Goal: Information Seeking & Learning: Learn about a topic

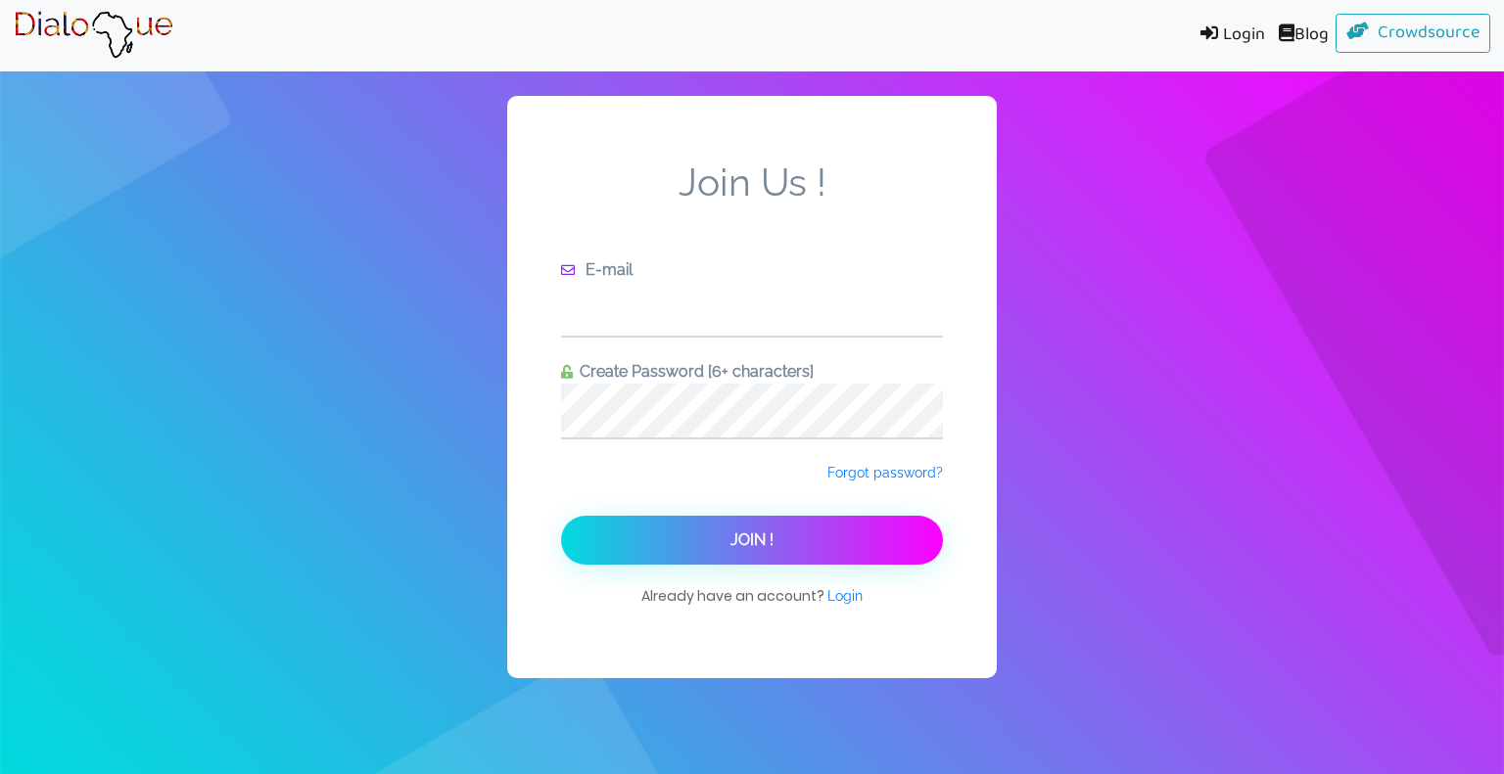
click at [770, 329] on input "text" at bounding box center [752, 309] width 382 height 54
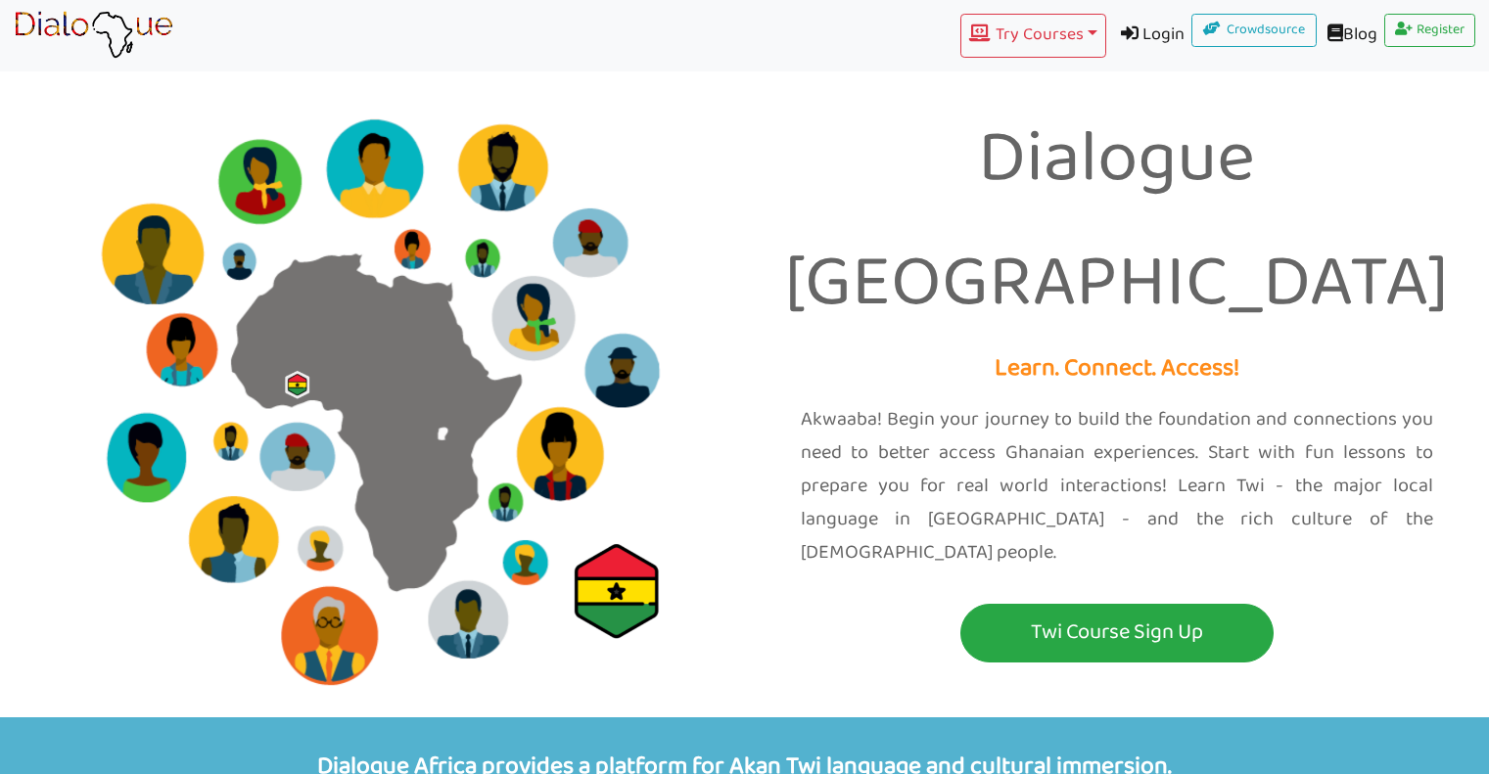
click at [1139, 34] on link "Login" at bounding box center [1149, 36] width 86 height 44
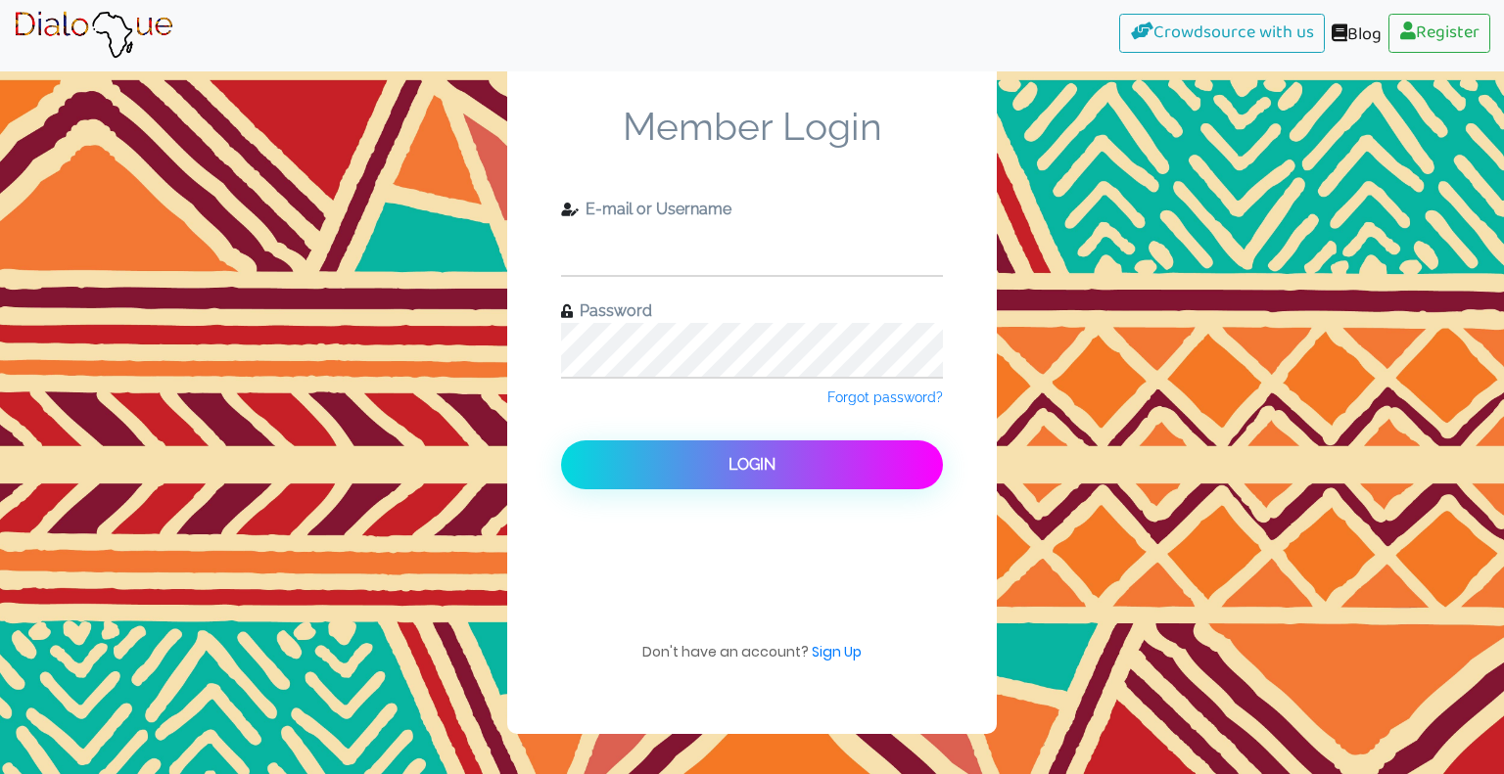
type input "juliw"
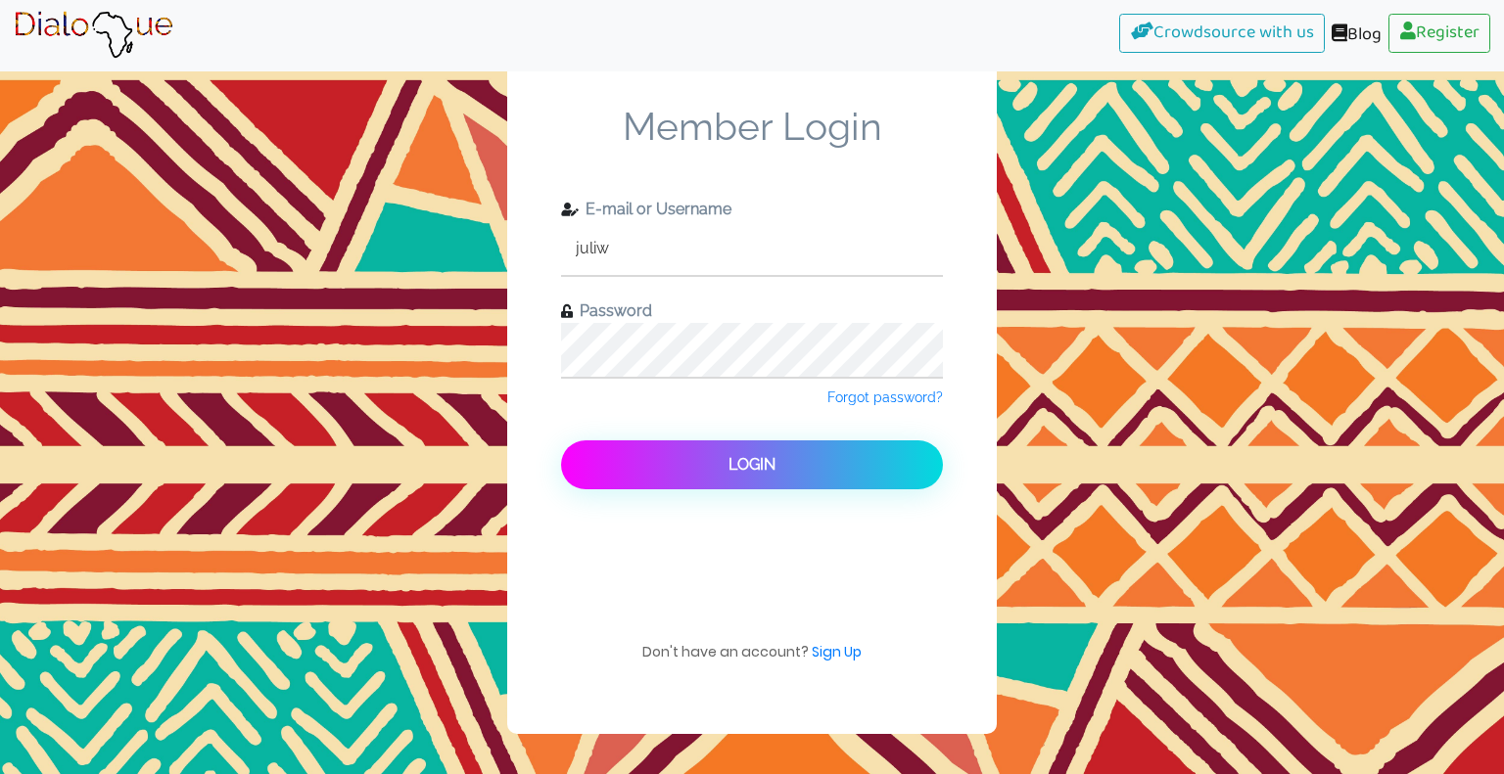
click at [778, 479] on button "Login" at bounding box center [752, 465] width 382 height 49
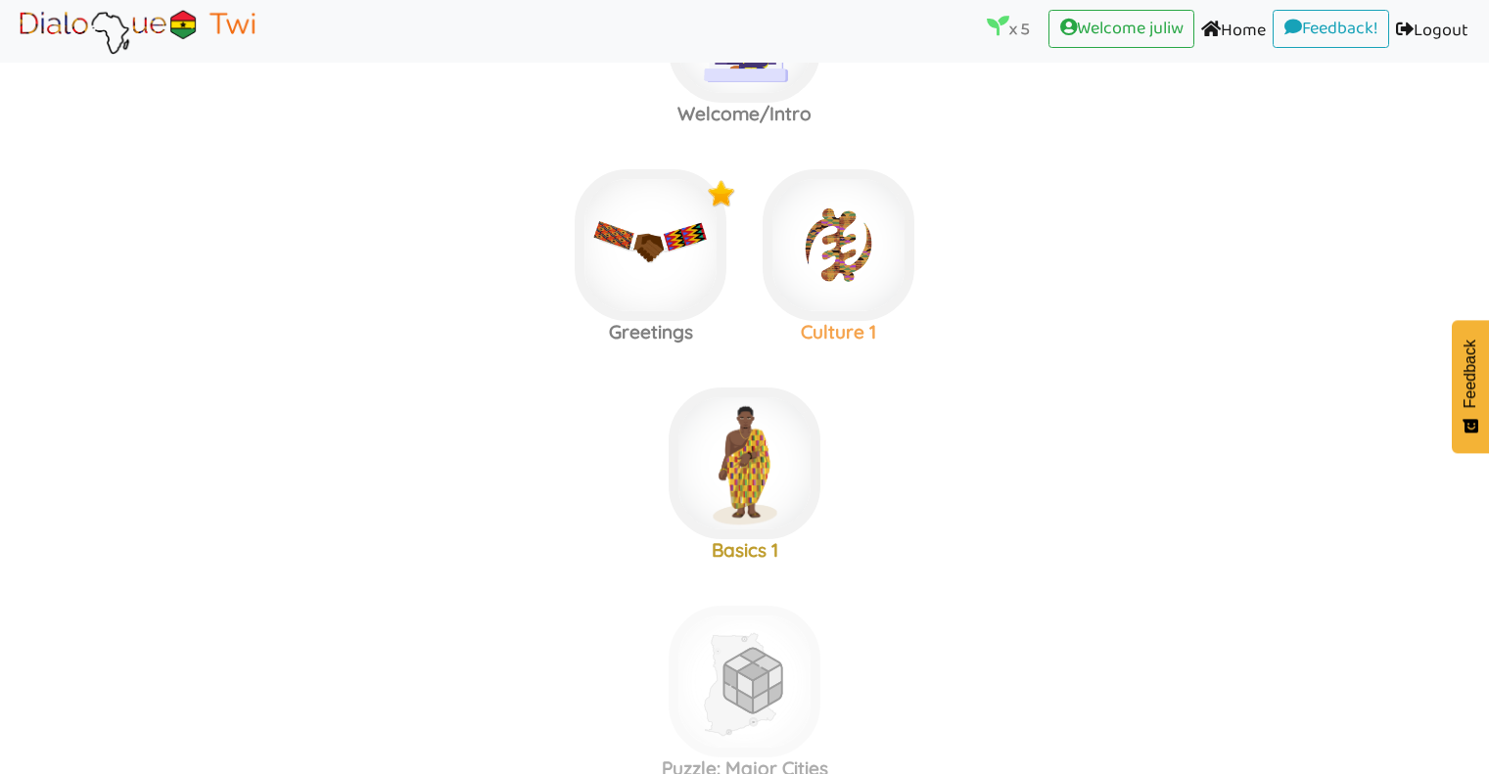
scroll to position [161, 0]
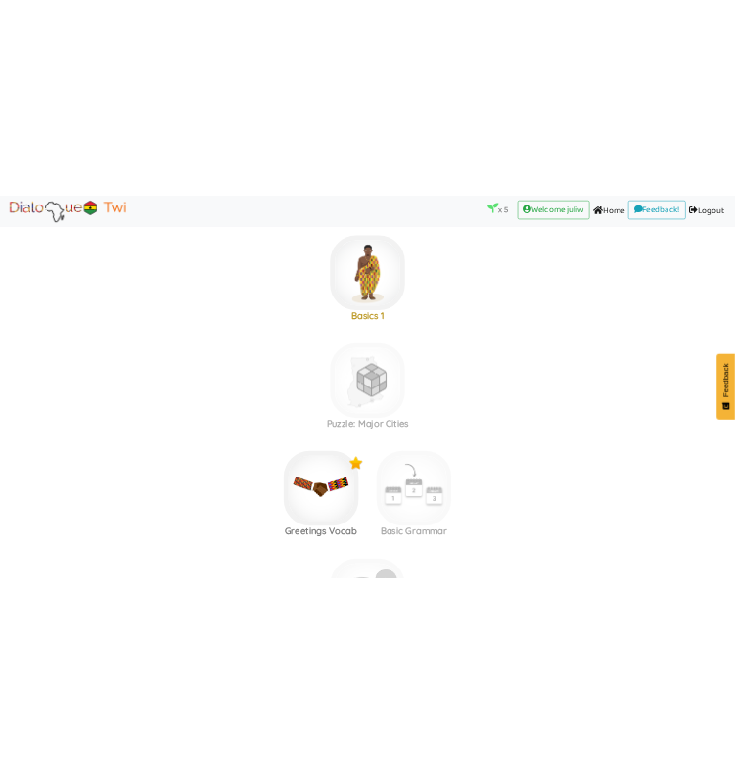
scroll to position [507, 0]
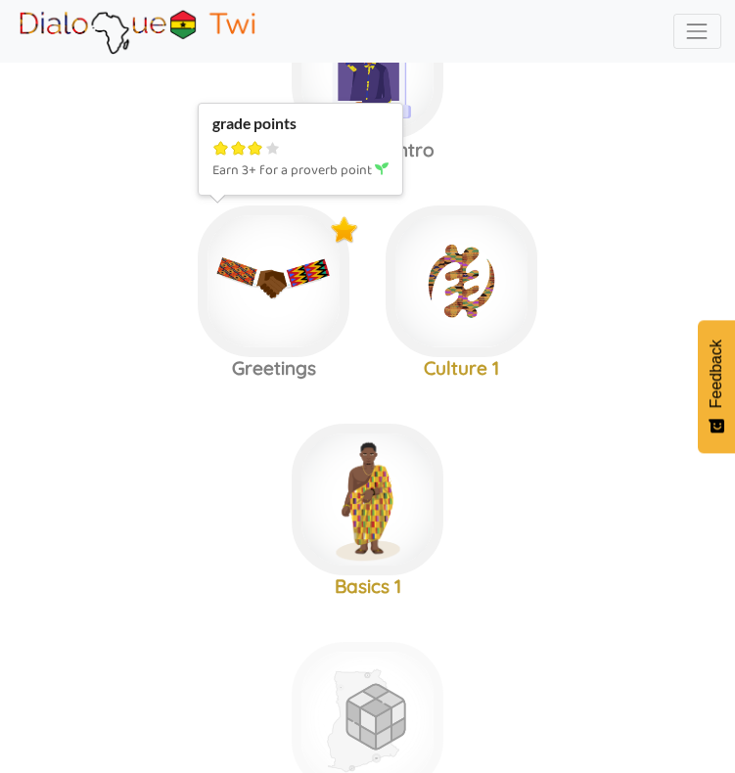
scroll to position [116, 0]
click at [278, 300] on img at bounding box center [274, 283] width 152 height 152
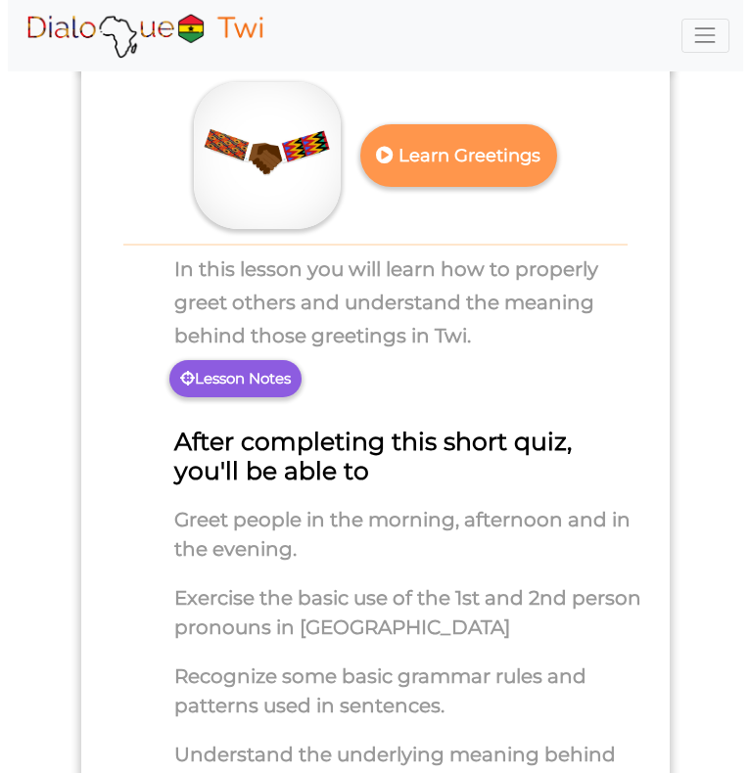
scroll to position [108, 0]
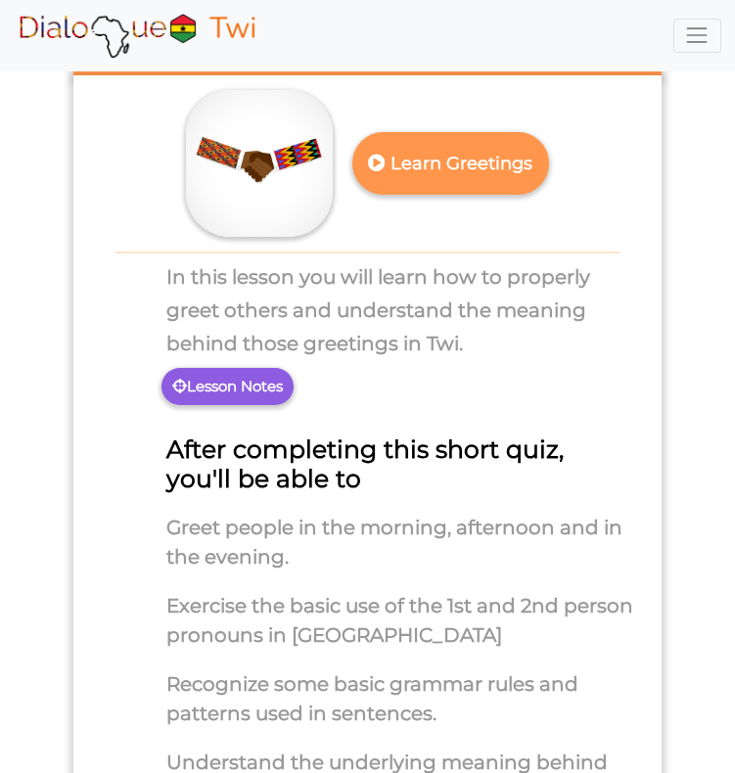
click at [274, 377] on p "Lesson Notes" at bounding box center [228, 386] width 132 height 37
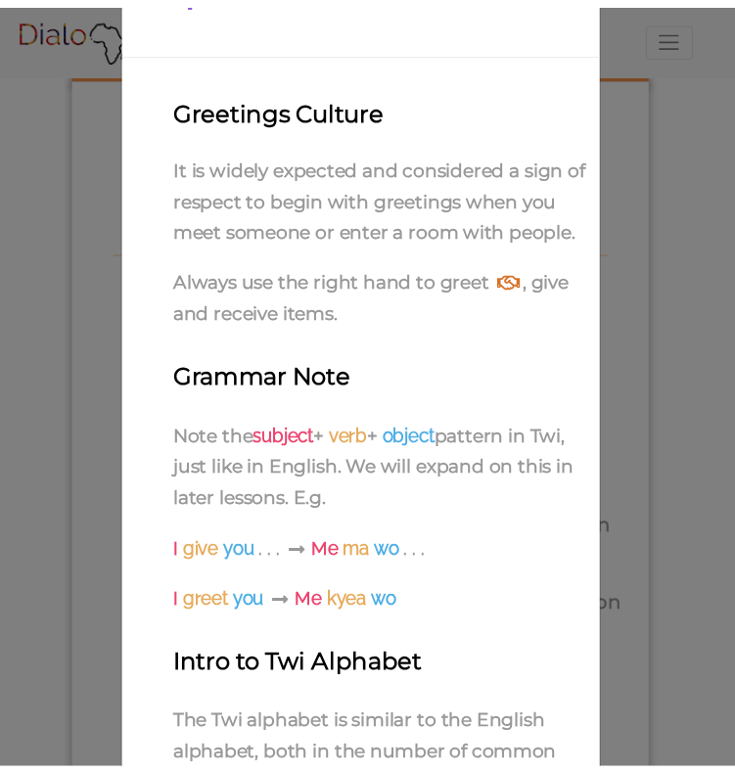
scroll to position [466, 0]
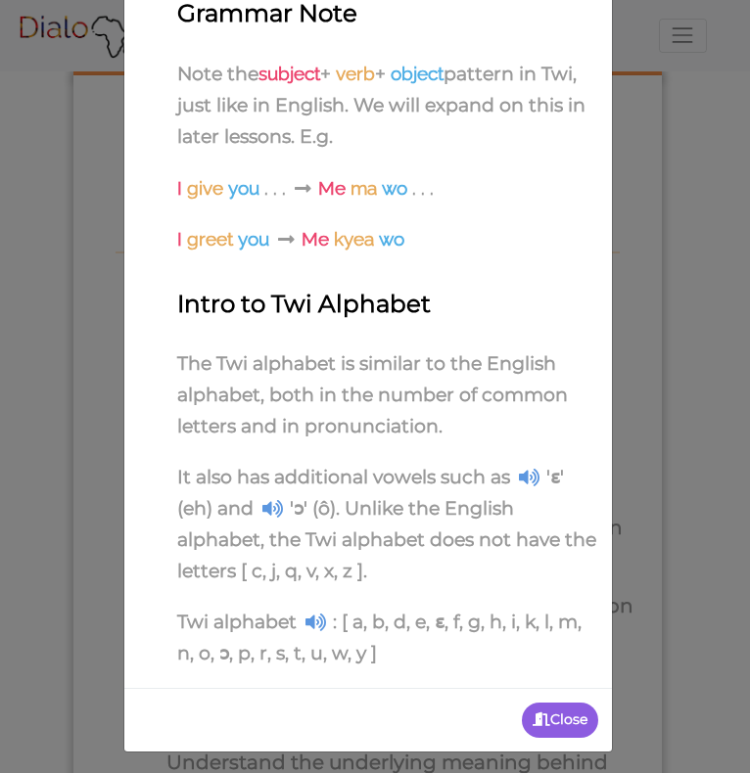
click at [262, 508] on icon at bounding box center [272, 508] width 21 height 19
click at [262, 499] on icon at bounding box center [272, 508] width 21 height 19
click at [313, 633] on p "Twi alphabet : [ a, b, d, e, ɛ, f, g, h, i, k, l, m, n, o, ɔ, p, r, s, t, u, w,…" at bounding box center [368, 641] width 460 height 69
click at [309, 614] on icon at bounding box center [315, 622] width 21 height 19
click at [306, 625] on icon at bounding box center [315, 622] width 21 height 19
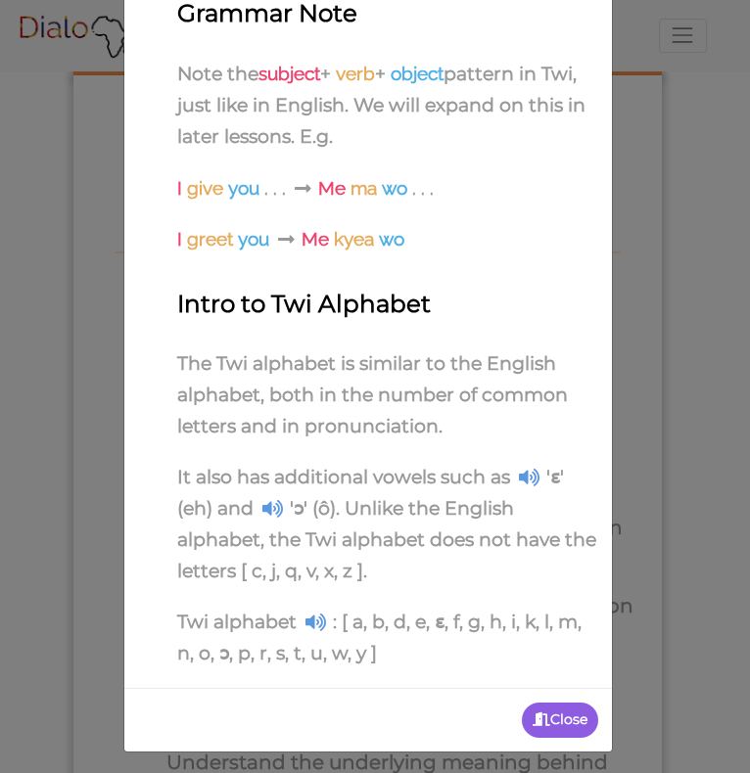
click at [306, 625] on icon at bounding box center [315, 622] width 21 height 19
click at [541, 703] on p "Close" at bounding box center [560, 720] width 76 height 35
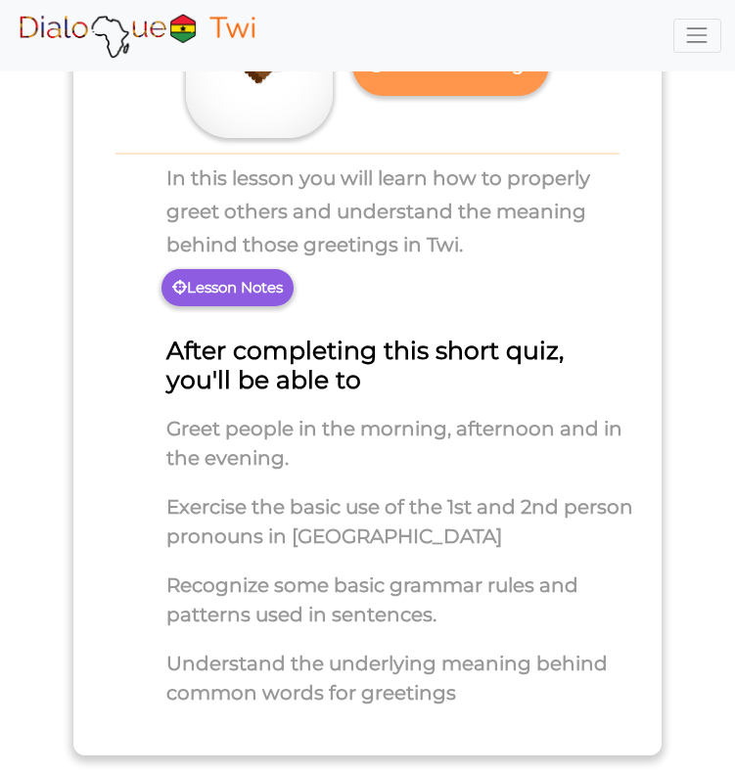
scroll to position [0, 0]
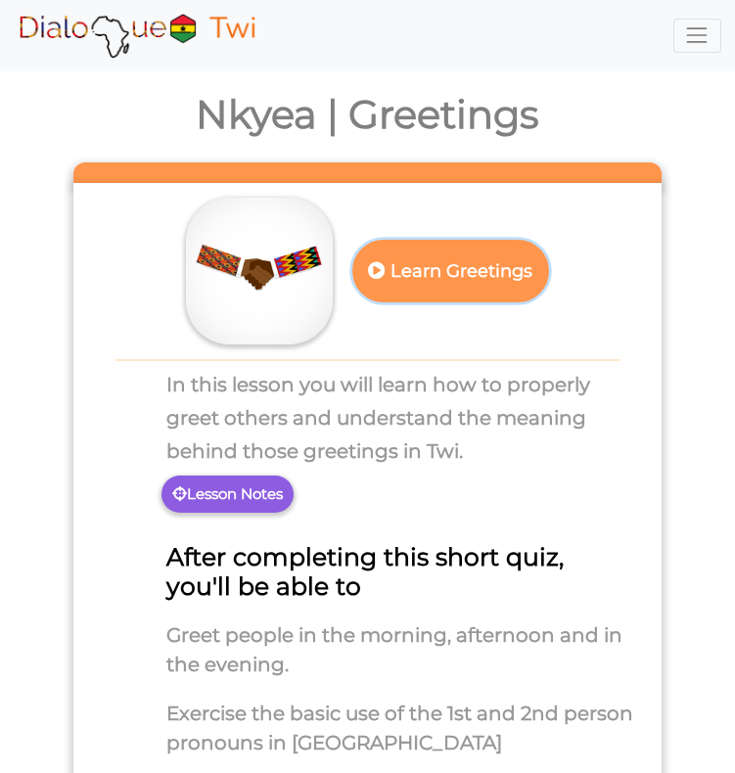
click at [451, 285] on p "Learn Greetings" at bounding box center [450, 272] width 172 height 48
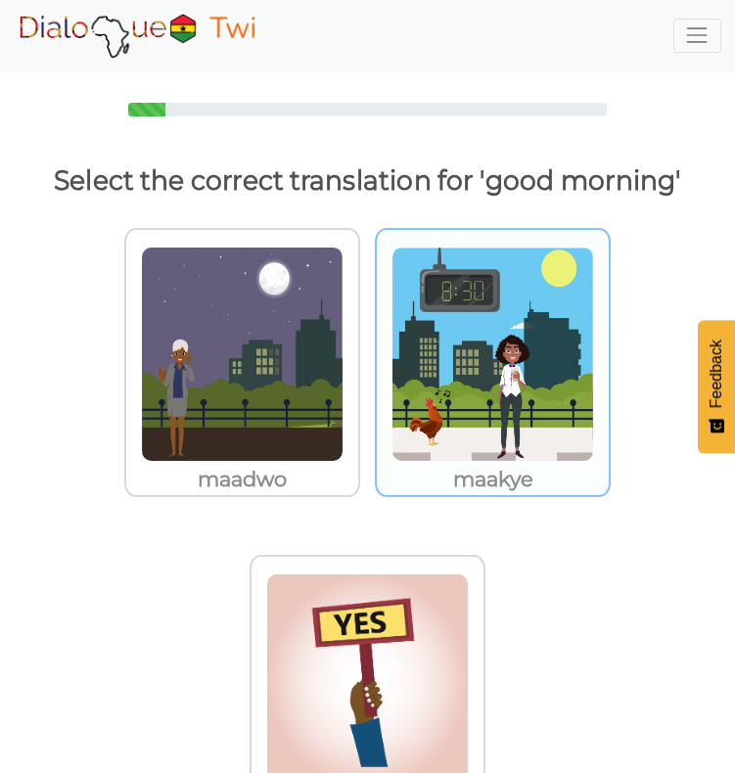
click at [494, 404] on img at bounding box center [493, 354] width 203 height 215
click at [609, 349] on input "maakye" at bounding box center [616, 342] width 15 height 15
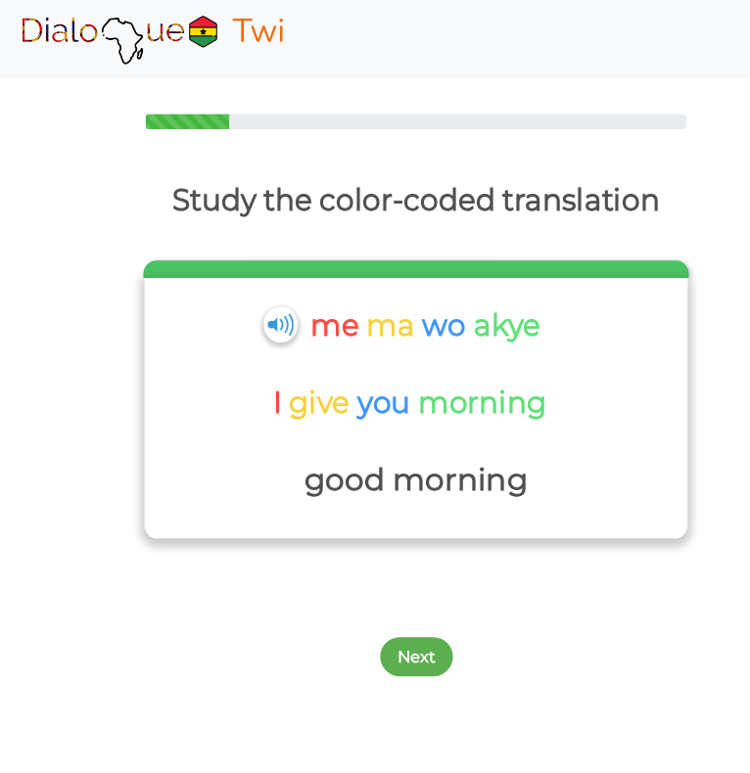
click at [244, 294] on img at bounding box center [252, 292] width 30 height 32
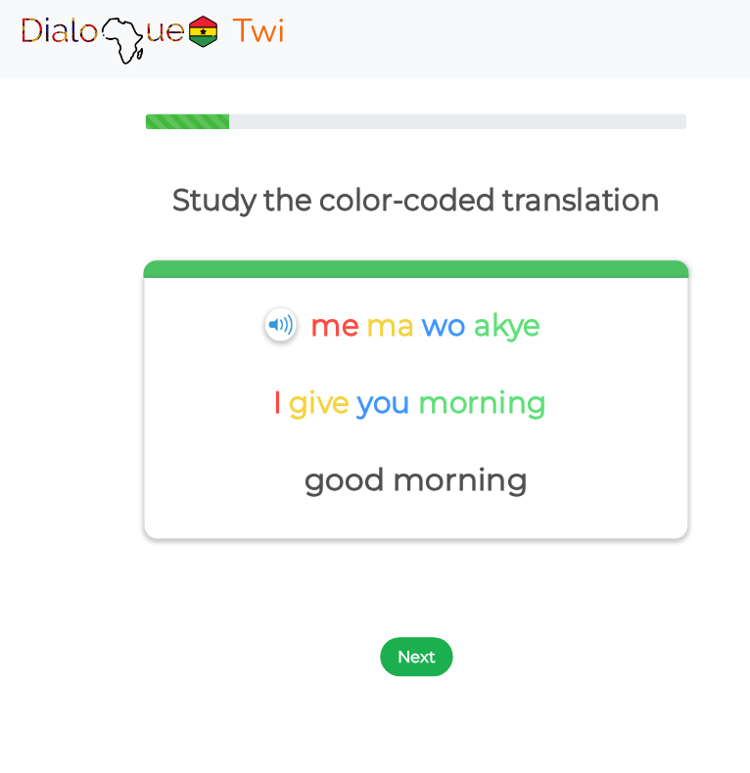
click at [369, 598] on button "Next" at bounding box center [376, 592] width 66 height 35
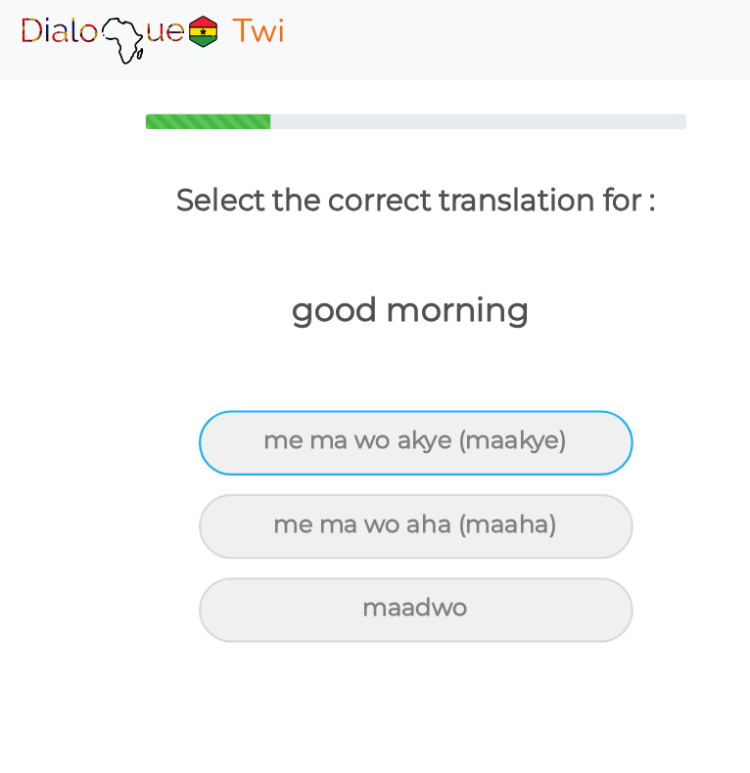
click at [354, 397] on div "me ma wo akye (maakye)" at bounding box center [375, 399] width 392 height 59
click at [253, 397] on input "me ma wo akye (maakye)" at bounding box center [246, 398] width 13 height 13
radio input "true"
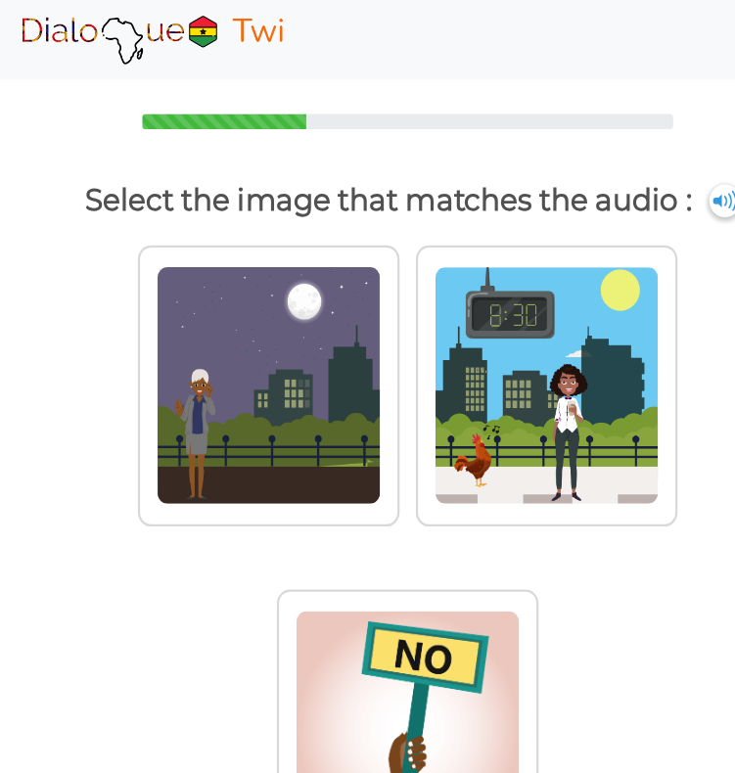
scroll to position [63, 0]
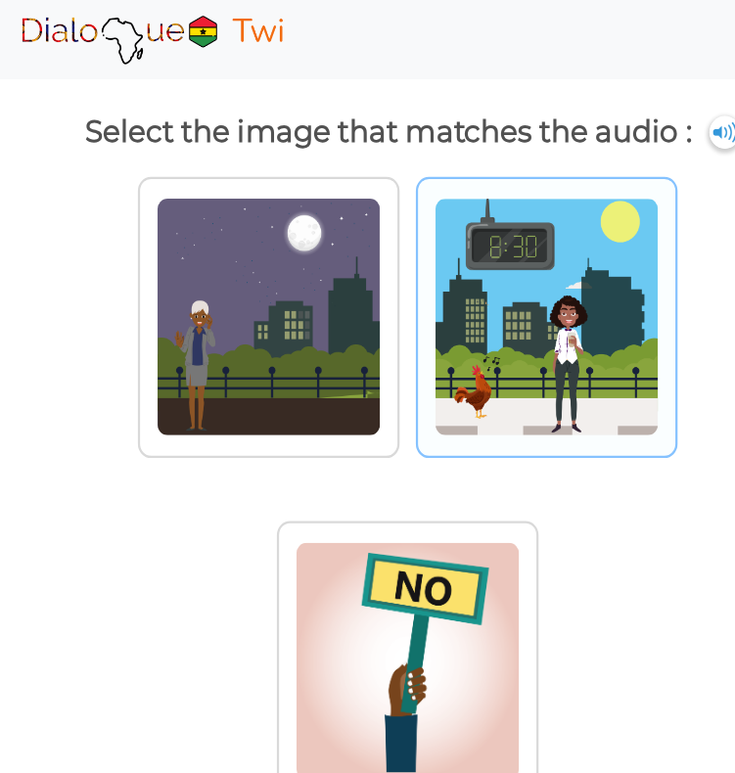
click at [475, 315] on img at bounding box center [493, 285] width 203 height 215
click at [609, 281] on input "radio" at bounding box center [616, 273] width 15 height 15
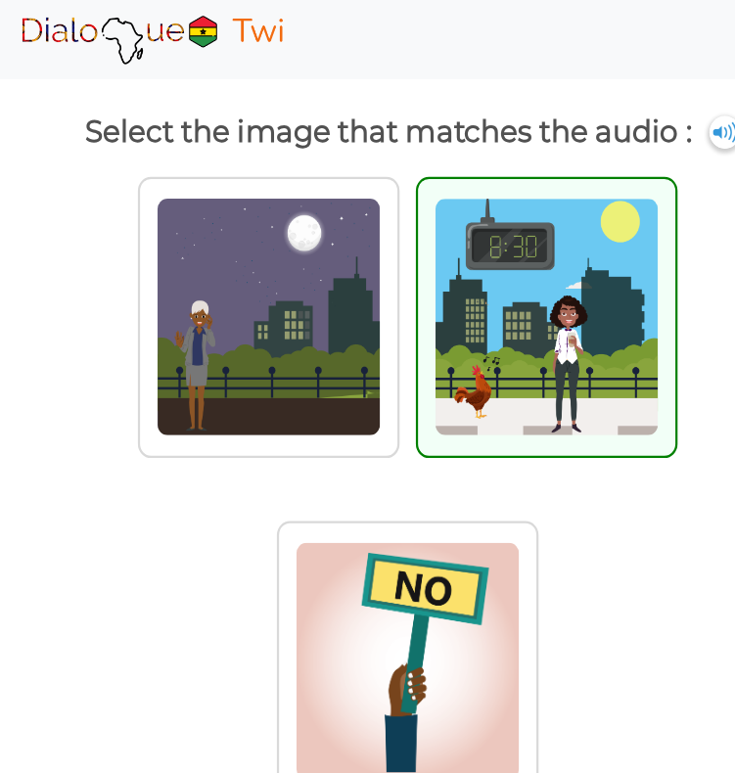
scroll to position [42, 0]
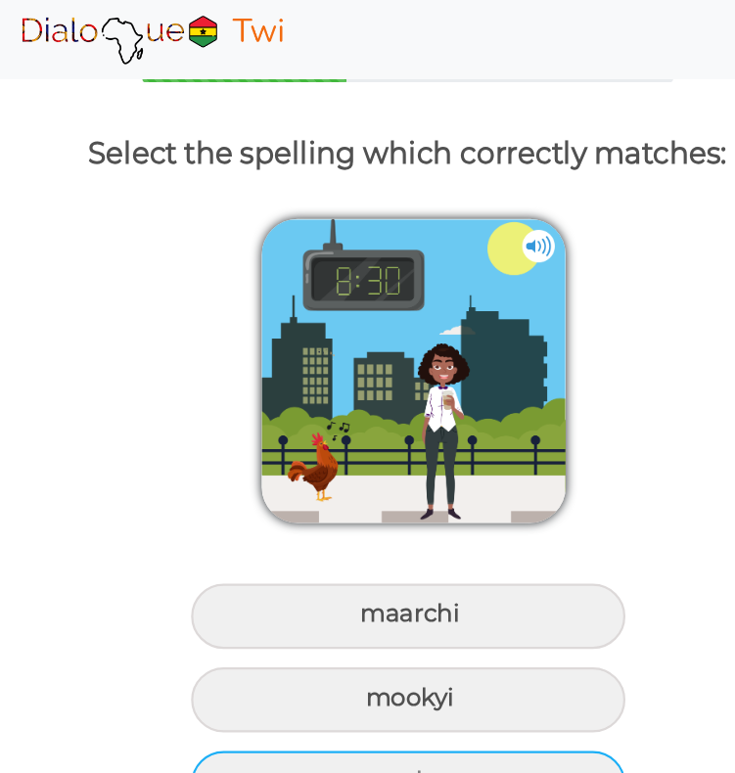
click at [458, 720] on div "maakye" at bounding box center [368, 706] width 392 height 59
click at [337, 712] on input "maakye" at bounding box center [330, 705] width 13 height 13
radio input "true"
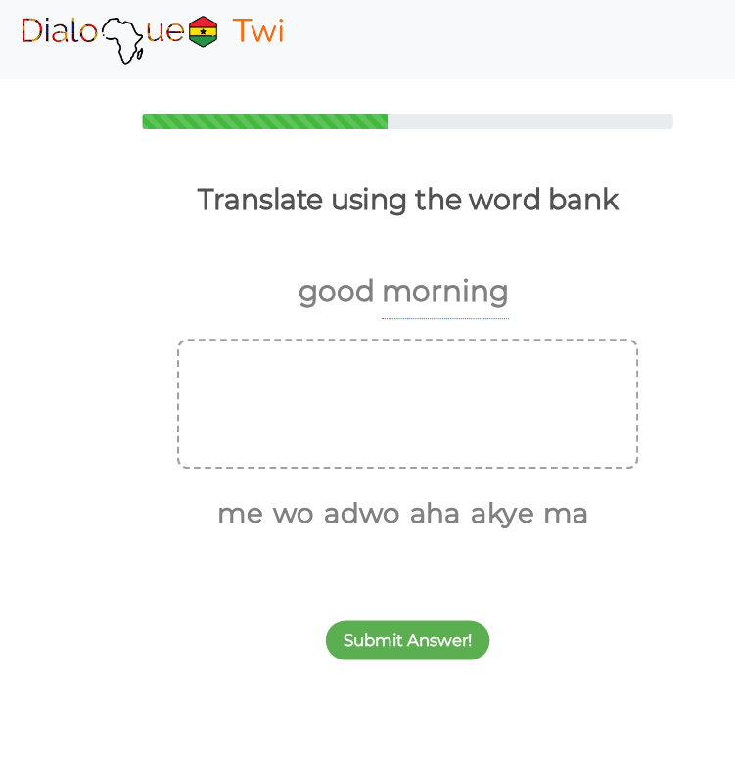
scroll to position [0, 0]
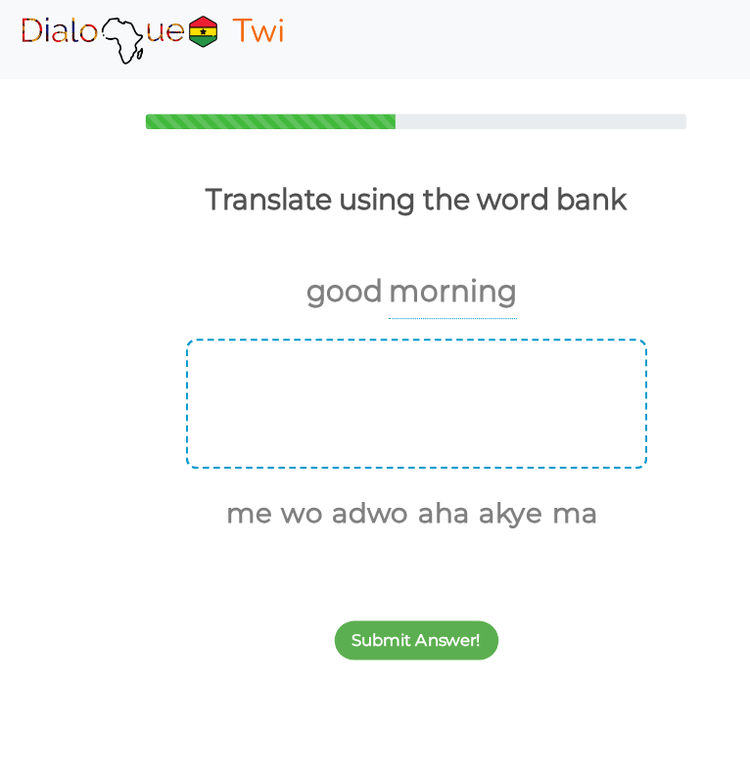
click at [451, 347] on div at bounding box center [375, 363] width 416 height 117
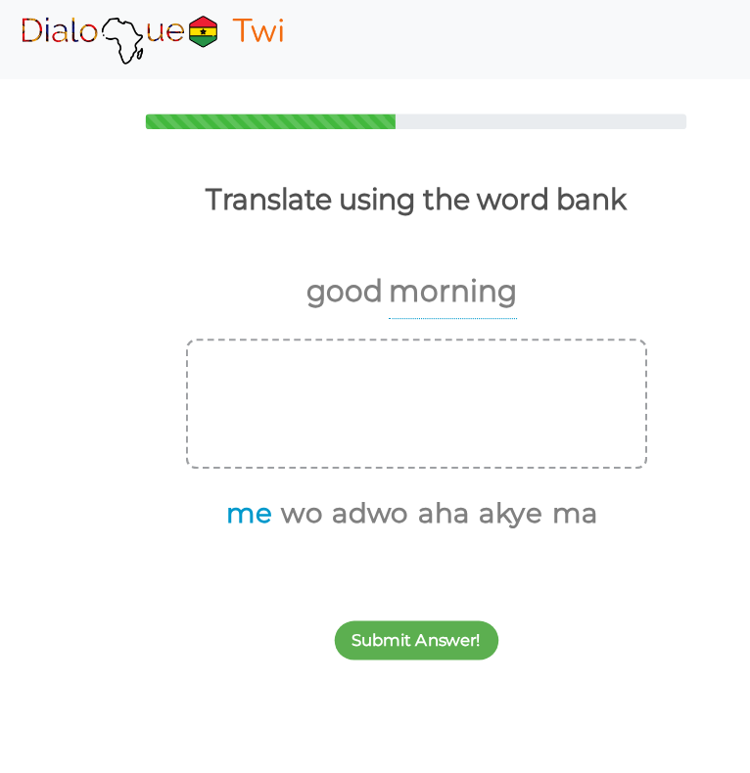
click at [226, 458] on button "me" at bounding box center [221, 462] width 48 height 37
click at [496, 461] on button "ma" at bounding box center [490, 462] width 48 height 37
click at [472, 460] on button "akye" at bounding box center [457, 462] width 64 height 37
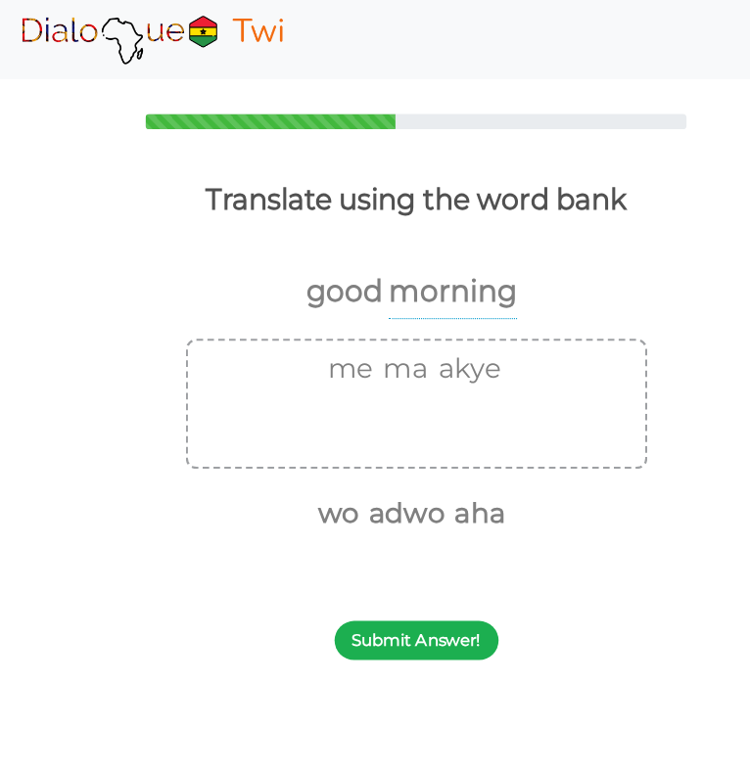
click at [375, 586] on button "Submit Answer!" at bounding box center [376, 577] width 148 height 35
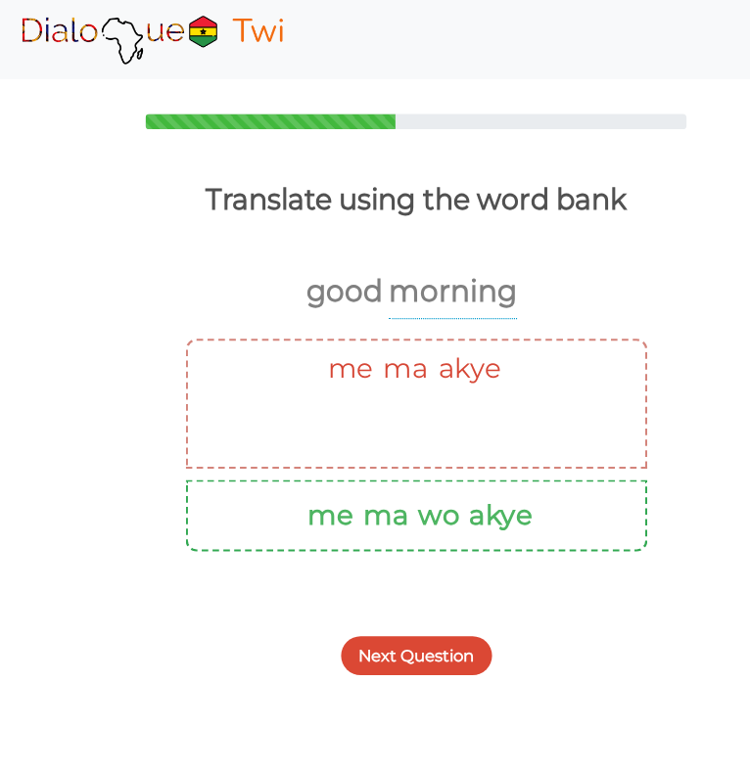
click at [417, 585] on button "Next Question" at bounding box center [375, 591] width 136 height 35
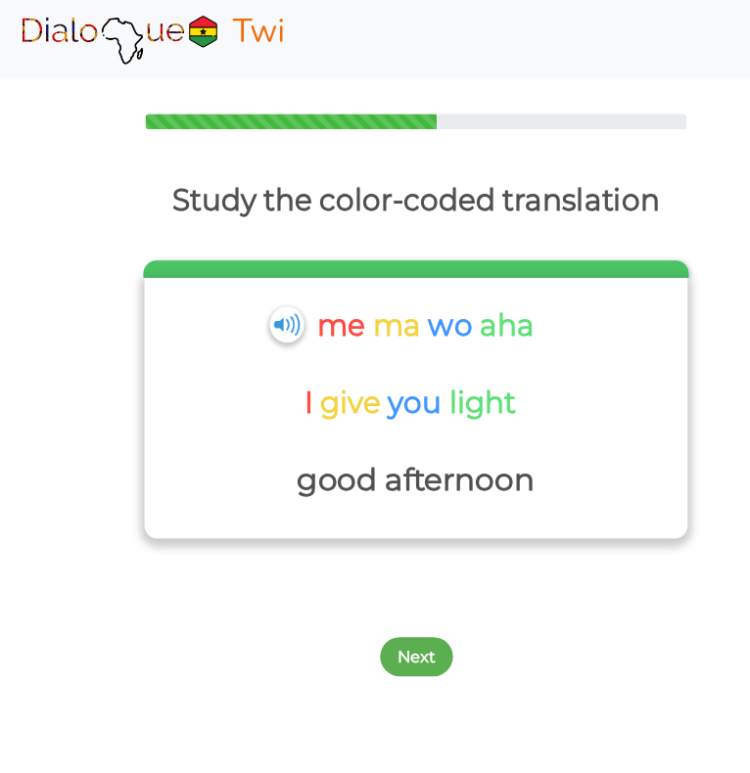
click at [259, 294] on img at bounding box center [258, 292] width 30 height 32
click at [250, 300] on img at bounding box center [258, 292] width 30 height 32
click at [256, 298] on img at bounding box center [258, 292] width 30 height 32
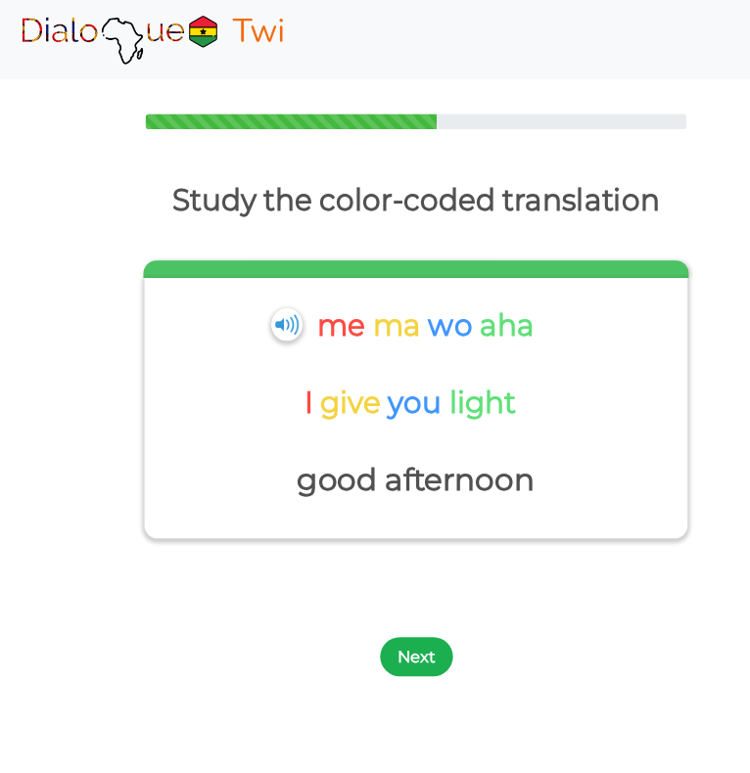
click at [367, 598] on button "Next" at bounding box center [376, 592] width 66 height 35
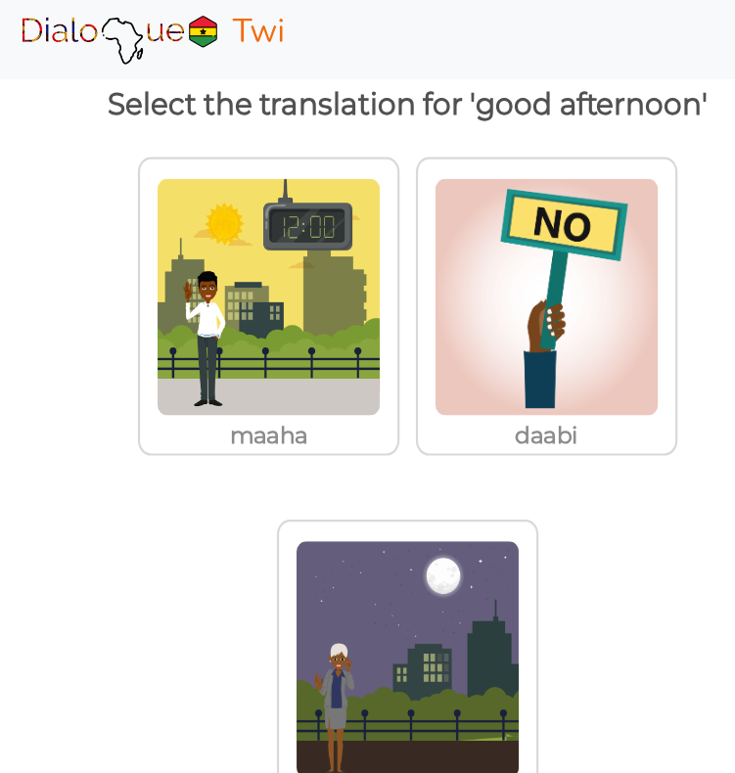
scroll to position [89, 0]
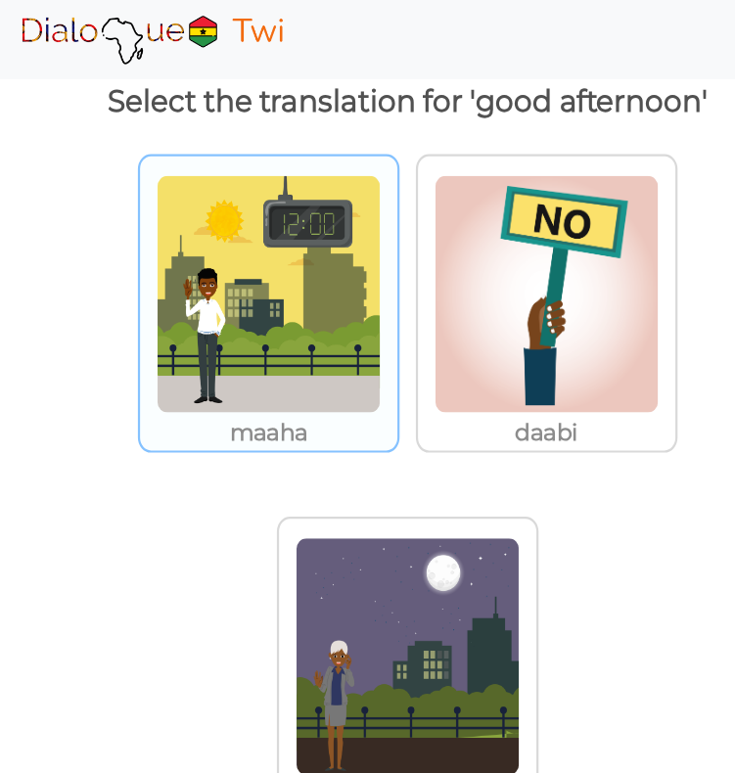
click at [210, 278] on img at bounding box center [242, 265] width 203 height 215
click at [358, 260] on input "maaha" at bounding box center [365, 253] width 15 height 15
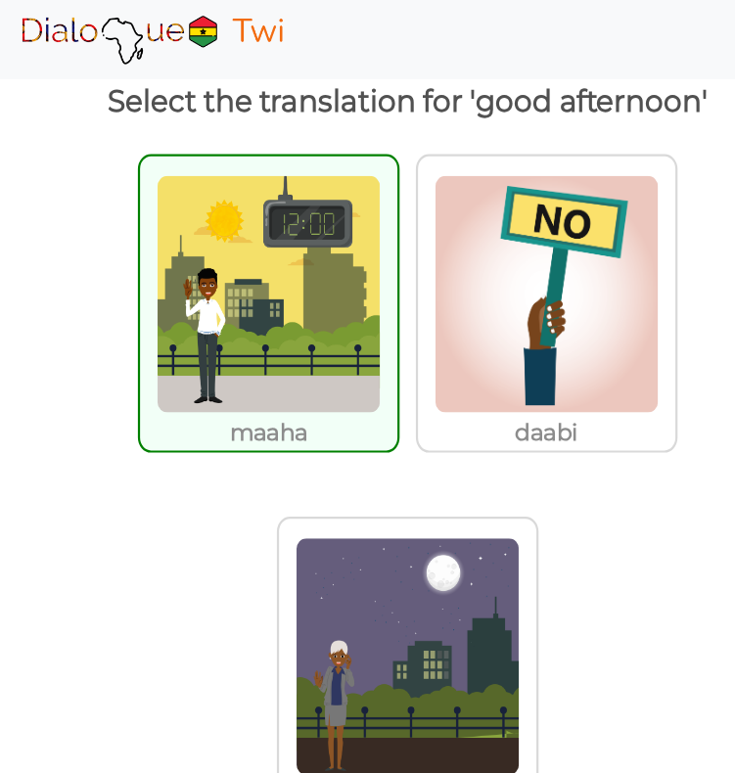
scroll to position [0, 0]
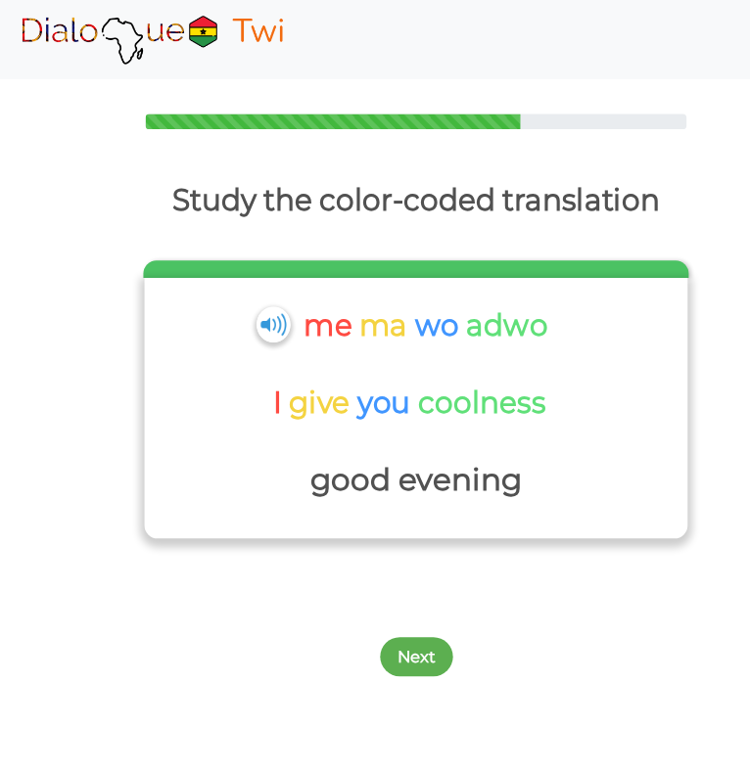
click at [256, 293] on img at bounding box center [246, 292] width 30 height 32
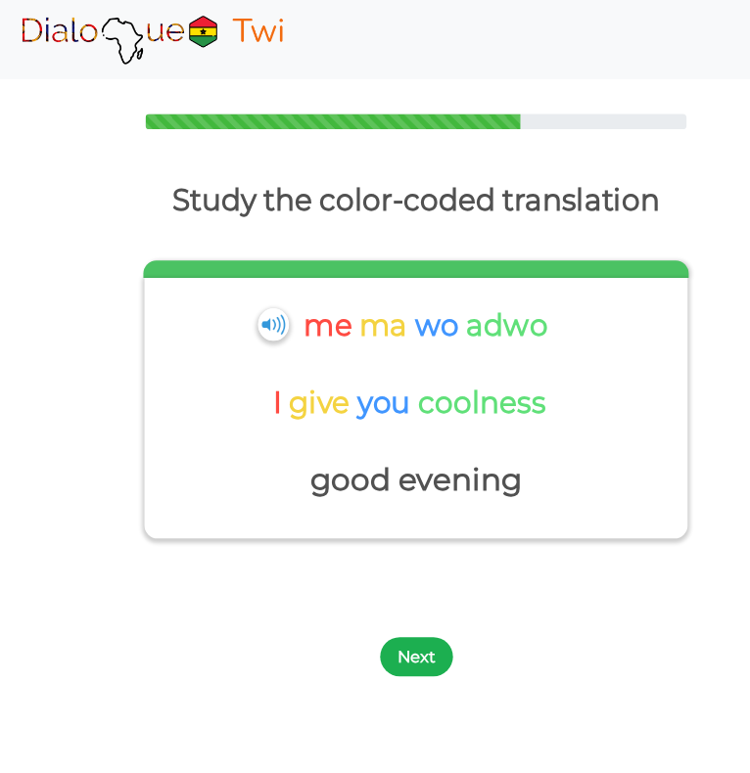
click at [384, 582] on button "Next" at bounding box center [376, 592] width 66 height 35
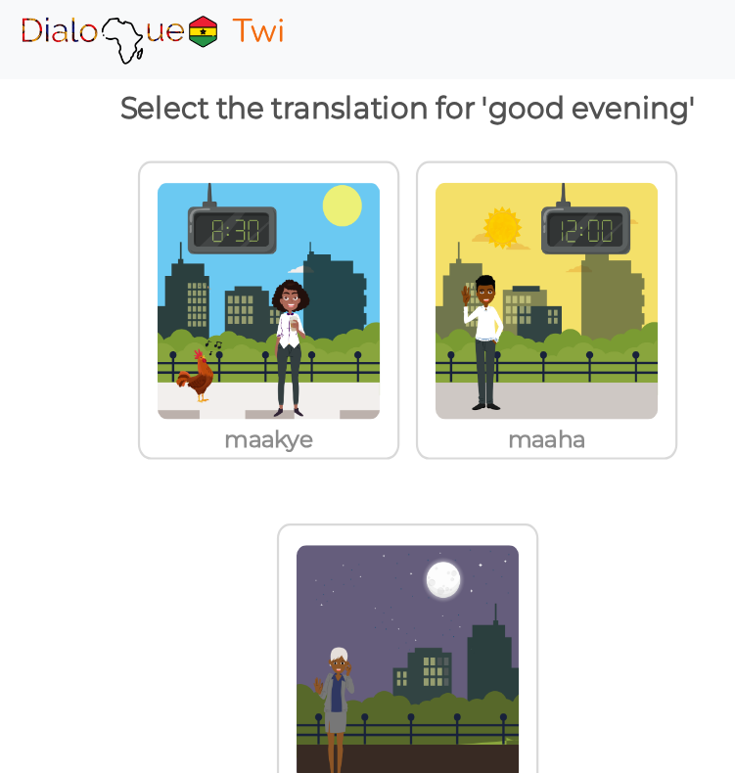
scroll to position [84, 0]
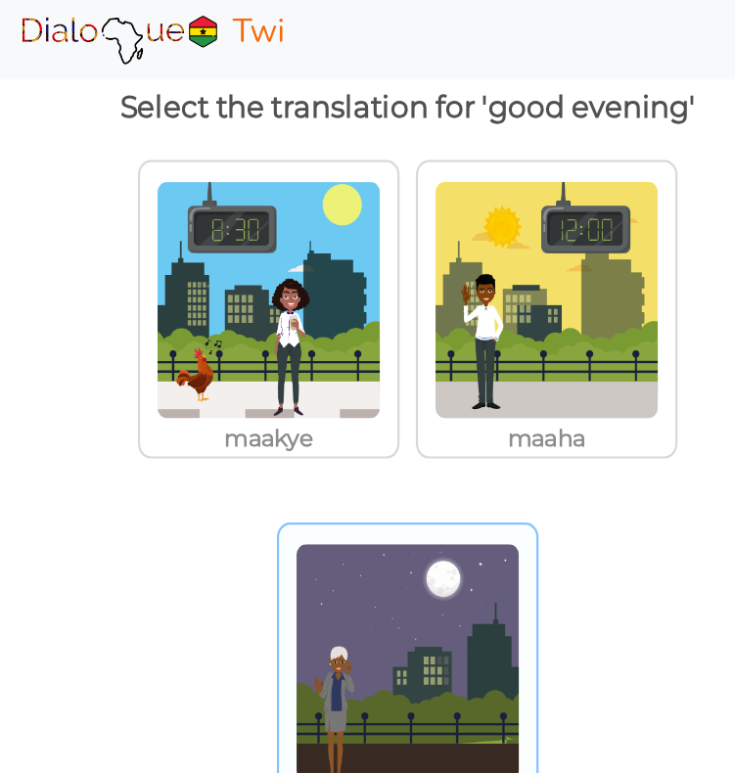
click at [434, 613] on img at bounding box center [367, 596] width 203 height 215
click at [484, 592] on input "maadwo" at bounding box center [491, 585] width 15 height 15
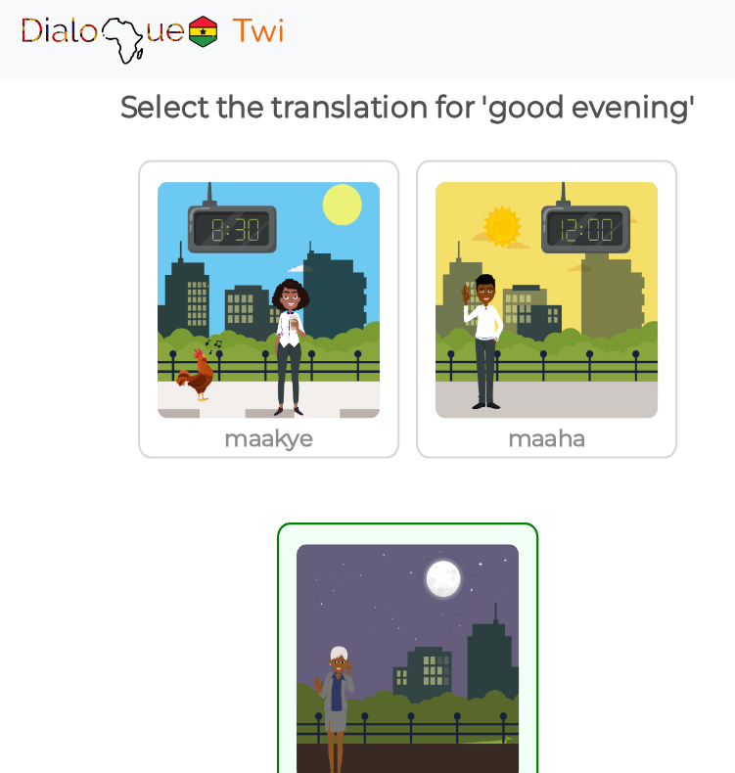
scroll to position [0, 0]
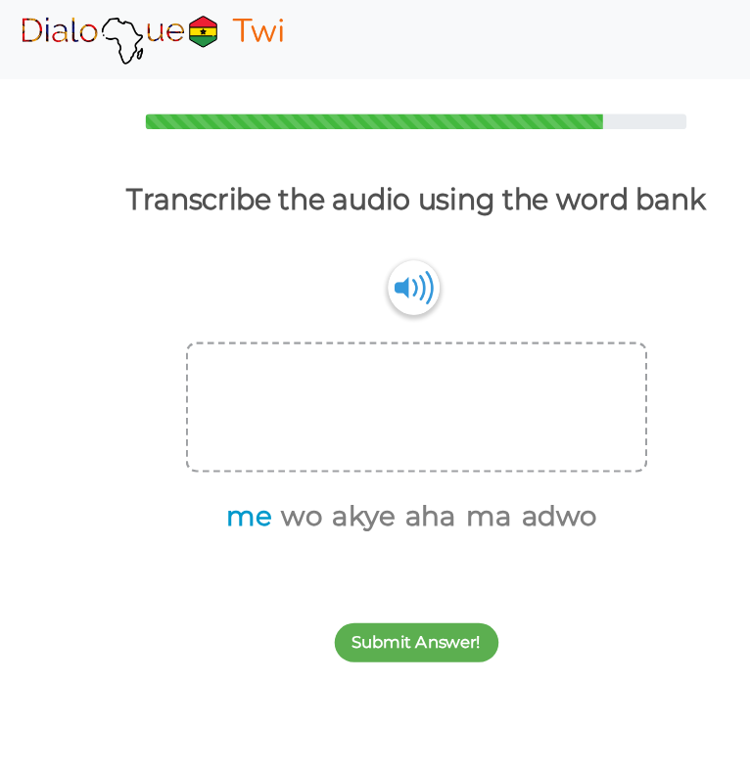
click at [232, 464] on button "me" at bounding box center [221, 465] width 48 height 37
click at [408, 470] on button "ma" at bounding box center [413, 465] width 48 height 37
click at [281, 469] on button "wo" at bounding box center [269, 465] width 44 height 37
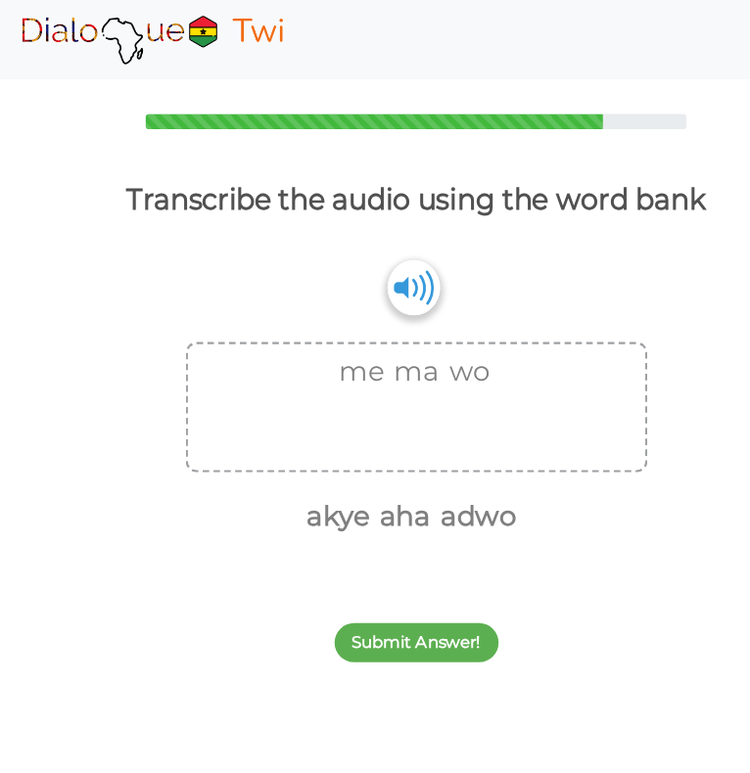
click at [363, 260] on img at bounding box center [372, 259] width 47 height 50
click at [314, 468] on button "akye" at bounding box center [302, 465] width 64 height 37
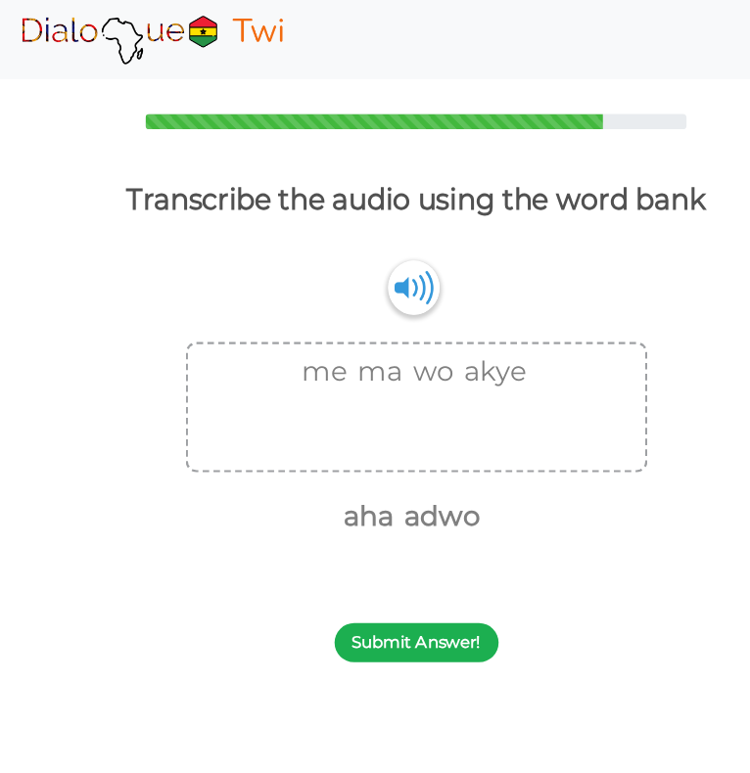
click at [429, 585] on button "Submit Answer!" at bounding box center [376, 579] width 148 height 35
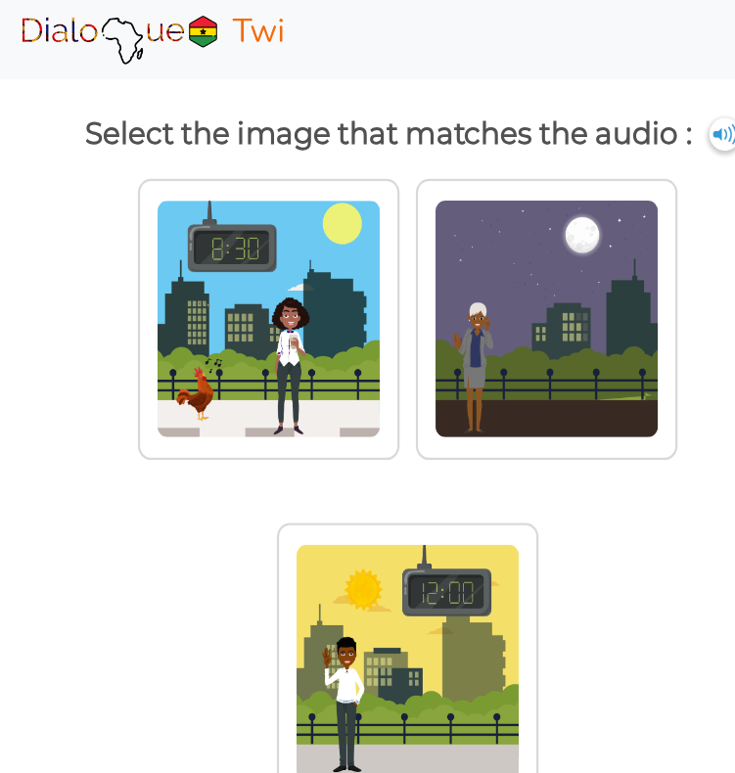
scroll to position [63, 0]
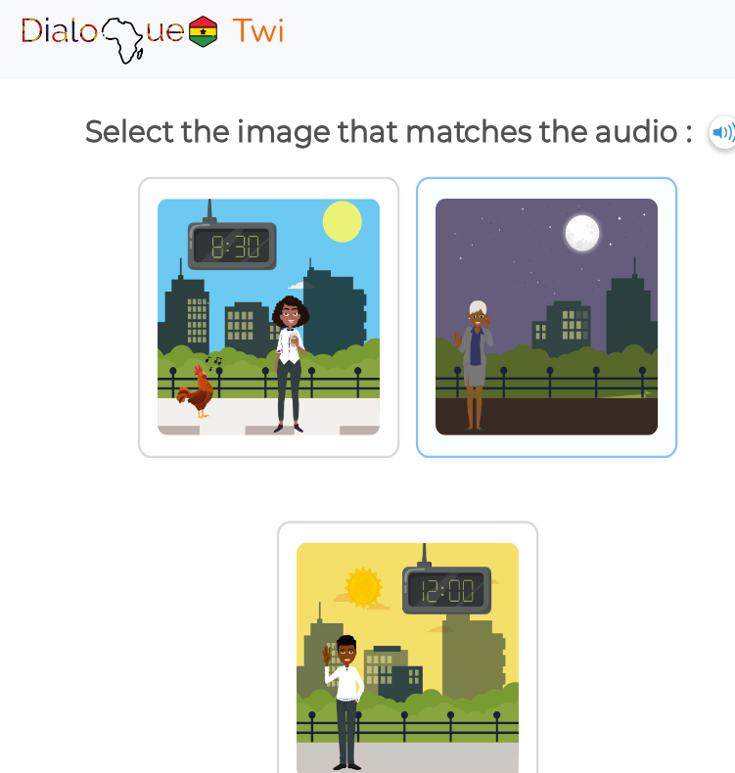
click at [552, 333] on img at bounding box center [493, 285] width 203 height 215
click at [609, 281] on input "radio" at bounding box center [616, 273] width 15 height 15
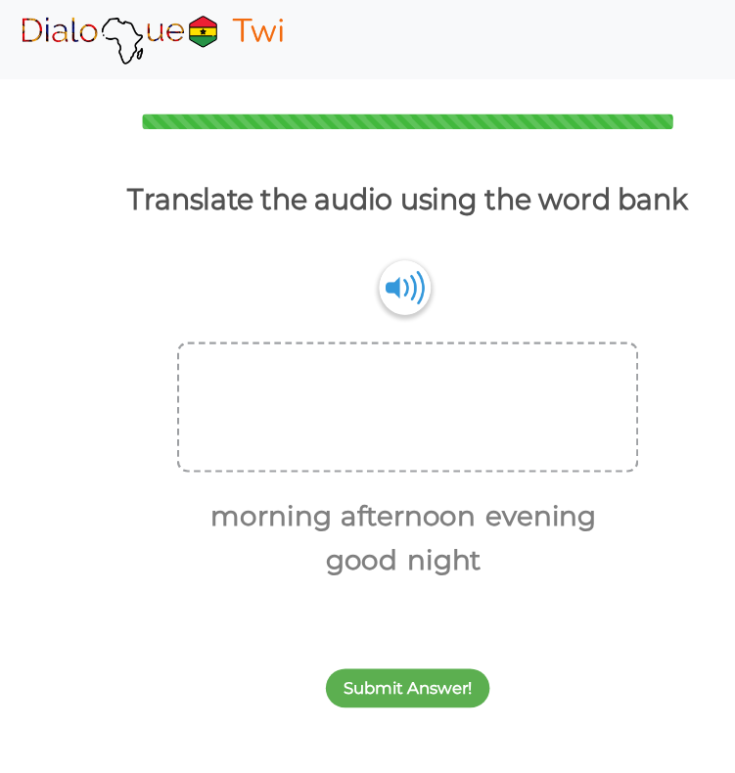
scroll to position [0, 0]
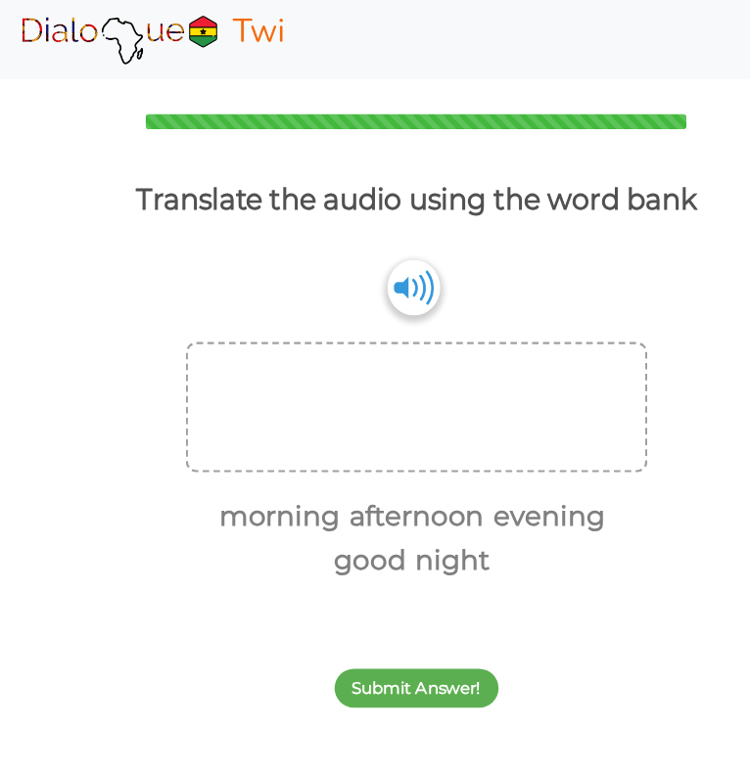
click at [360, 272] on img at bounding box center [372, 259] width 47 height 50
click at [312, 512] on button "good" at bounding box center [330, 506] width 71 height 37
click at [257, 453] on button "morning" at bounding box center [249, 465] width 116 height 37
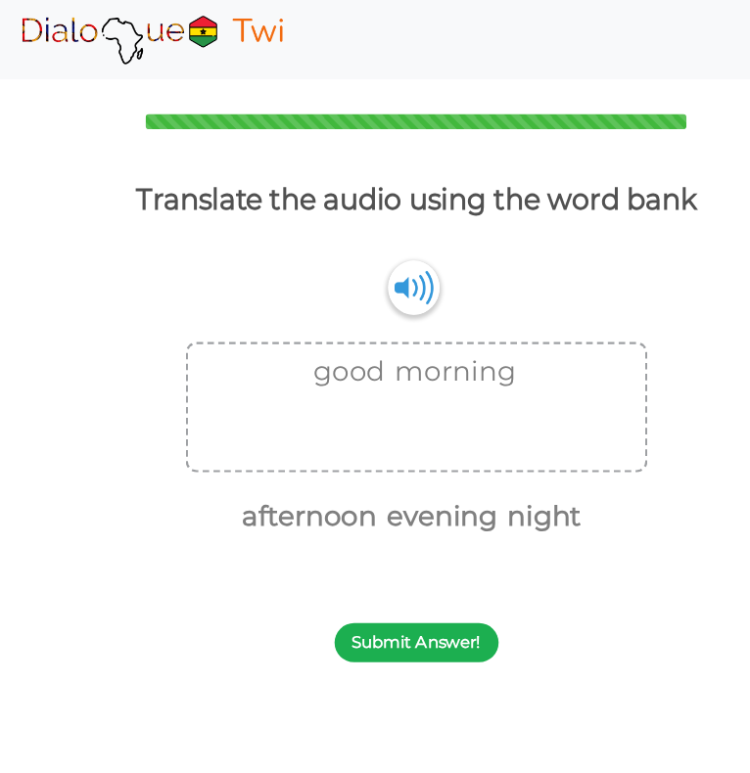
click at [364, 577] on button "Submit Answer!" at bounding box center [376, 579] width 148 height 35
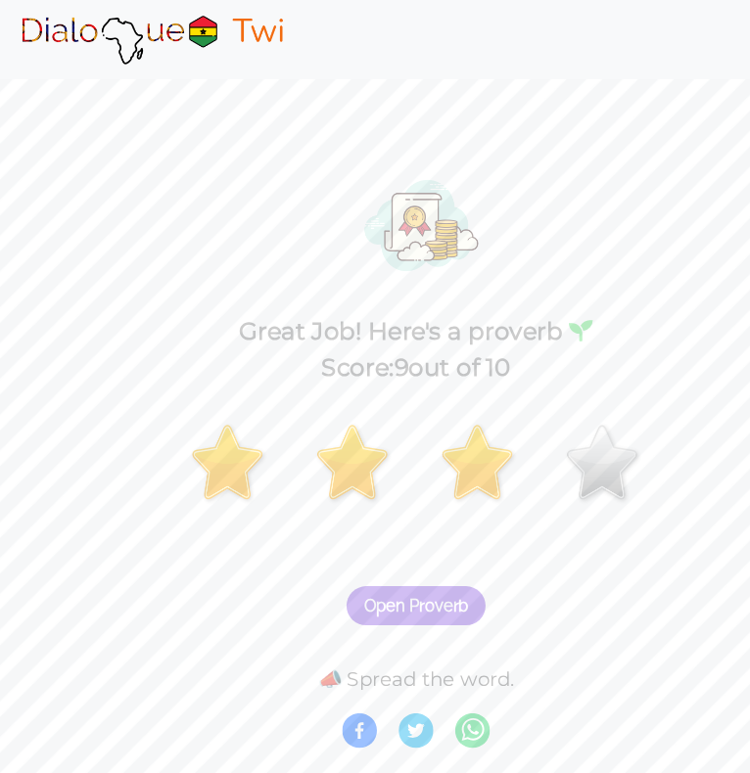
click at [359, 551] on span "Open Proverb" at bounding box center [375, 546] width 94 height 18
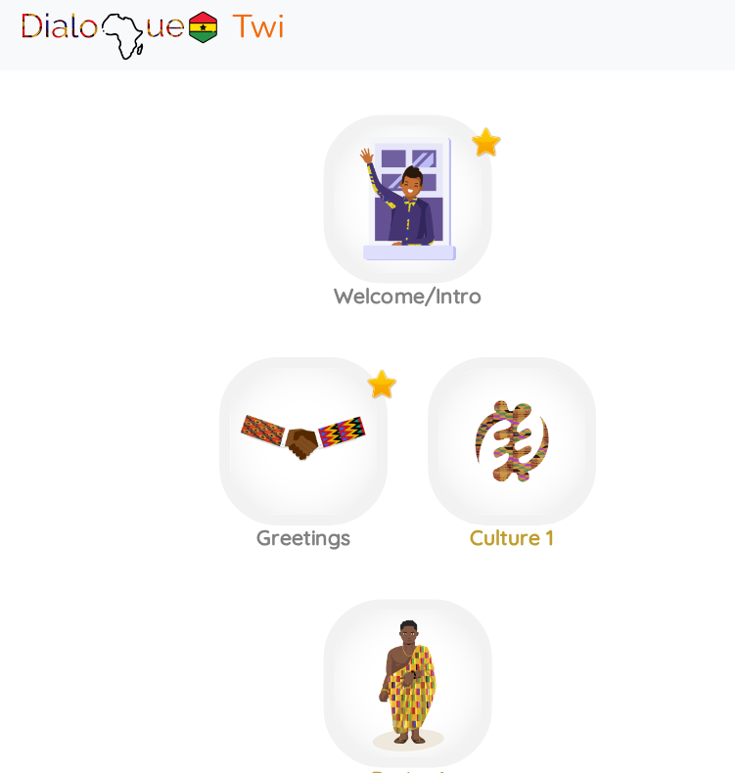
scroll to position [28, 0]
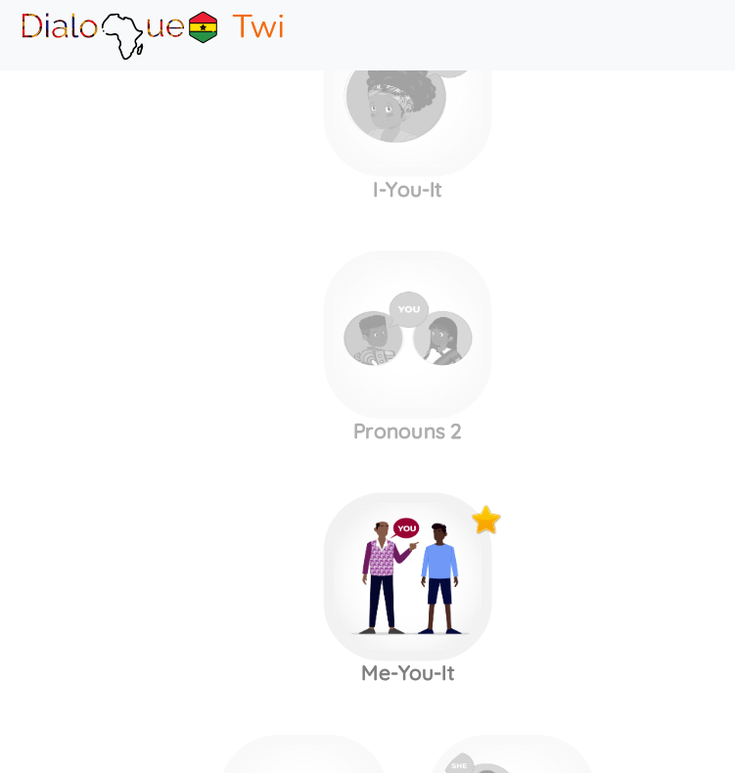
scroll to position [1202, 0]
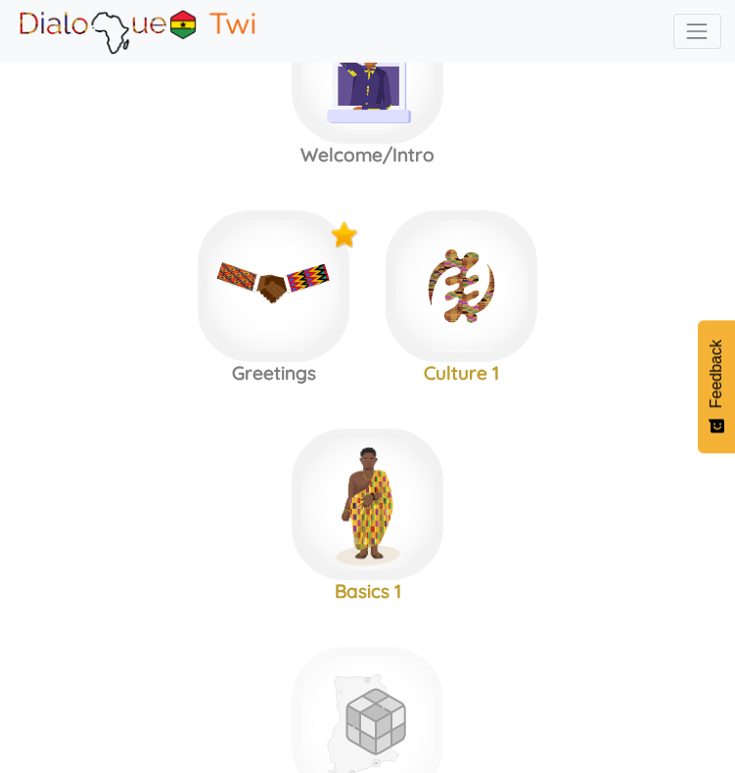
scroll to position [105, 0]
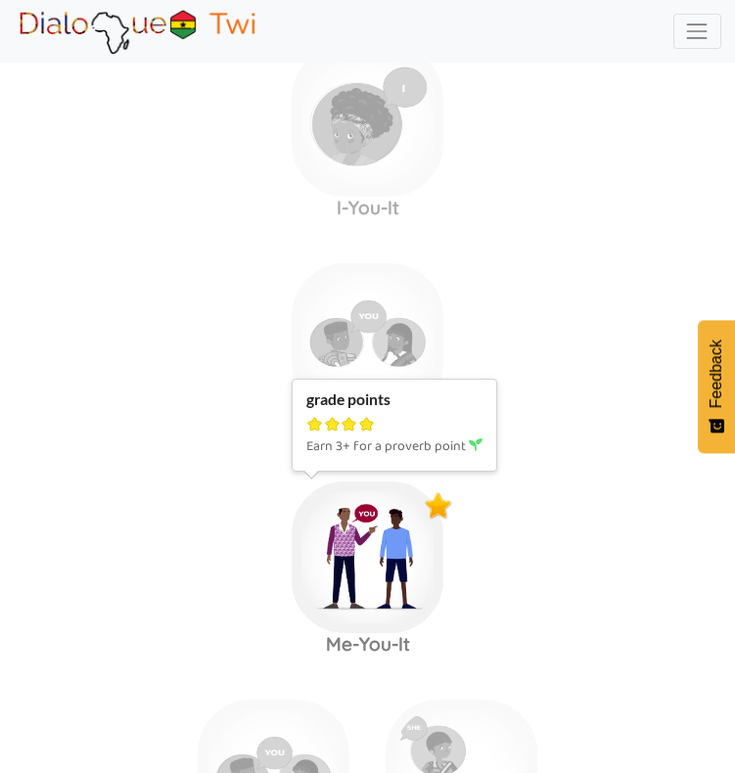
scroll to position [1174, 0]
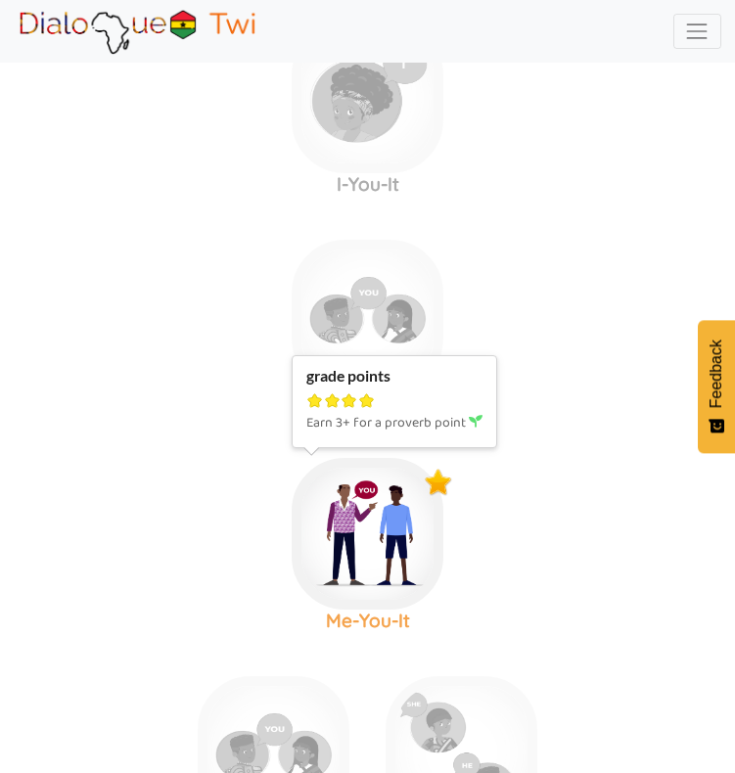
click at [401, 572] on img at bounding box center [368, 534] width 152 height 152
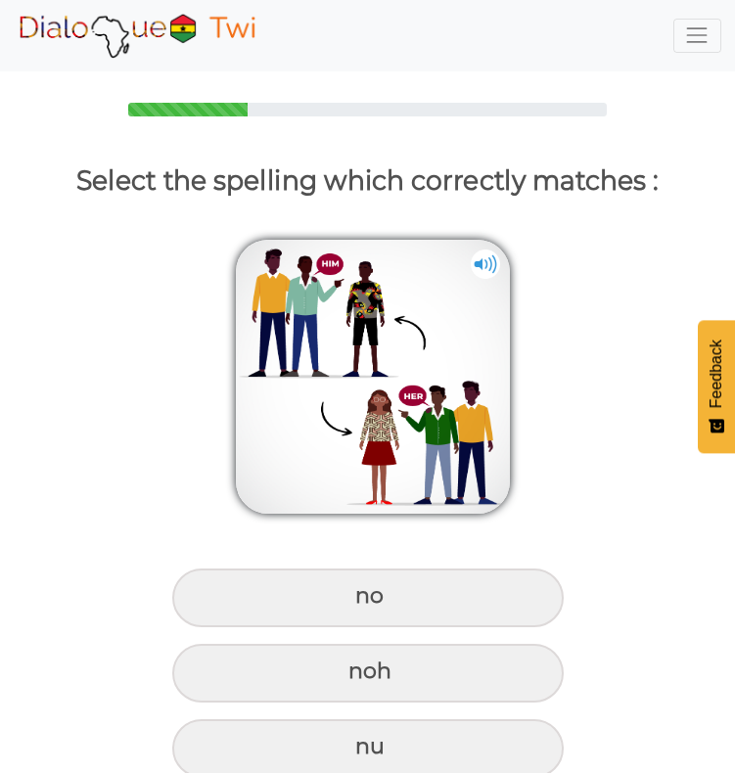
click at [471, 444] on img at bounding box center [373, 377] width 274 height 274
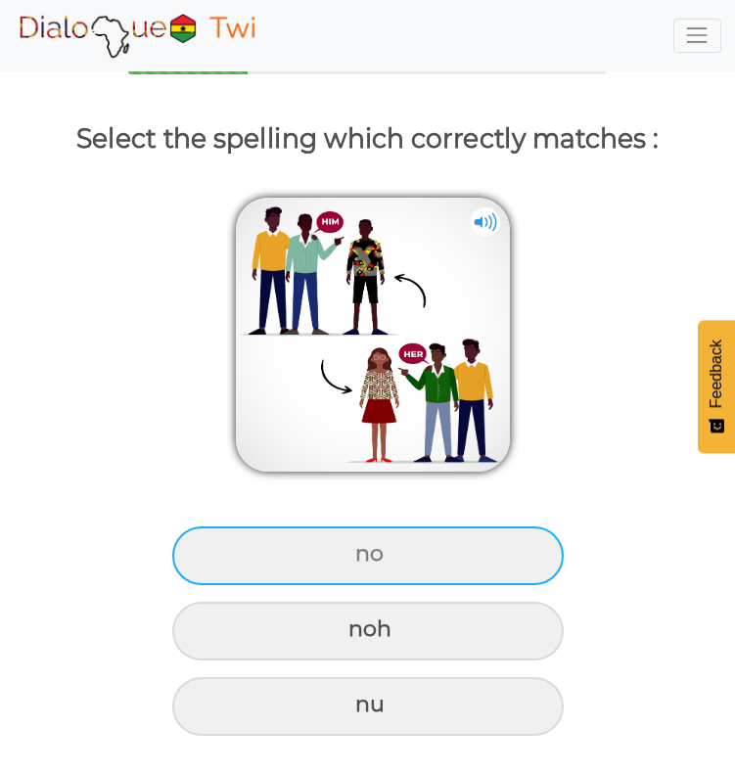
click at [399, 549] on div "no" at bounding box center [368, 556] width 392 height 59
click at [364, 549] on input "no" at bounding box center [357, 554] width 13 height 13
radio input "true"
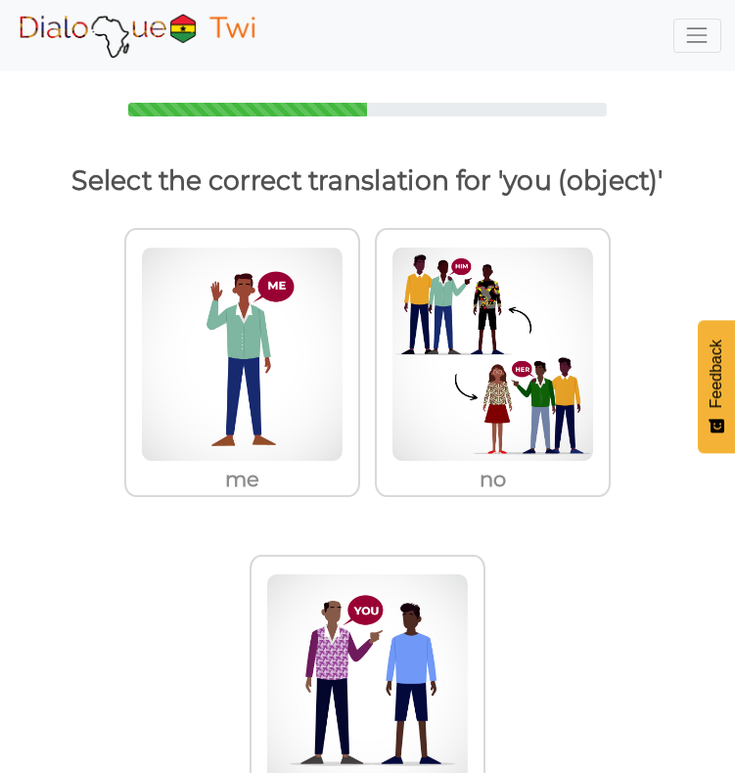
scroll to position [101, 0]
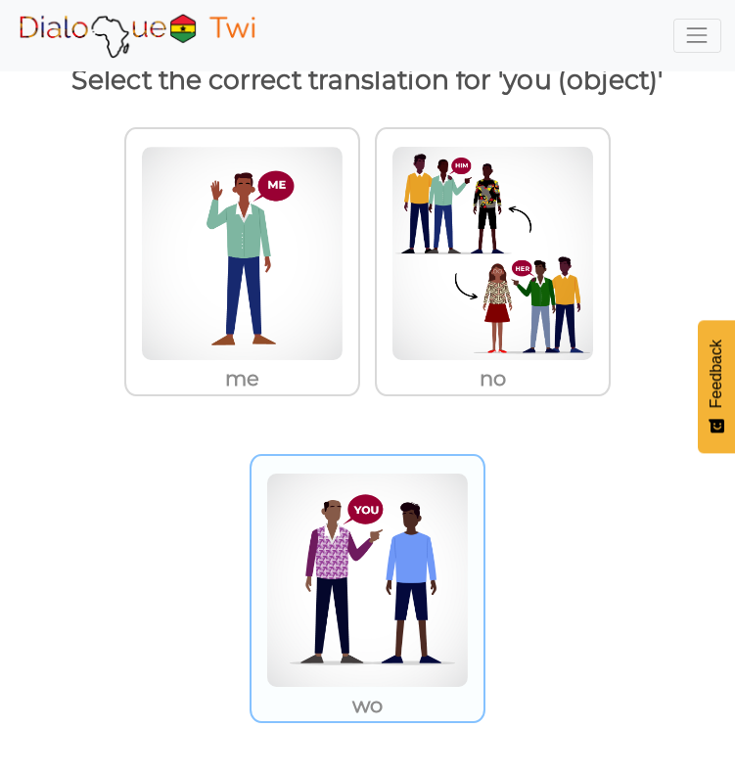
click at [312, 518] on img at bounding box center [367, 580] width 203 height 215
click at [484, 561] on input "wo" at bounding box center [491, 568] width 15 height 15
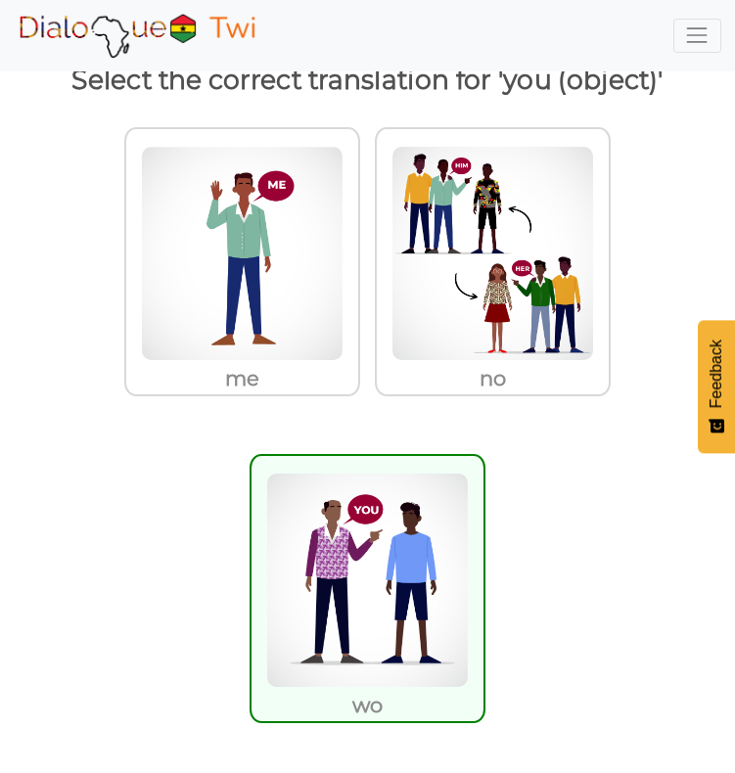
scroll to position [63, 0]
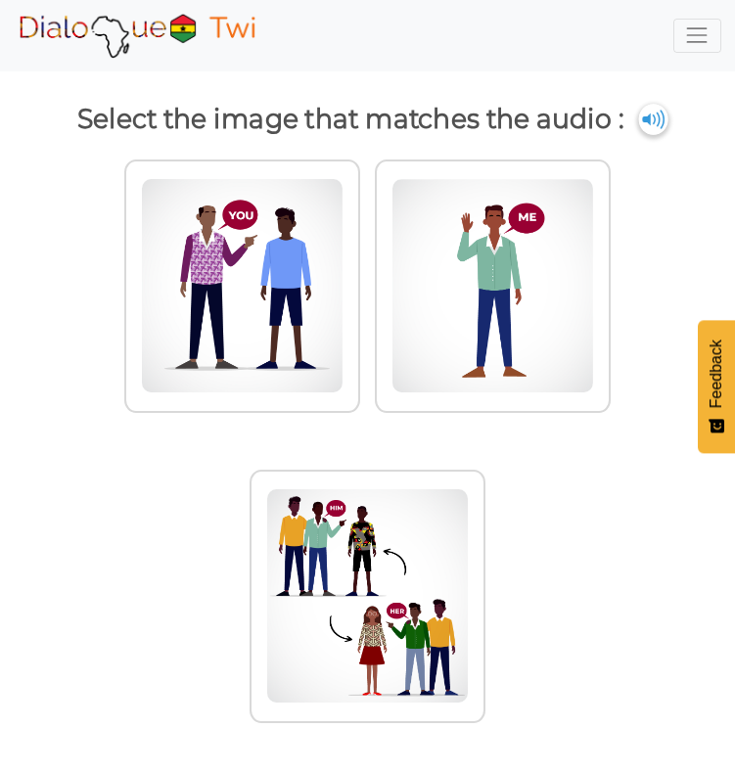
click at [644, 117] on img at bounding box center [653, 119] width 29 height 31
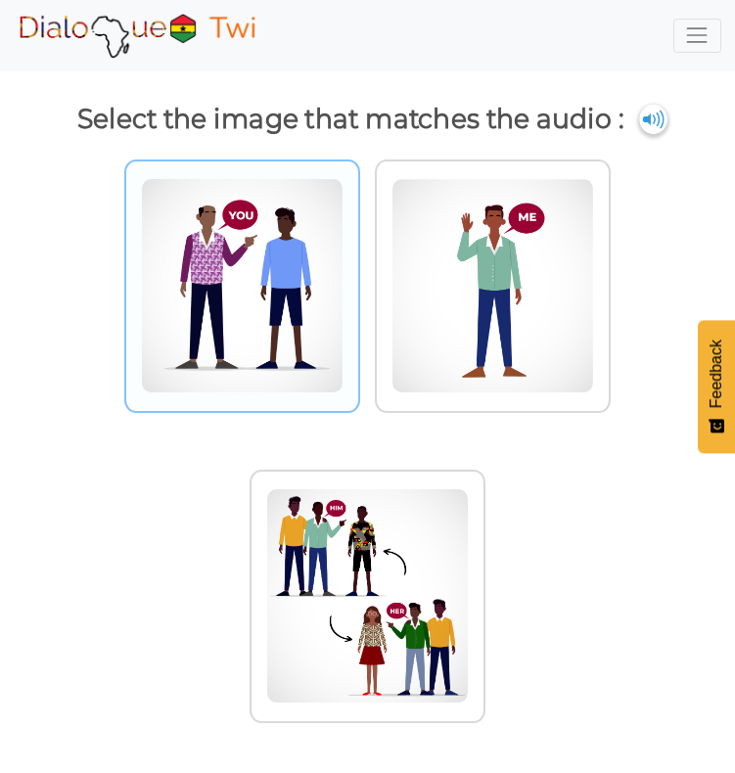
click at [316, 225] on img at bounding box center [242, 285] width 203 height 215
click at [358, 266] on input "radio" at bounding box center [365, 273] width 15 height 15
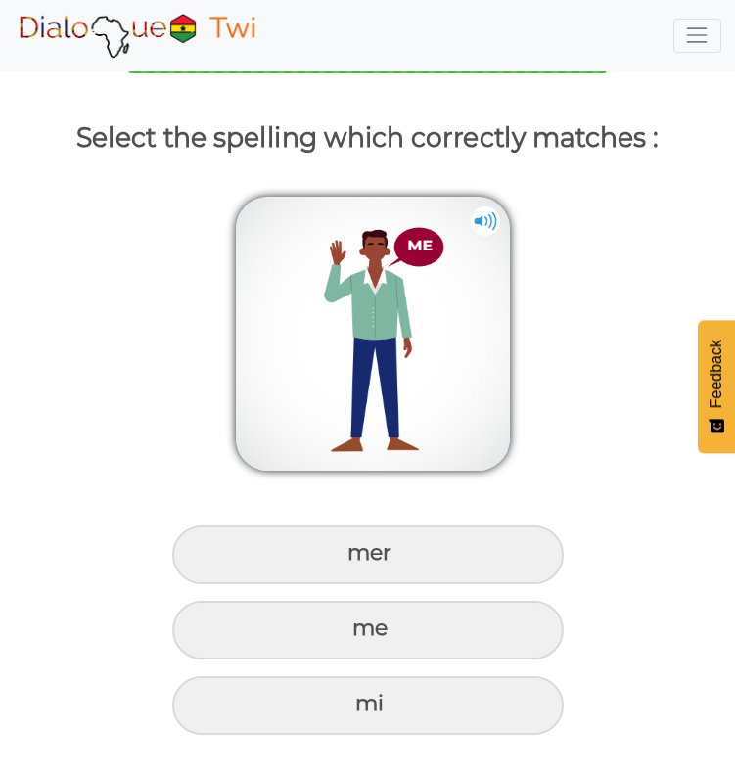
scroll to position [42, 0]
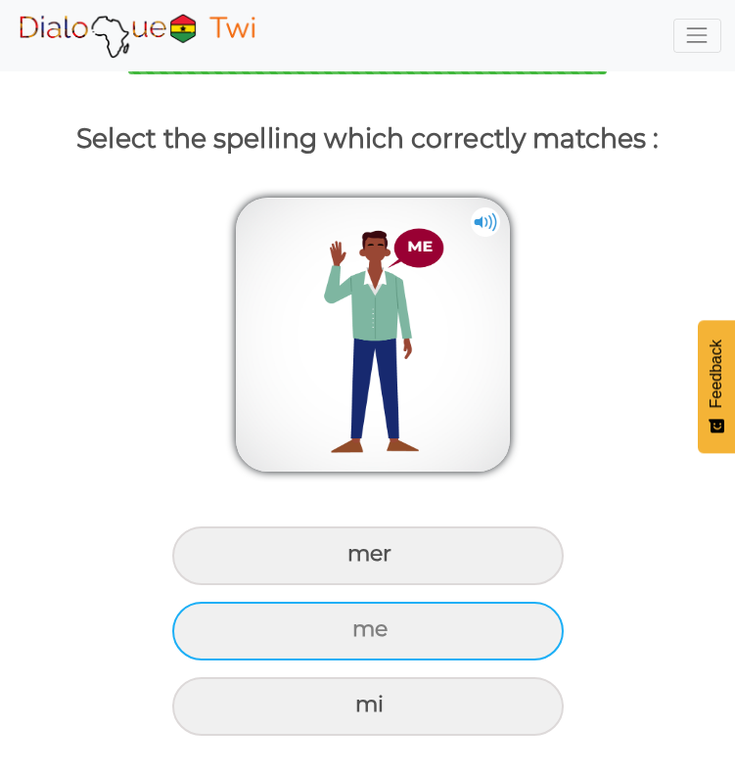
click at [462, 628] on div "me" at bounding box center [368, 631] width 392 height 59
click at [361, 628] on input "me" at bounding box center [355, 630] width 13 height 13
radio input "true"
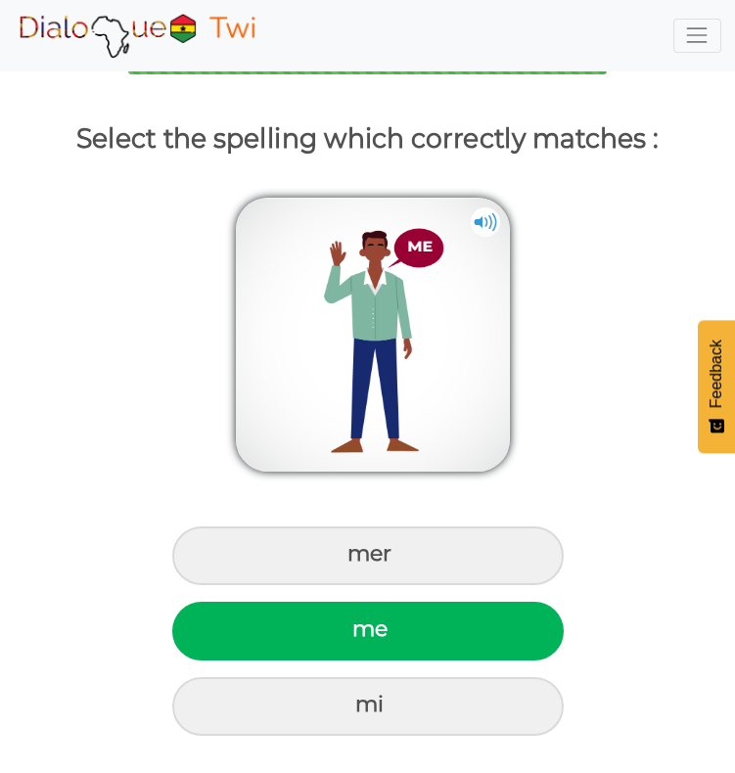
scroll to position [0, 0]
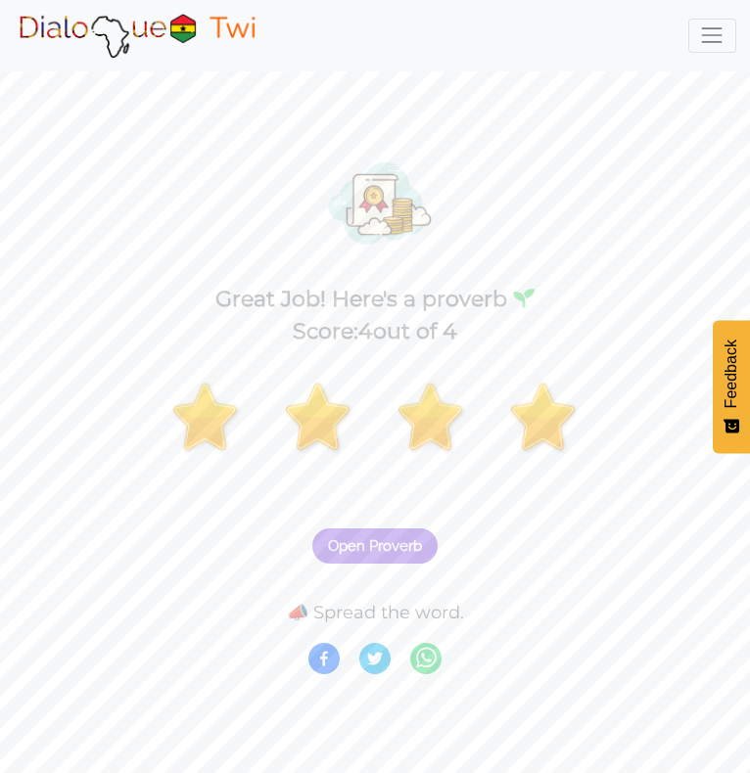
click at [389, 540] on span "Open Proverb" at bounding box center [375, 546] width 94 height 18
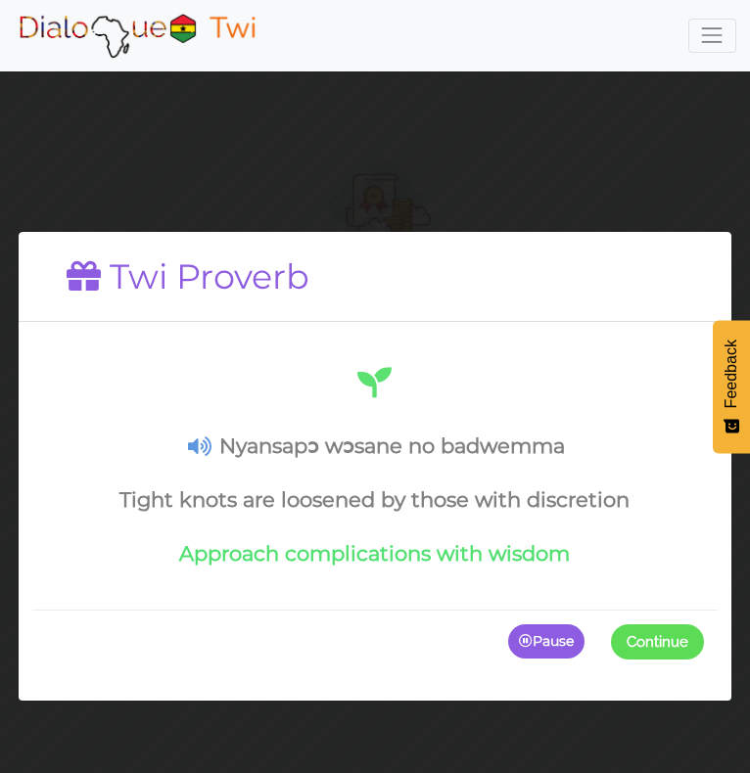
click at [188, 431] on div "Nyansapɔ wɔsane no badwemma Tight knots are loosened by those with discretion A…" at bounding box center [375, 465] width 658 height 204
click at [704, 646] on span at bounding box center [704, 642] width 0 height 35
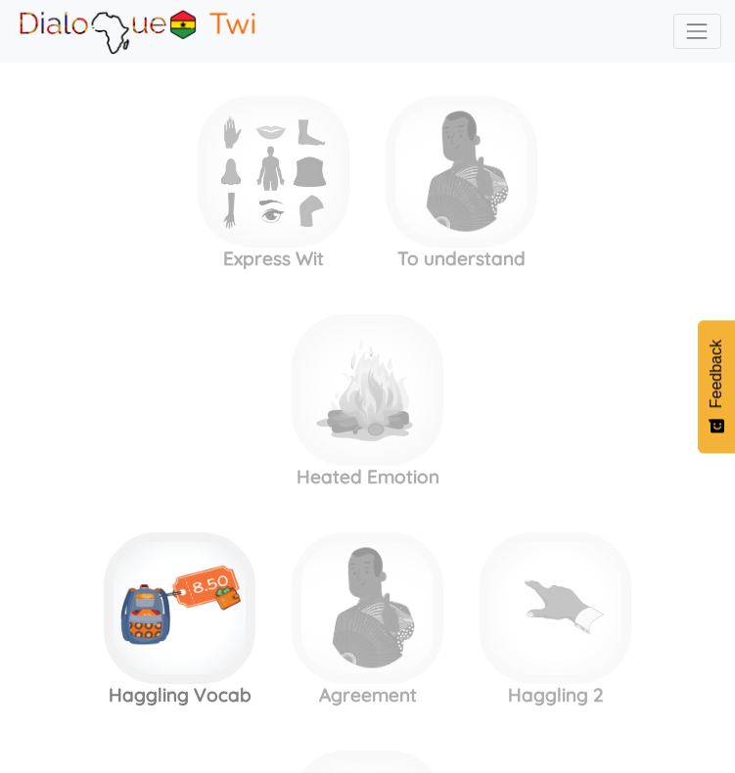
scroll to position [5130, 0]
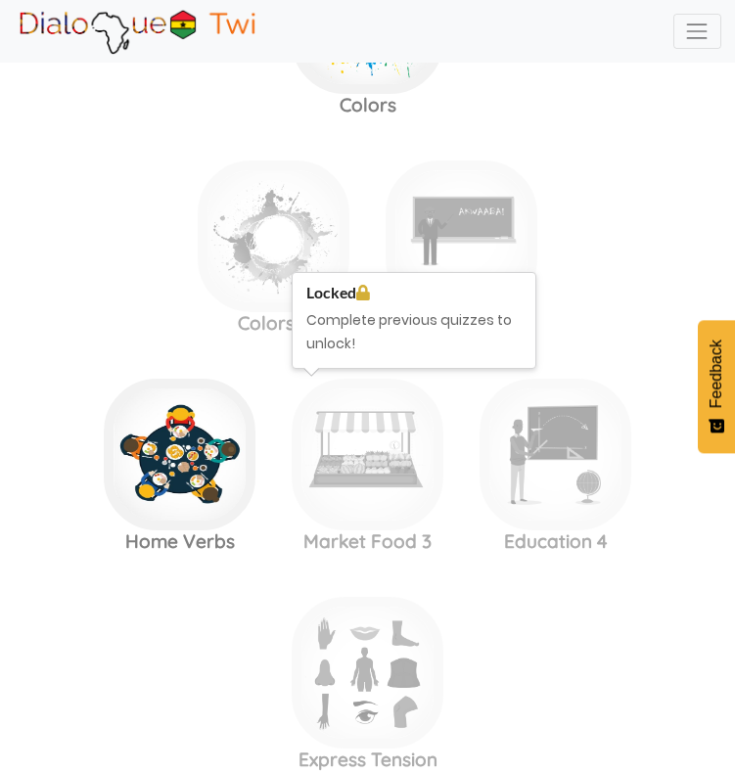
scroll to position [4268, 0]
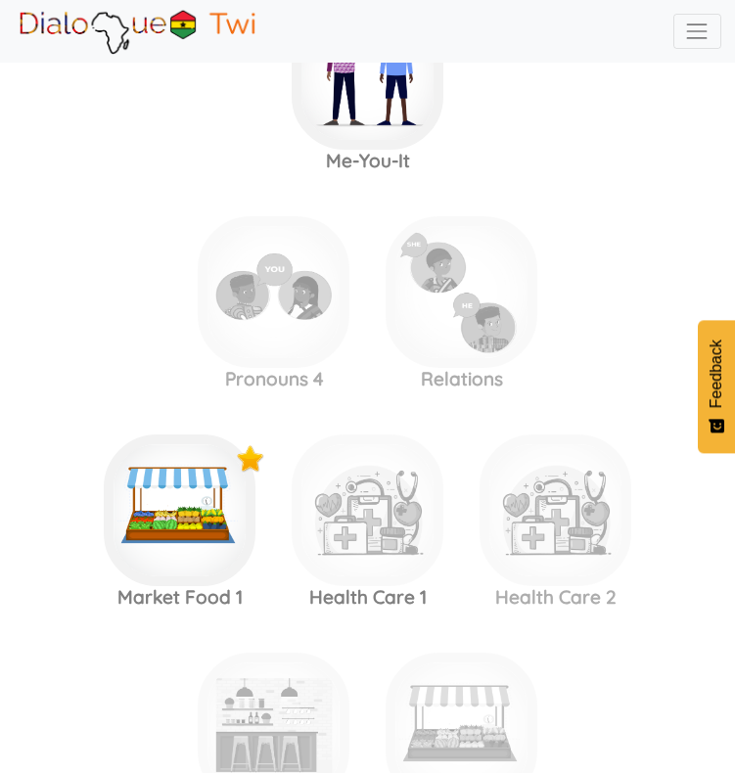
scroll to position [1636, 0]
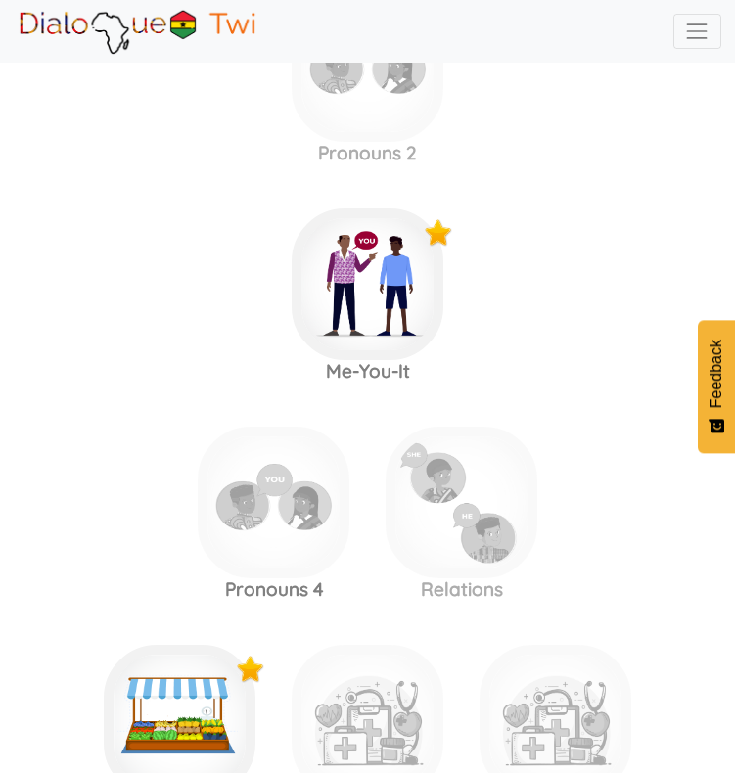
scroll to position [1424, 0]
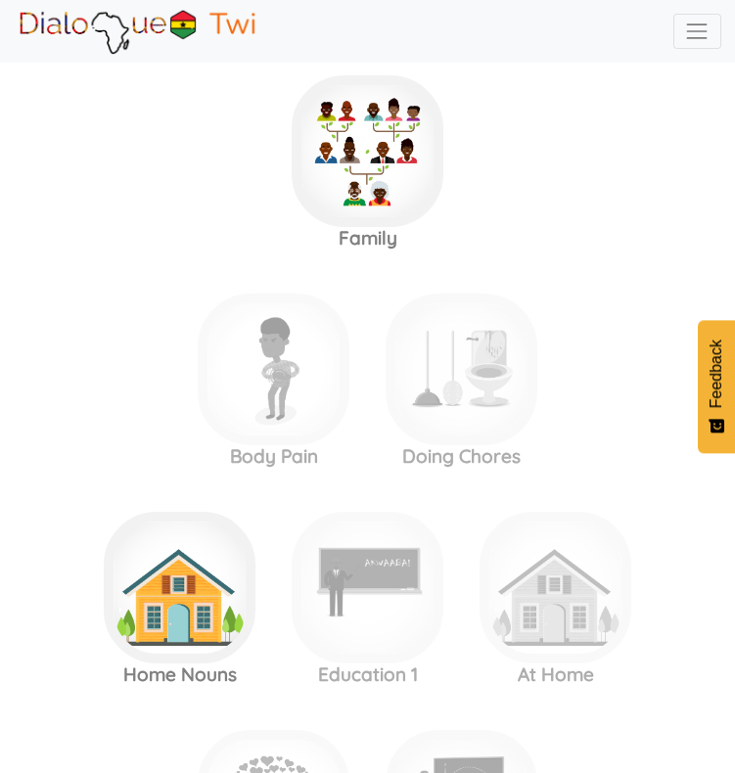
scroll to position [3302, 0]
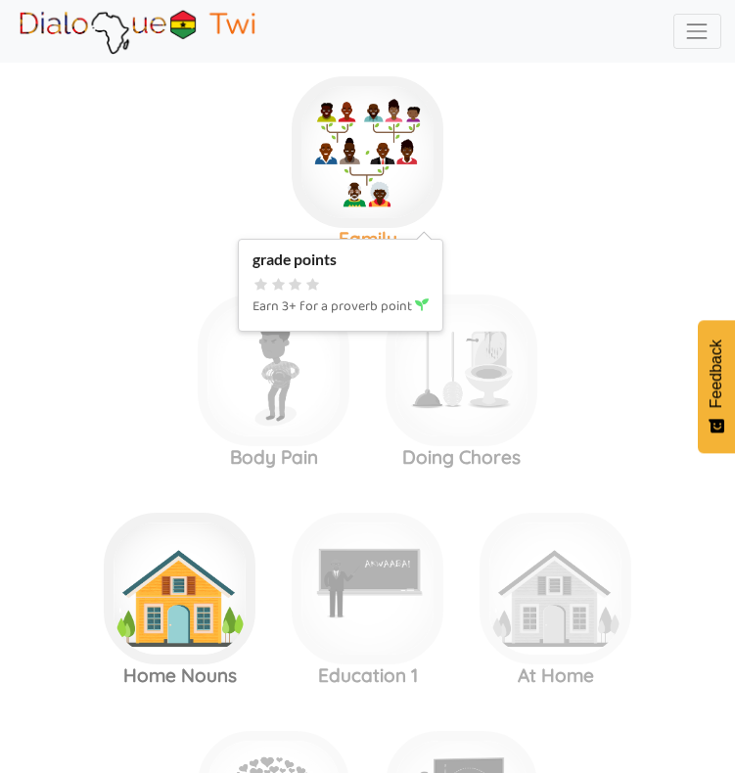
click at [366, 176] on img at bounding box center [368, 152] width 152 height 152
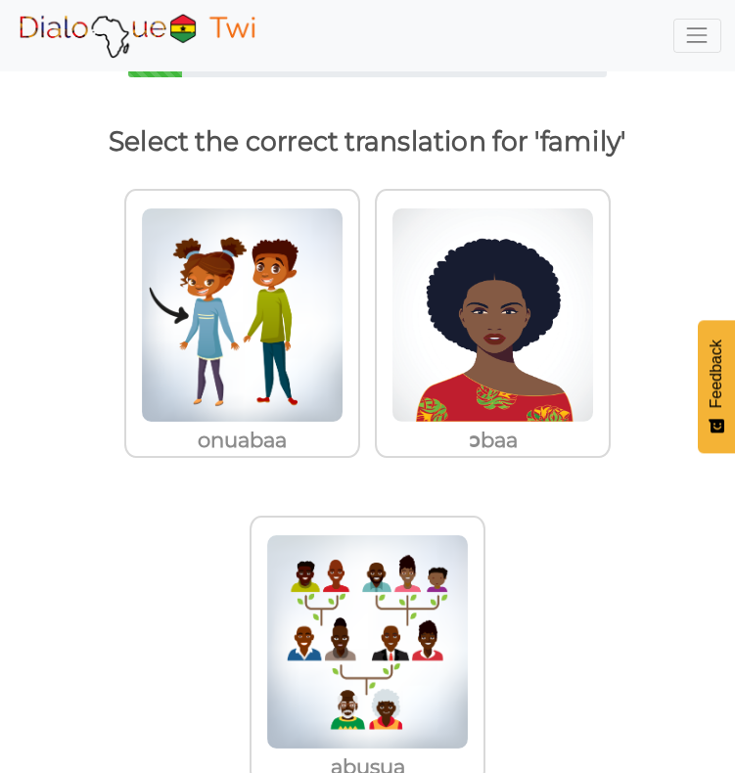
scroll to position [101, 0]
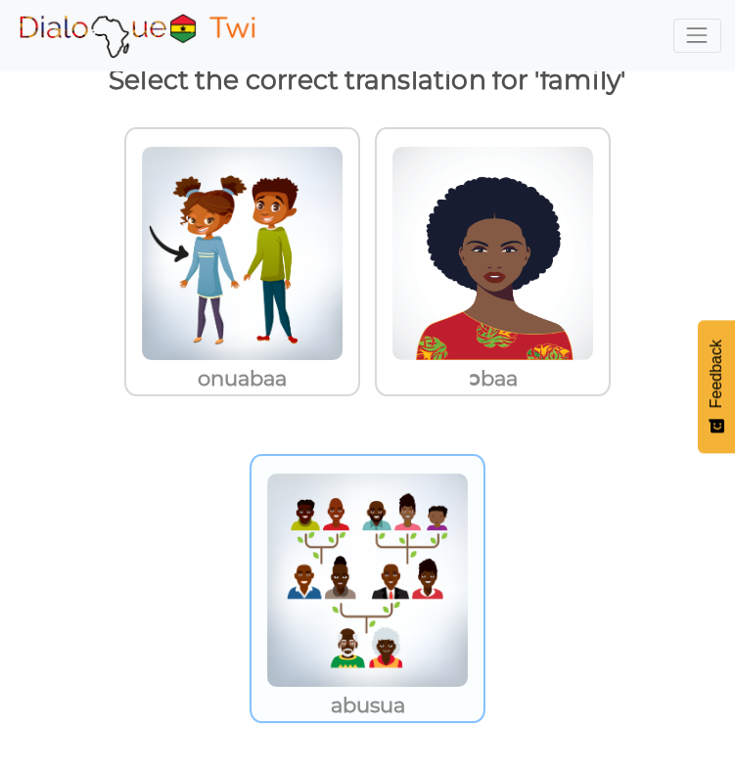
click at [297, 629] on img at bounding box center [367, 580] width 203 height 215
click at [484, 576] on input "abusua" at bounding box center [491, 568] width 15 height 15
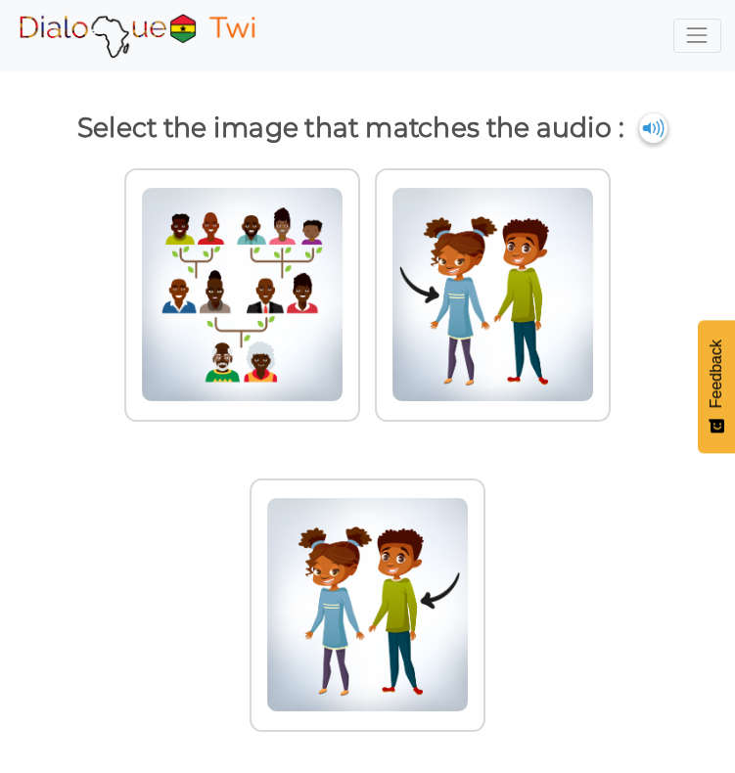
scroll to position [52, 0]
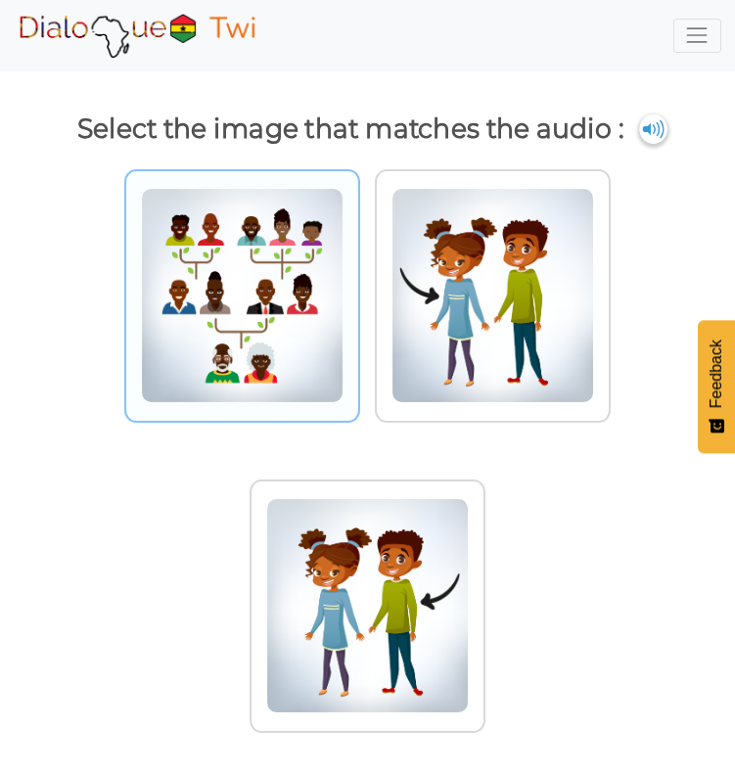
click at [297, 298] on img at bounding box center [242, 295] width 203 height 215
click at [358, 291] on input "radio" at bounding box center [365, 283] width 15 height 15
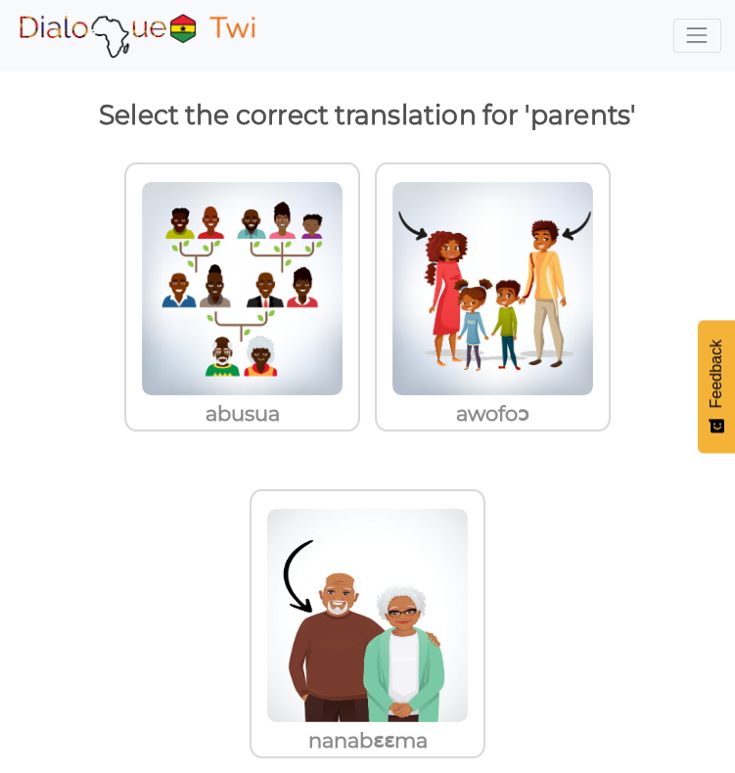
scroll to position [61, 0]
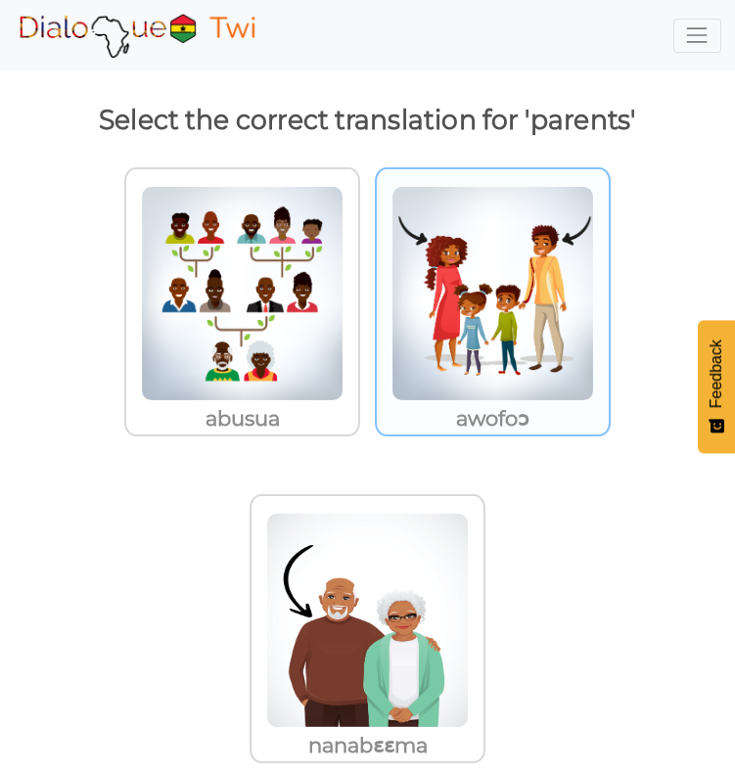
click at [530, 372] on img at bounding box center [493, 293] width 203 height 215
click at [609, 289] on input "awofoɔ" at bounding box center [616, 281] width 15 height 15
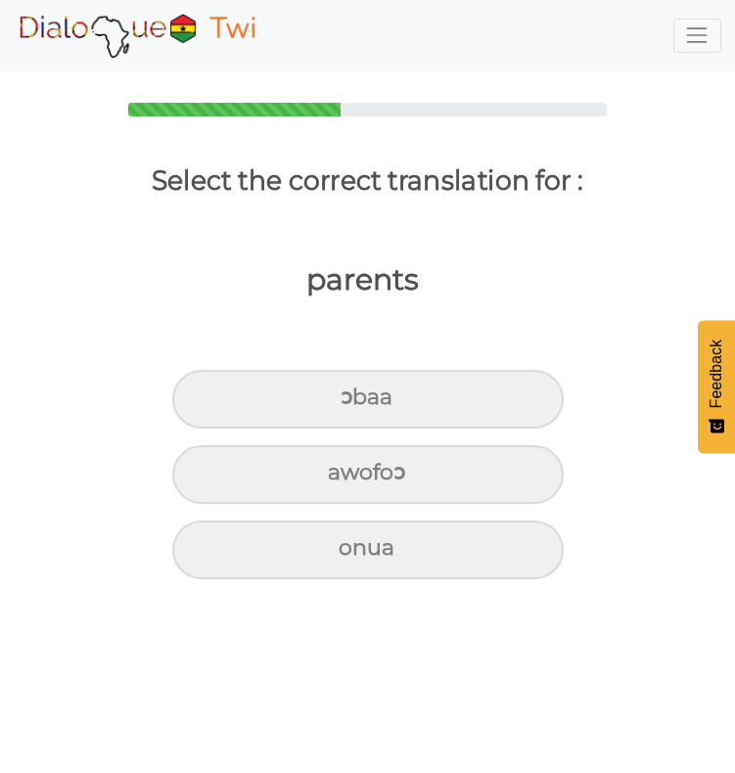
scroll to position [0, 0]
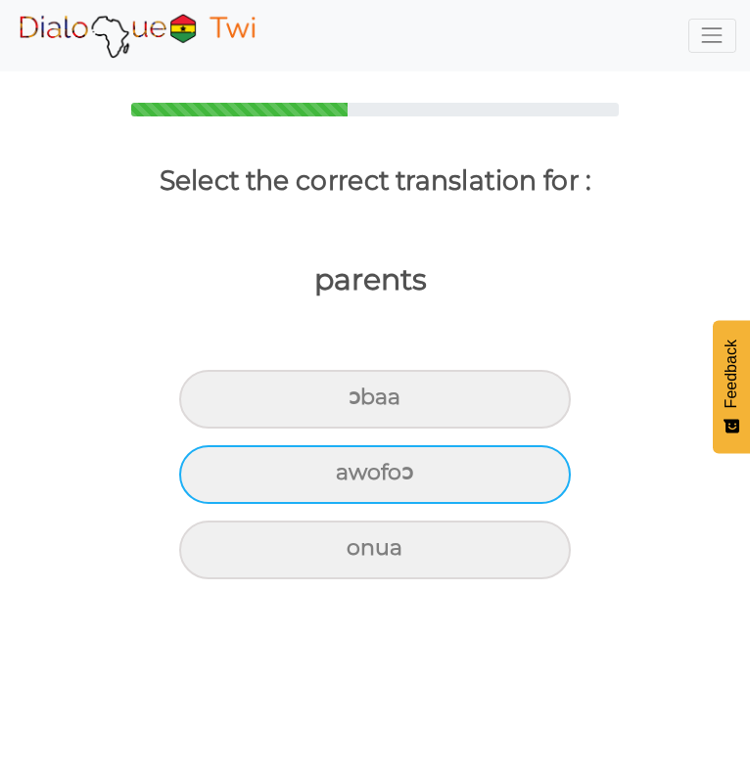
click at [541, 472] on div "awofoɔ" at bounding box center [375, 474] width 392 height 59
click at [350, 472] on input "awofoɔ" at bounding box center [344, 473] width 13 height 13
radio input "true"
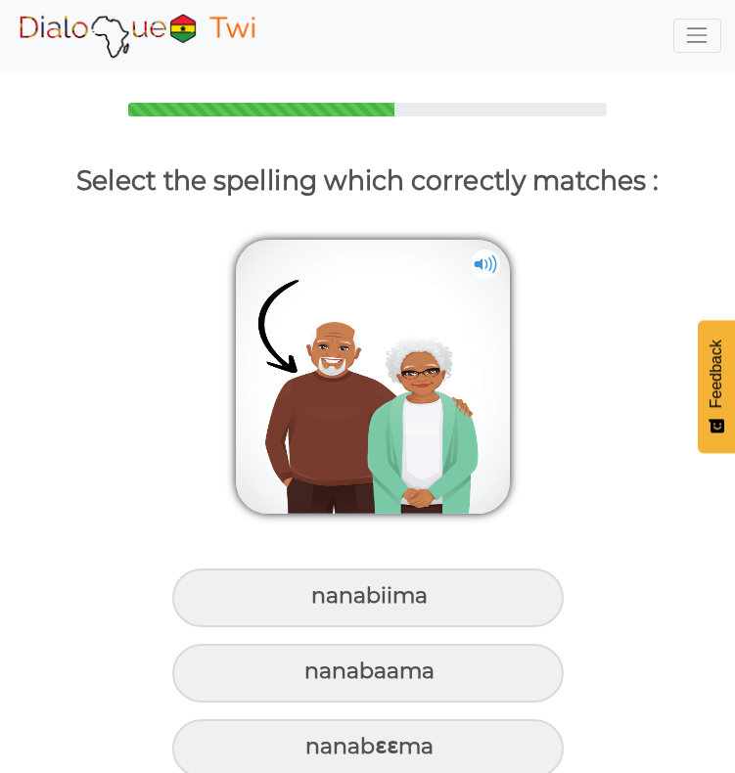
scroll to position [42, 0]
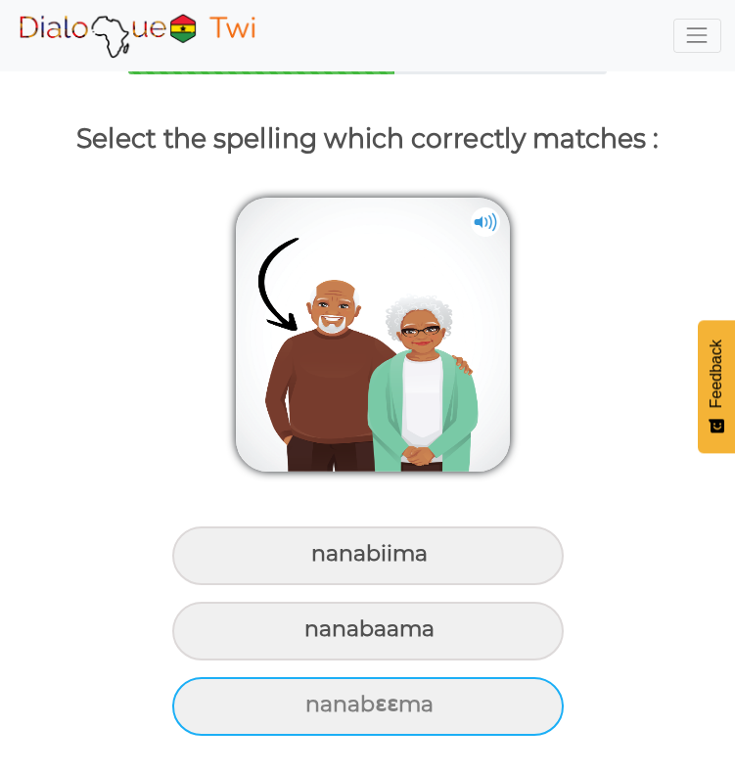
click at [466, 725] on div "nanabɛɛma" at bounding box center [368, 706] width 392 height 59
click at [314, 712] on input "nanabɛɛma" at bounding box center [308, 705] width 13 height 13
radio input "true"
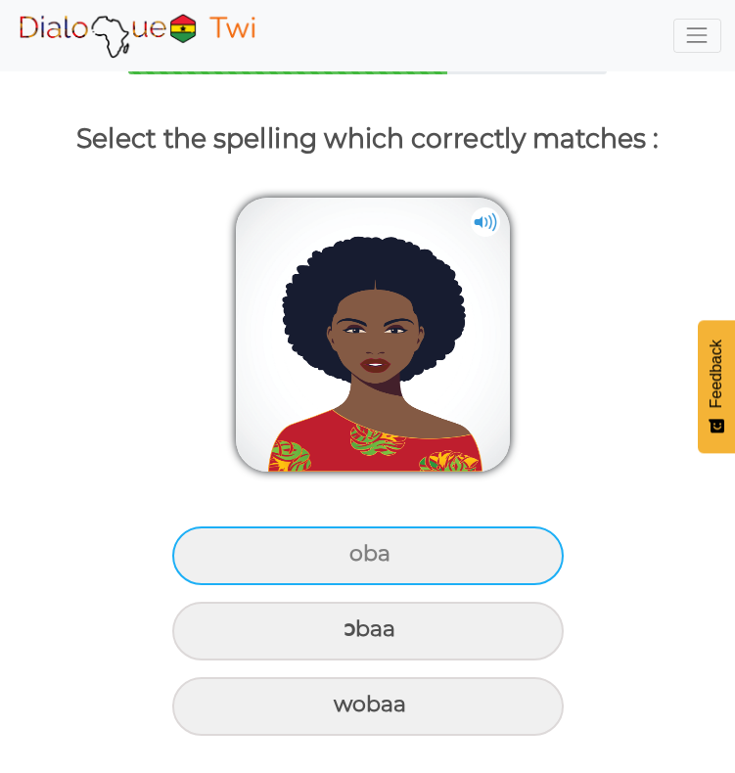
click at [517, 543] on div "oba" at bounding box center [368, 556] width 392 height 59
click at [358, 548] on input "oba" at bounding box center [352, 554] width 13 height 13
radio input "true"
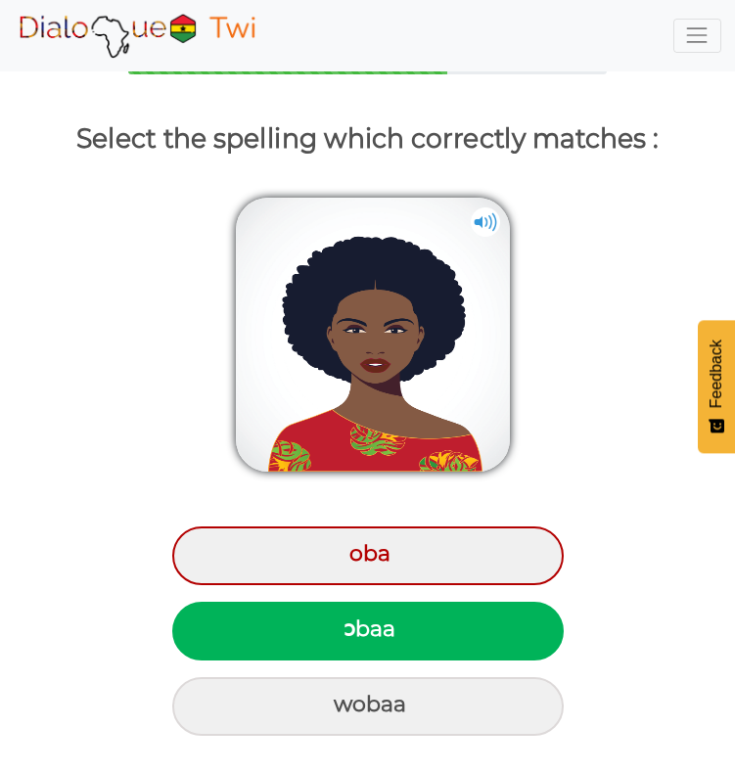
scroll to position [119, 0]
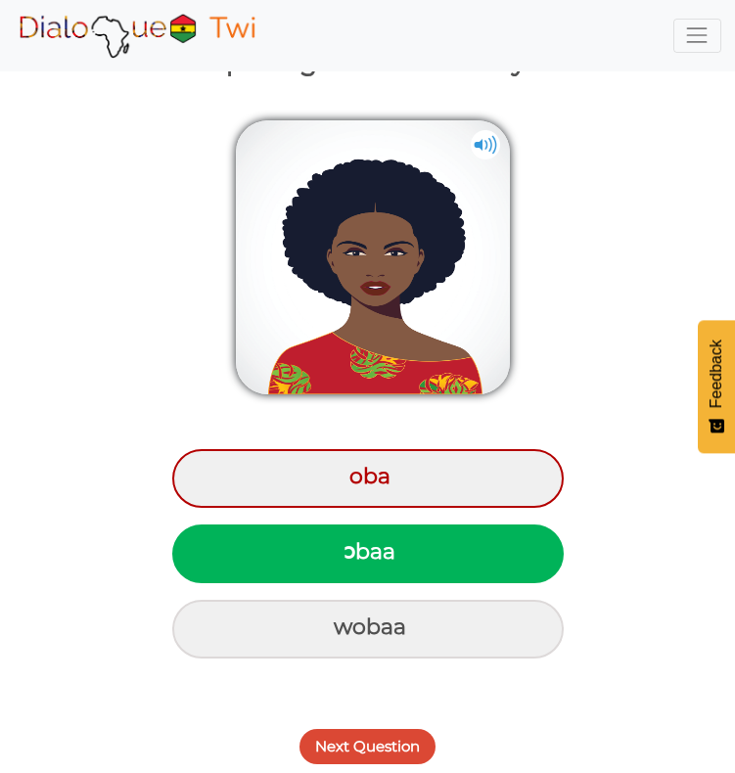
click at [365, 739] on button "Next Question" at bounding box center [368, 746] width 136 height 35
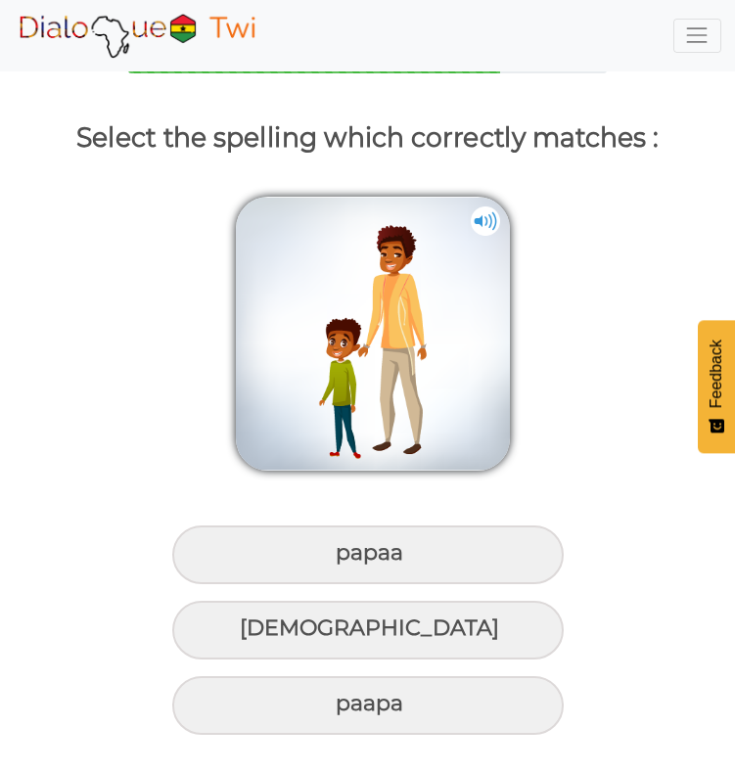
scroll to position [42, 0]
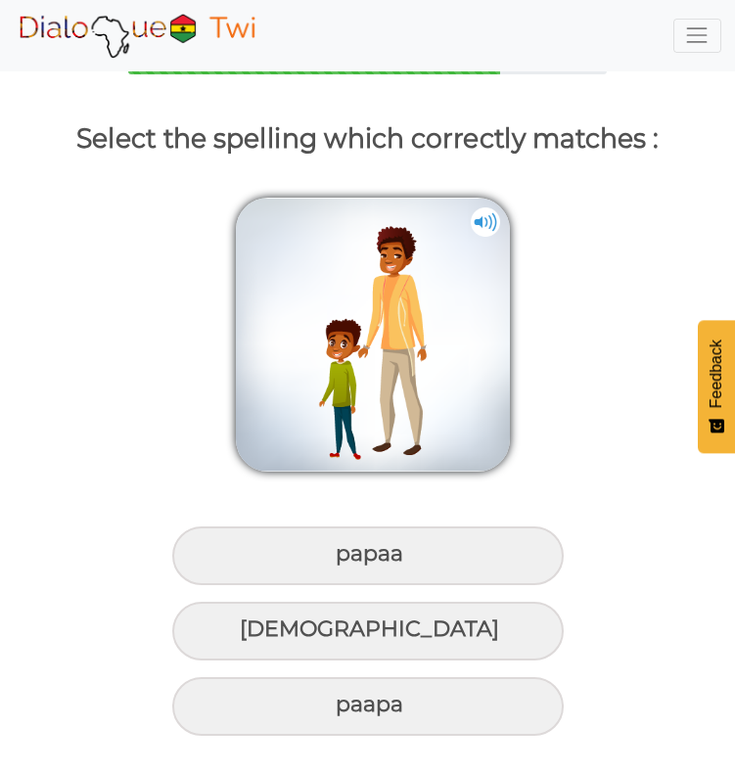
click at [488, 225] on img at bounding box center [485, 222] width 29 height 29
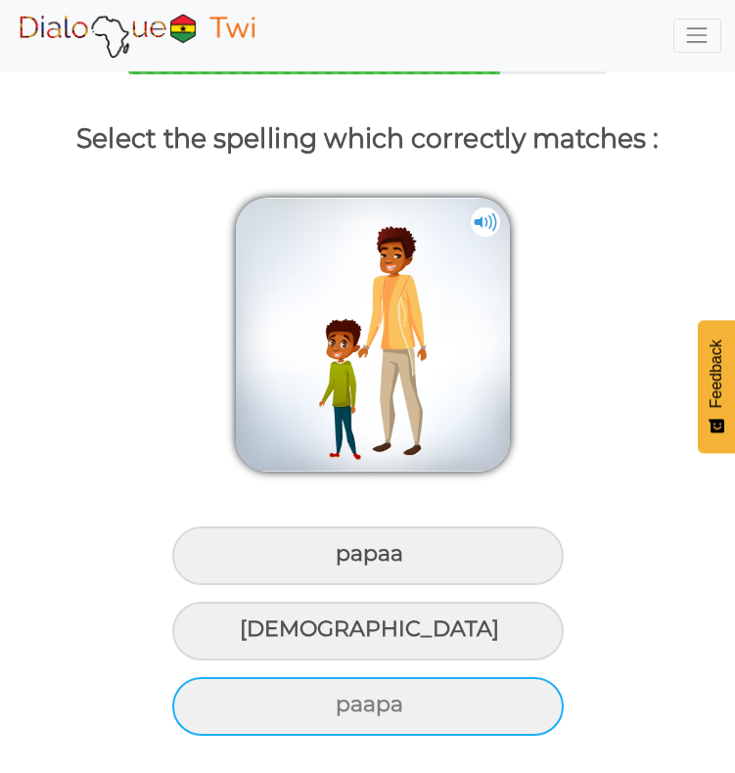
click at [455, 723] on div "paapa" at bounding box center [368, 706] width 392 height 59
click at [345, 712] on input "paapa" at bounding box center [338, 705] width 13 height 13
radio input "true"
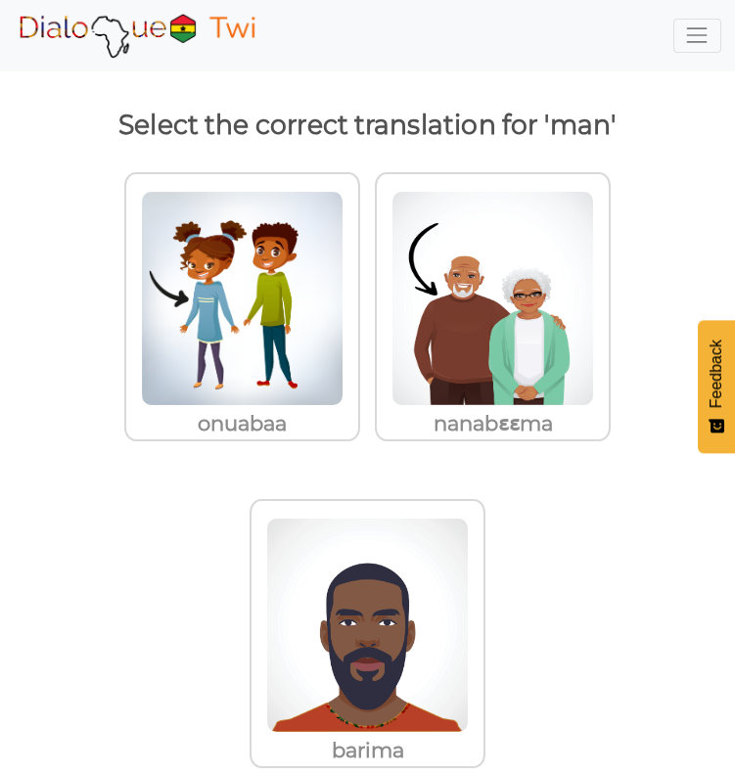
scroll to position [38, 0]
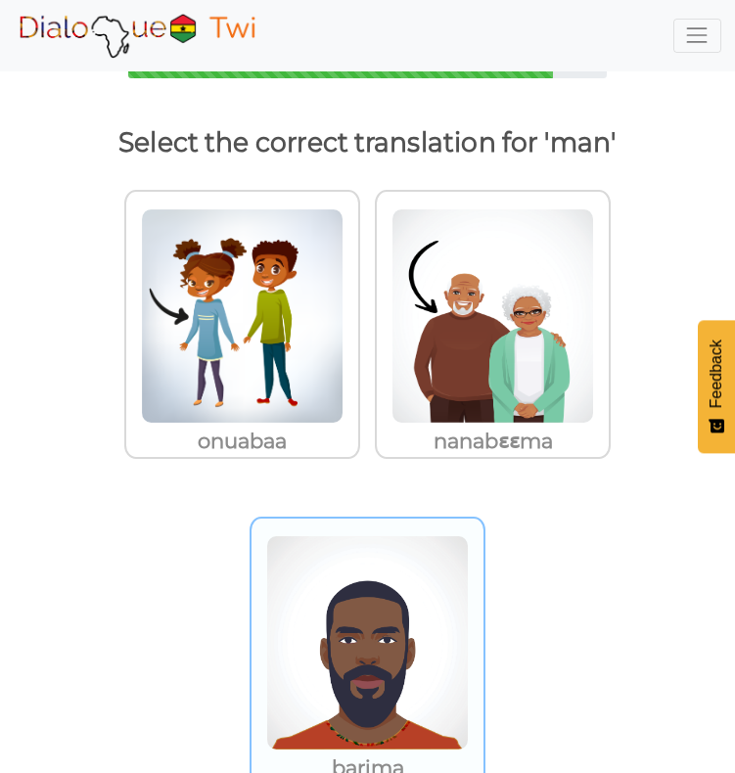
click at [410, 673] on img at bounding box center [367, 642] width 203 height 215
click at [484, 638] on input "barima" at bounding box center [491, 631] width 15 height 15
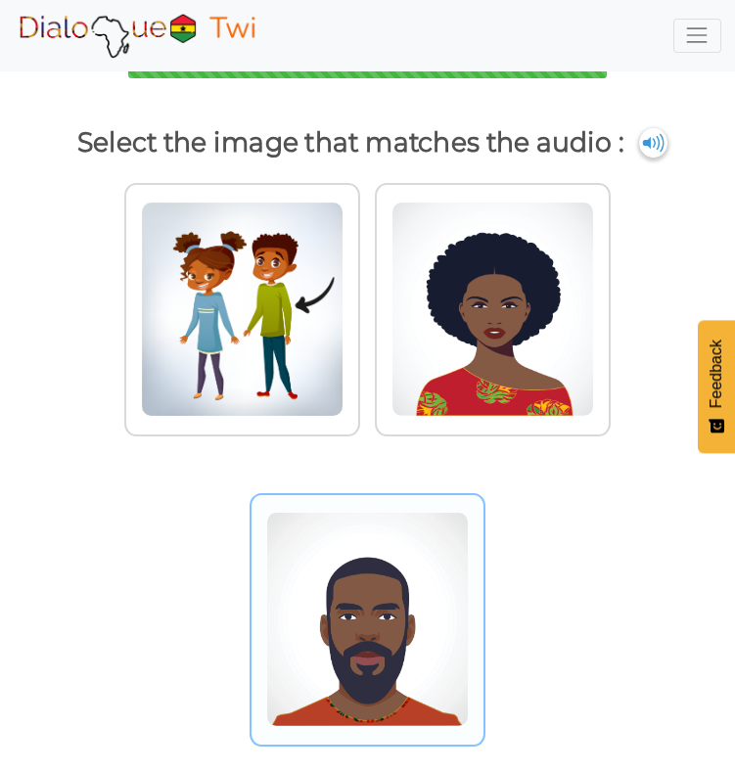
click at [374, 629] on img at bounding box center [367, 619] width 203 height 215
click at [484, 615] on input "radio" at bounding box center [491, 607] width 15 height 15
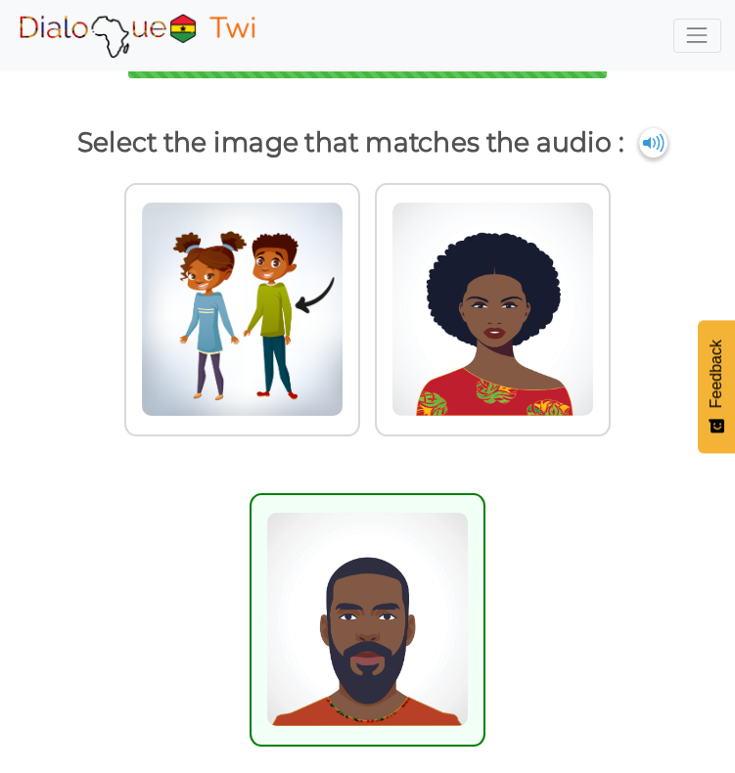
scroll to position [0, 0]
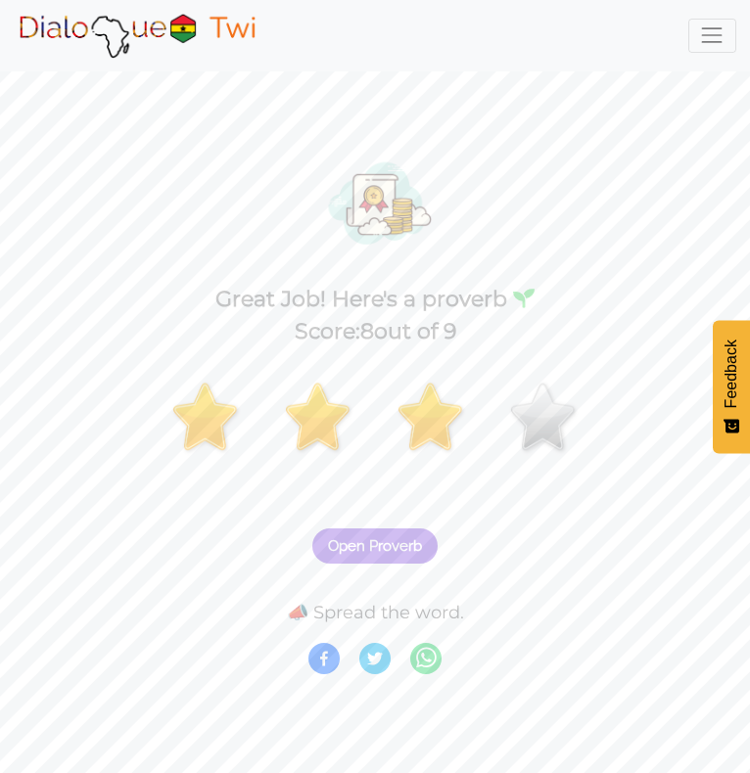
click at [707, 37] on span "Toggle navigation" at bounding box center [711, 35] width 25 height 25
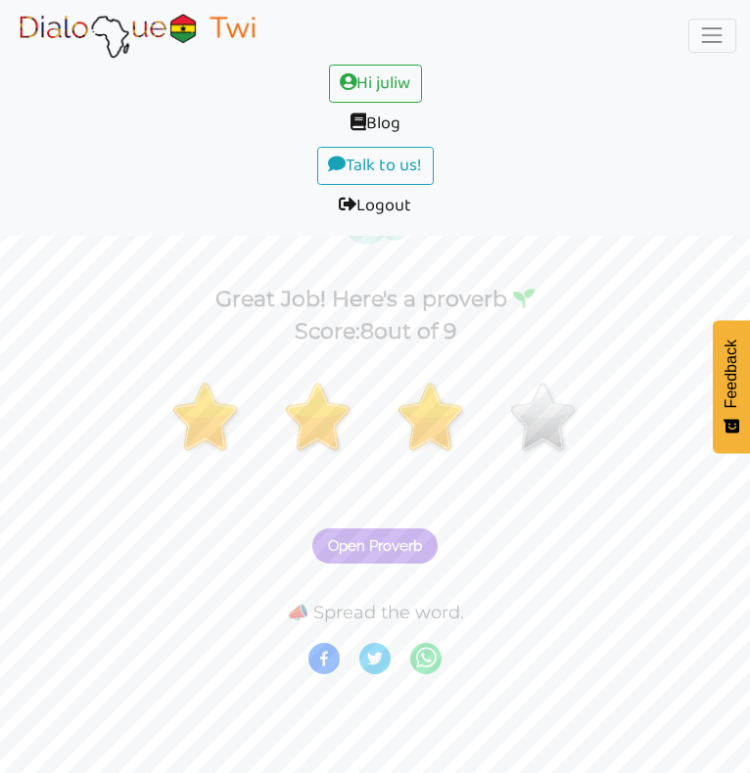
click at [142, 46] on img at bounding box center [137, 35] width 247 height 49
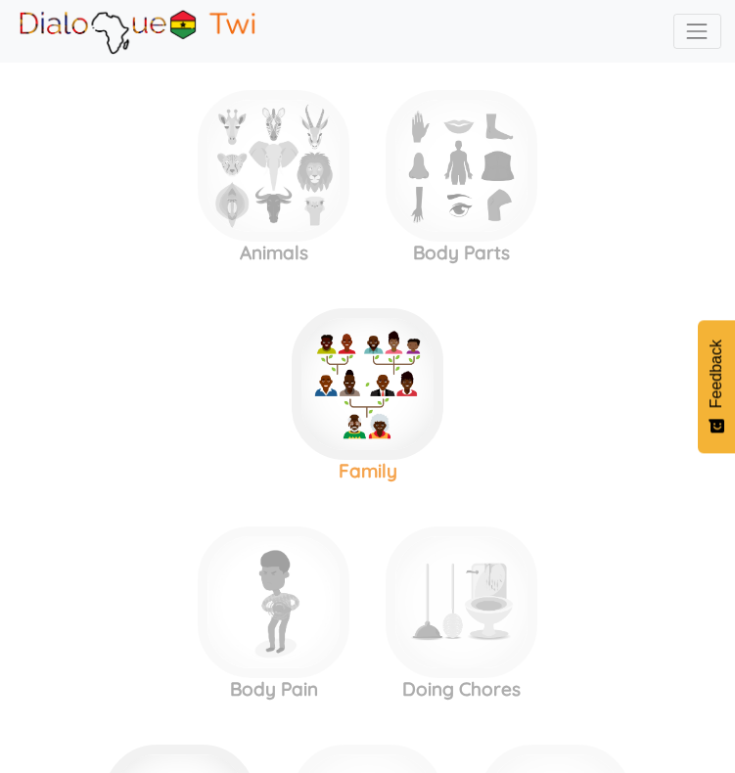
scroll to position [3076, 0]
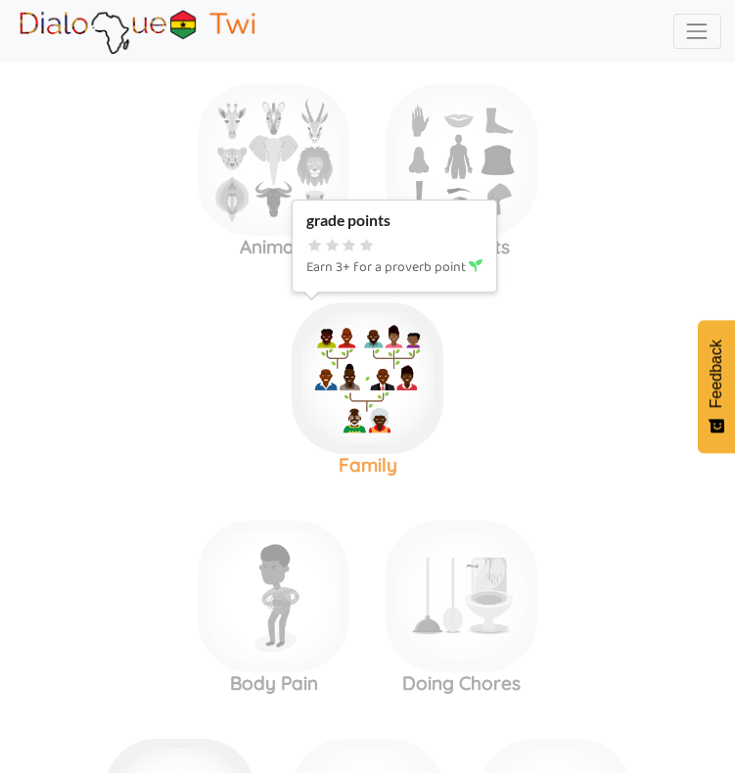
click at [353, 349] on img at bounding box center [368, 378] width 152 height 152
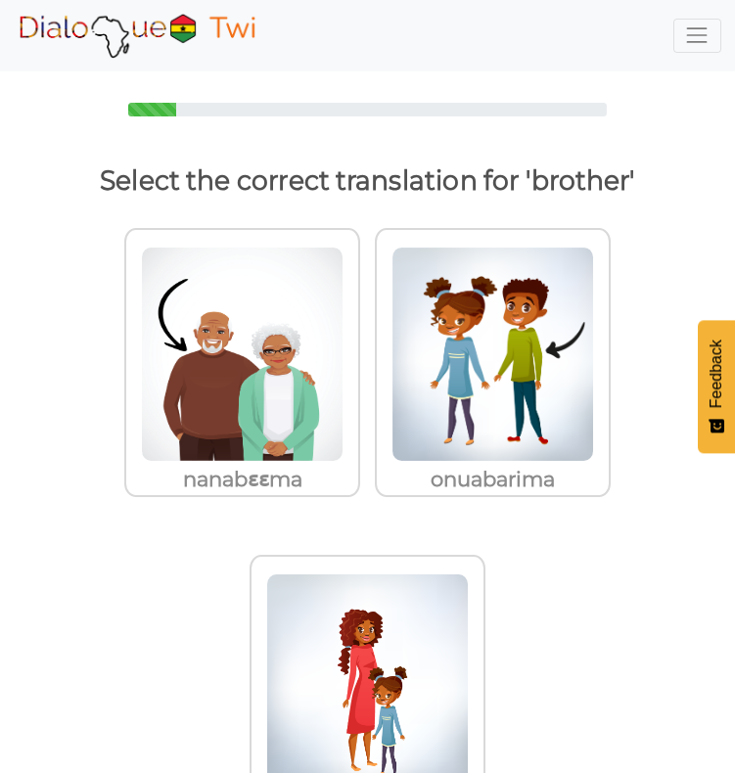
click at [118, 45] on img at bounding box center [137, 35] width 247 height 49
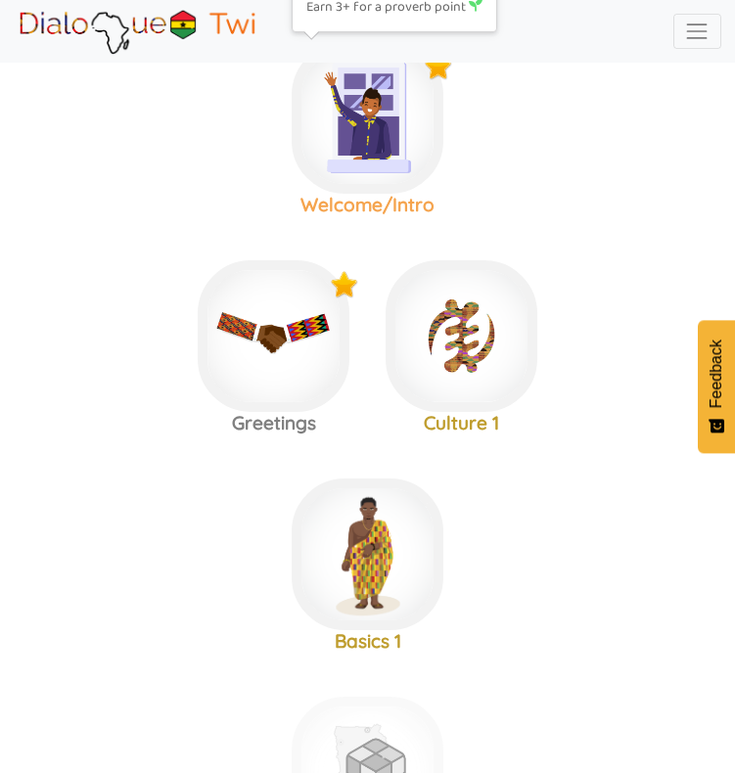
scroll to position [64, 0]
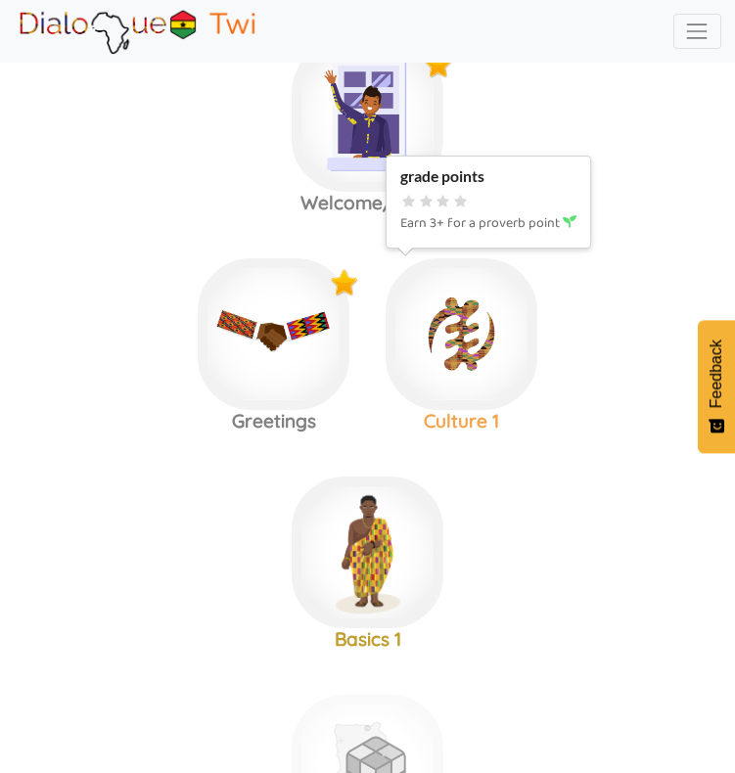
click at [490, 337] on img at bounding box center [462, 334] width 152 height 152
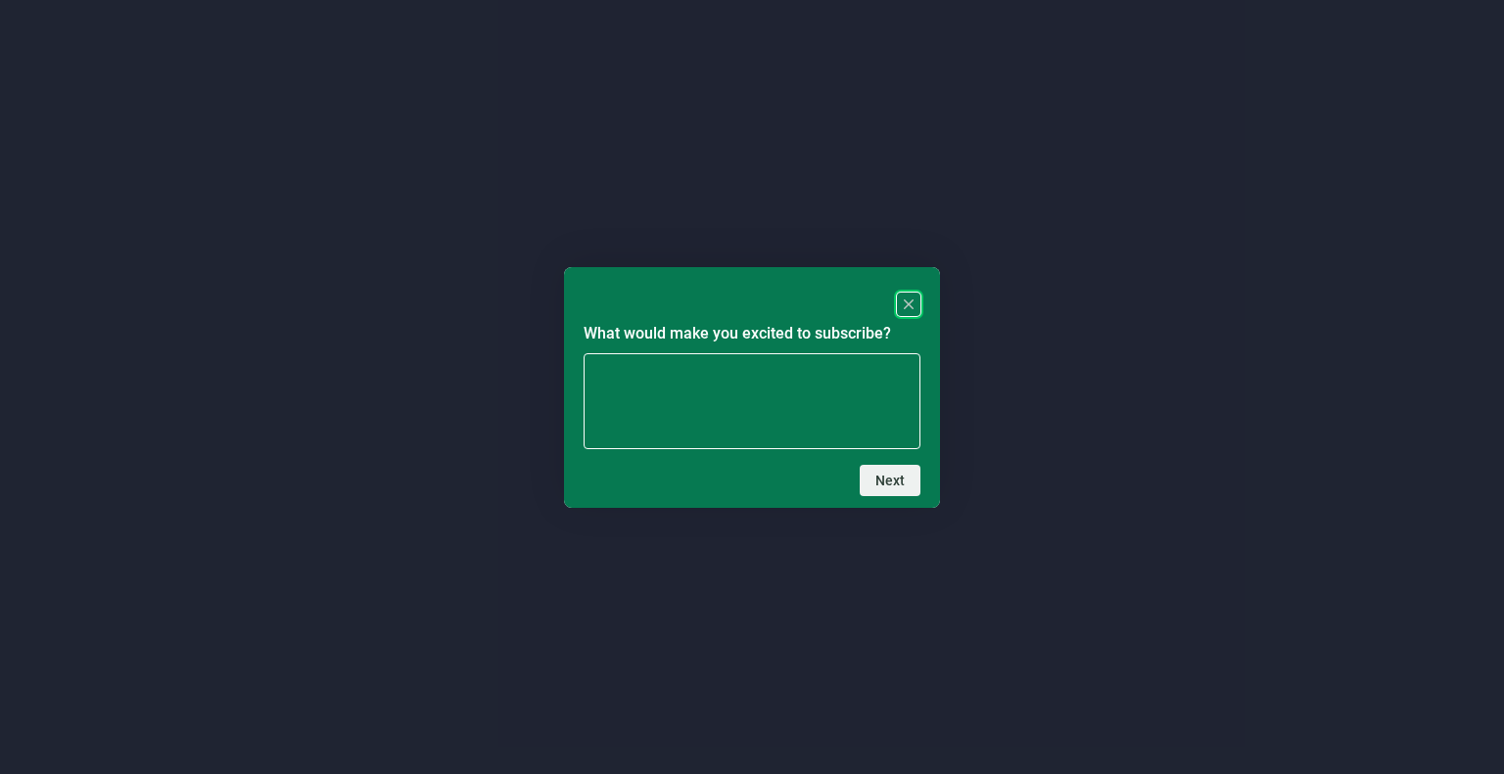
click at [907, 293] on rect "Close" at bounding box center [908, 304] width 23 height 23
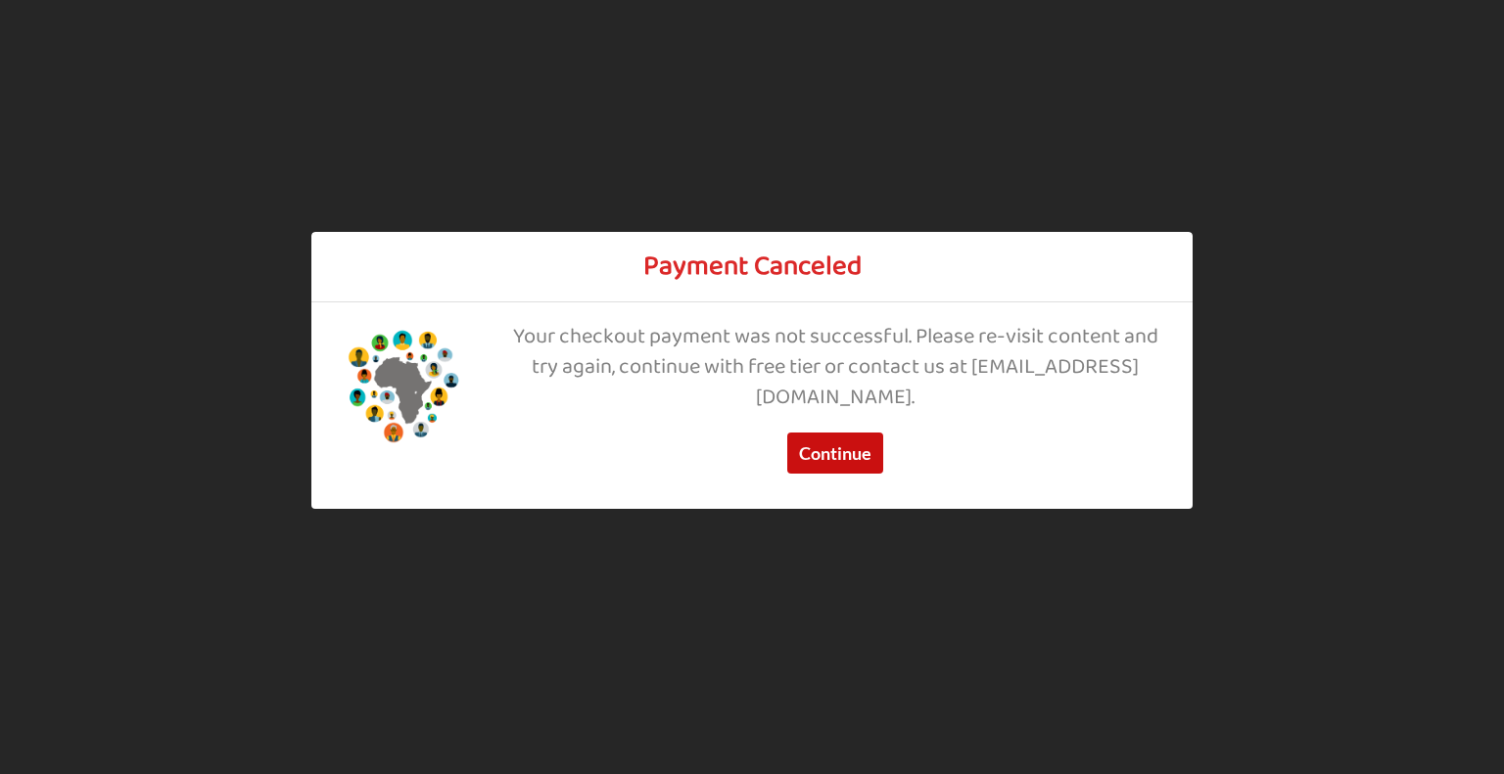
click at [845, 454] on button "Continue" at bounding box center [835, 454] width 96 height 41
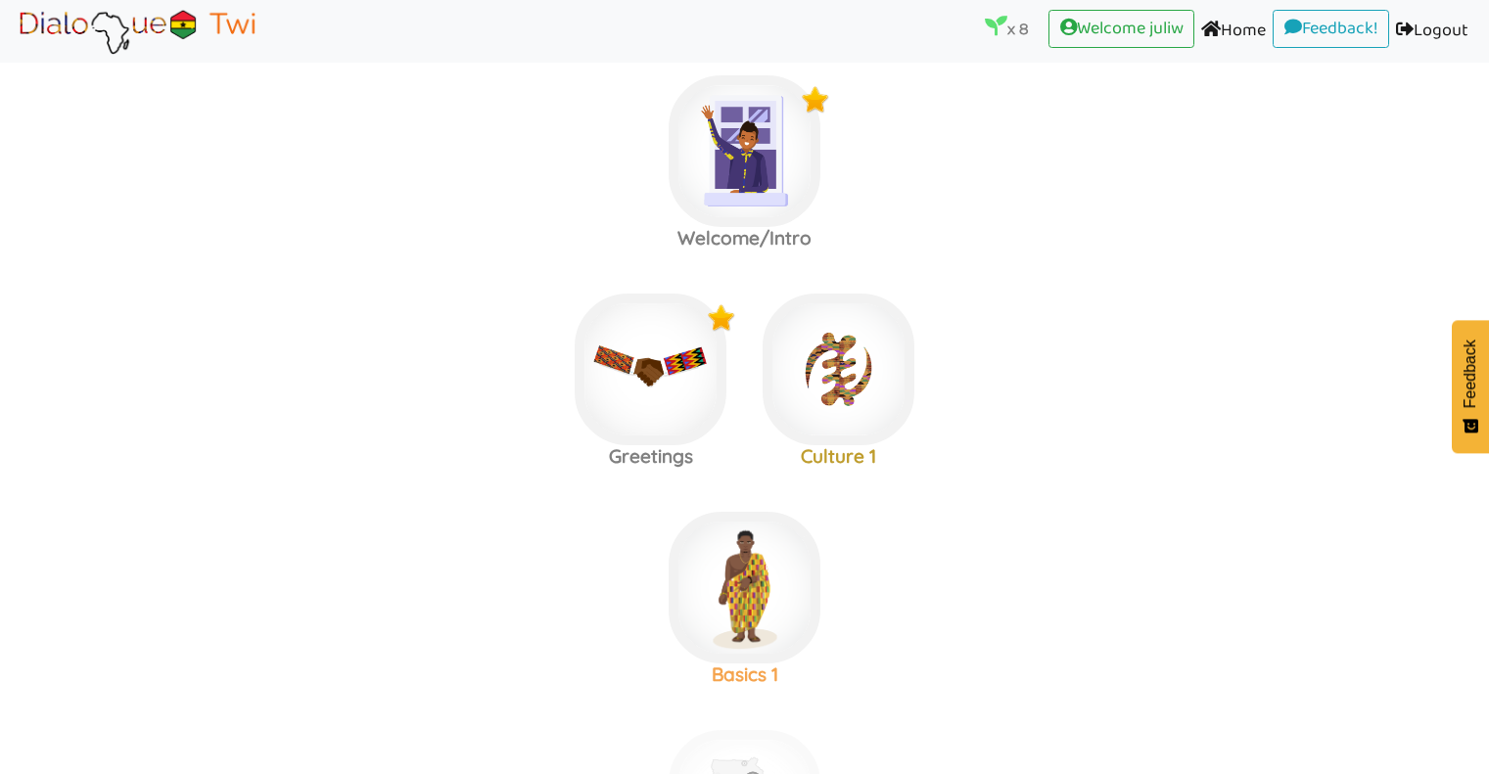
scroll to position [29, 0]
click at [866, 384] on img at bounding box center [839, 369] width 152 height 152
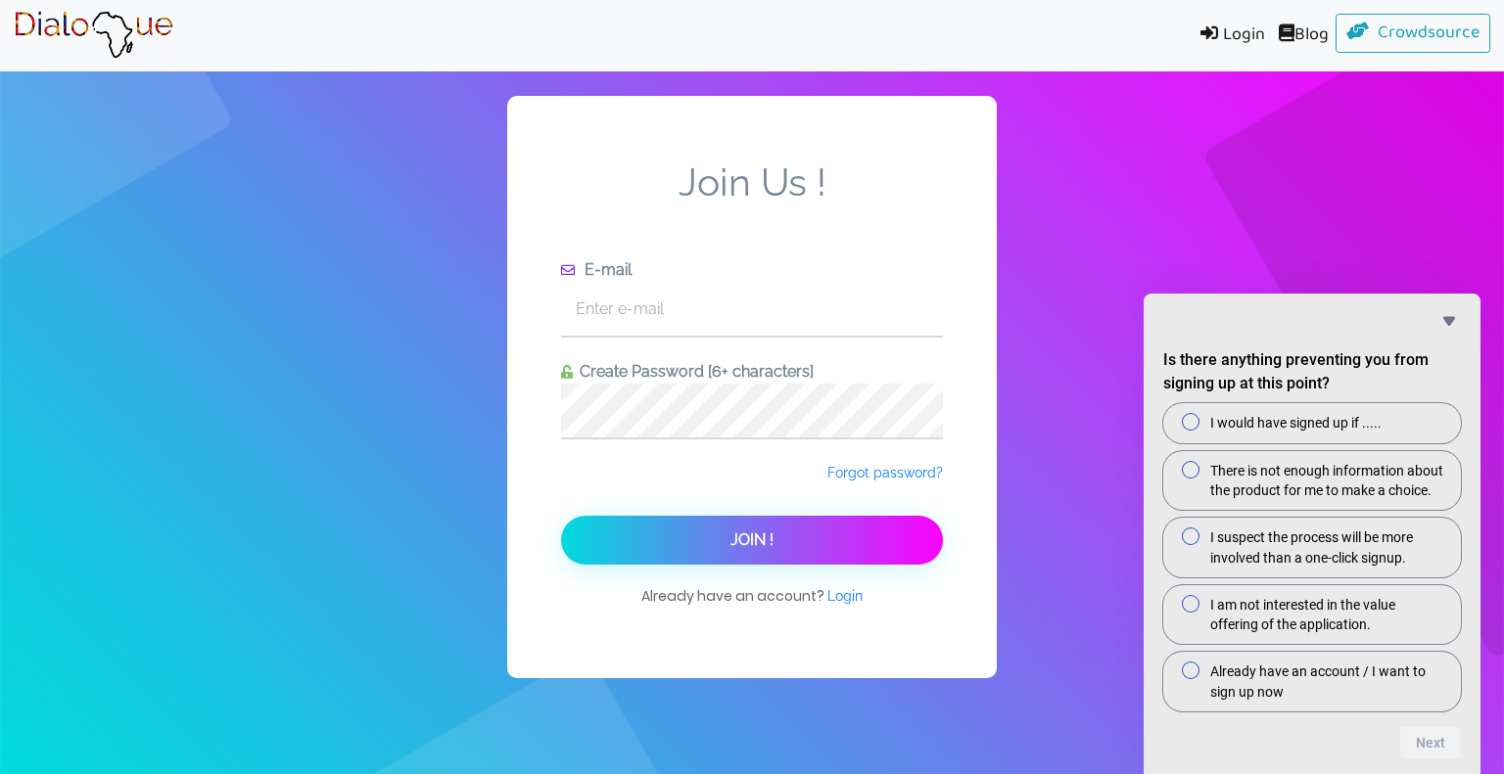
click at [111, 30] on img at bounding box center [94, 35] width 160 height 49
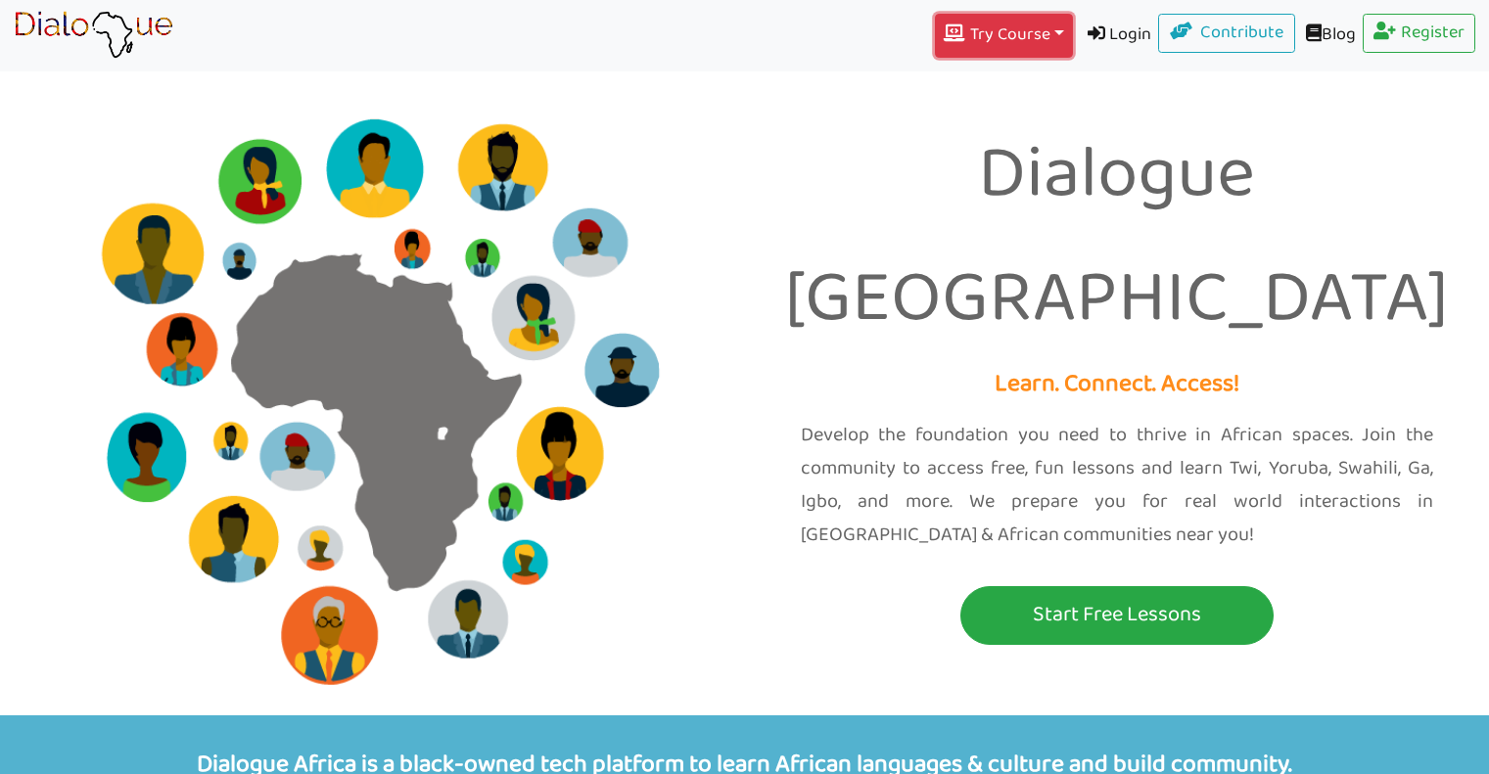
click at [1042, 30] on button "Try Course Toggle Dropdown" at bounding box center [1003, 36] width 137 height 44
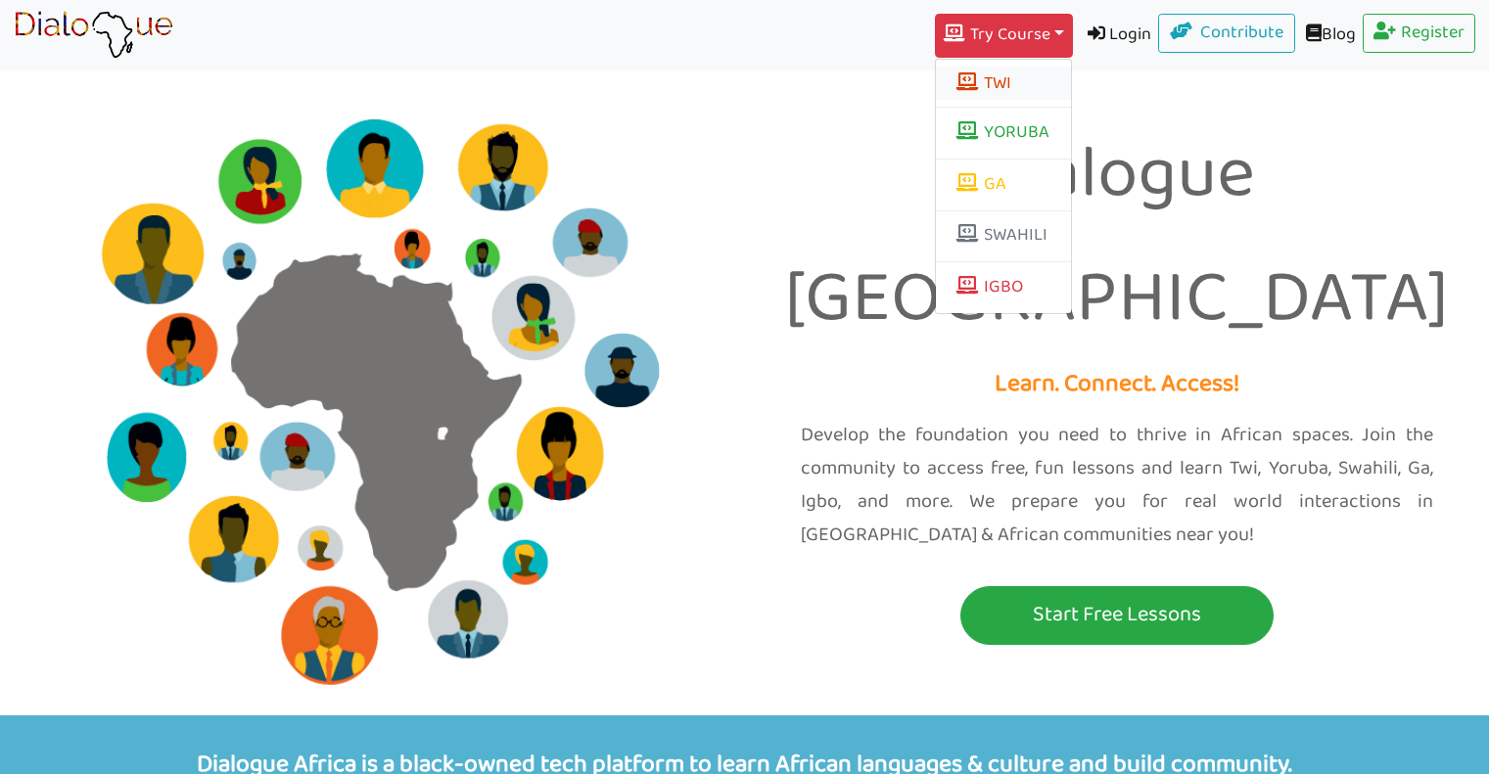
click at [962, 79] on button "TWI" at bounding box center [1003, 83] width 135 height 33
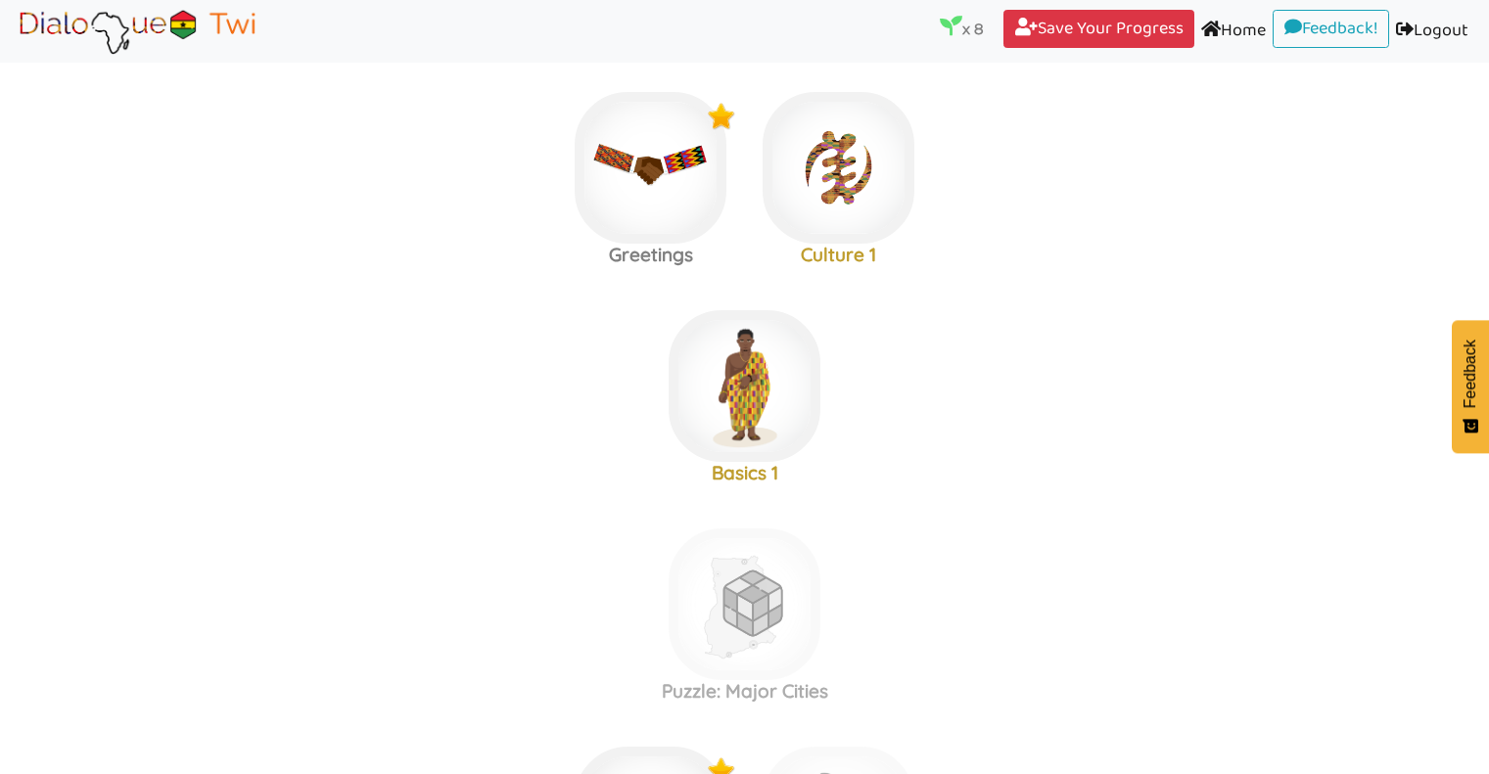
scroll to position [233, 0]
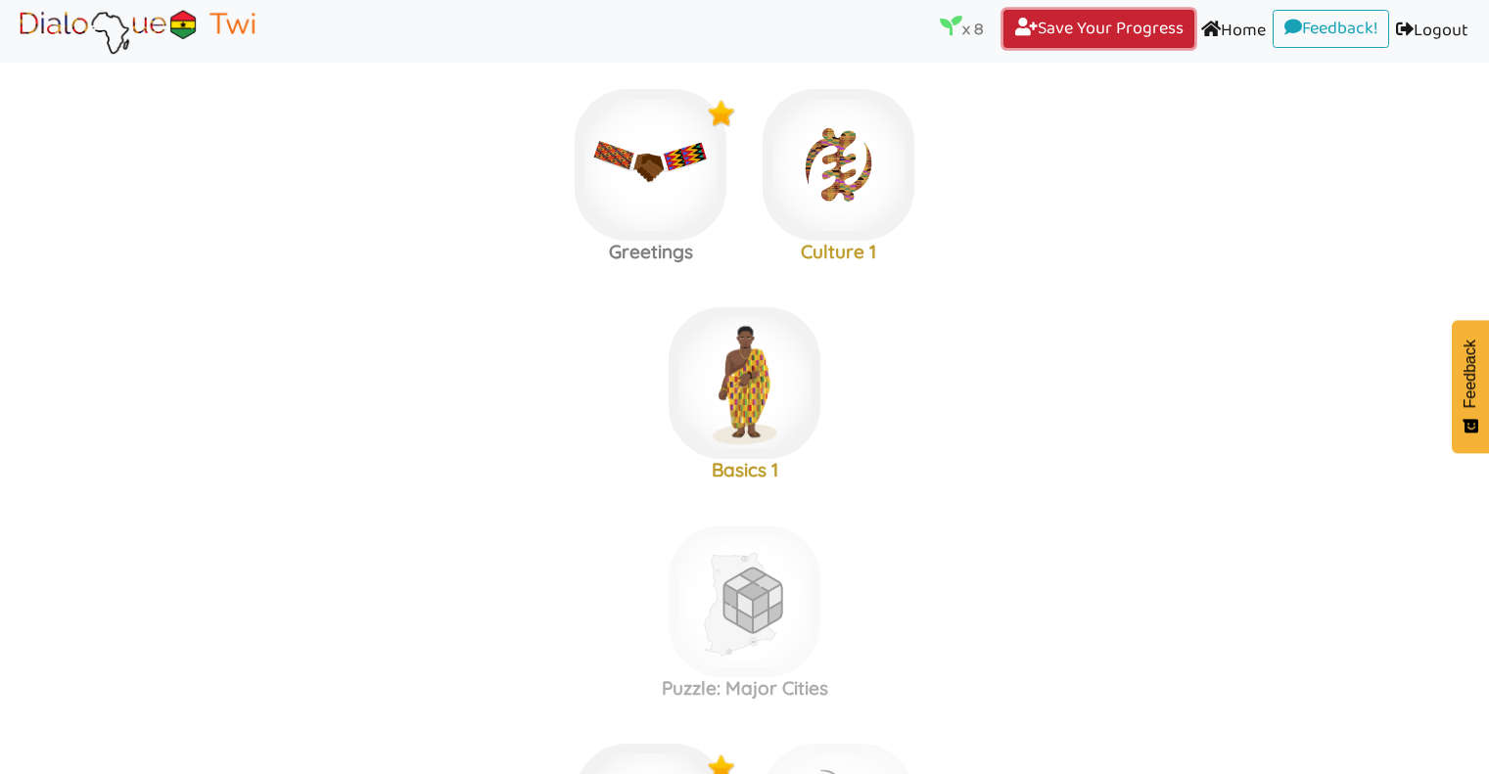
click at [1043, 30] on link "Save Your Progress (current)" at bounding box center [1098, 29] width 191 height 39
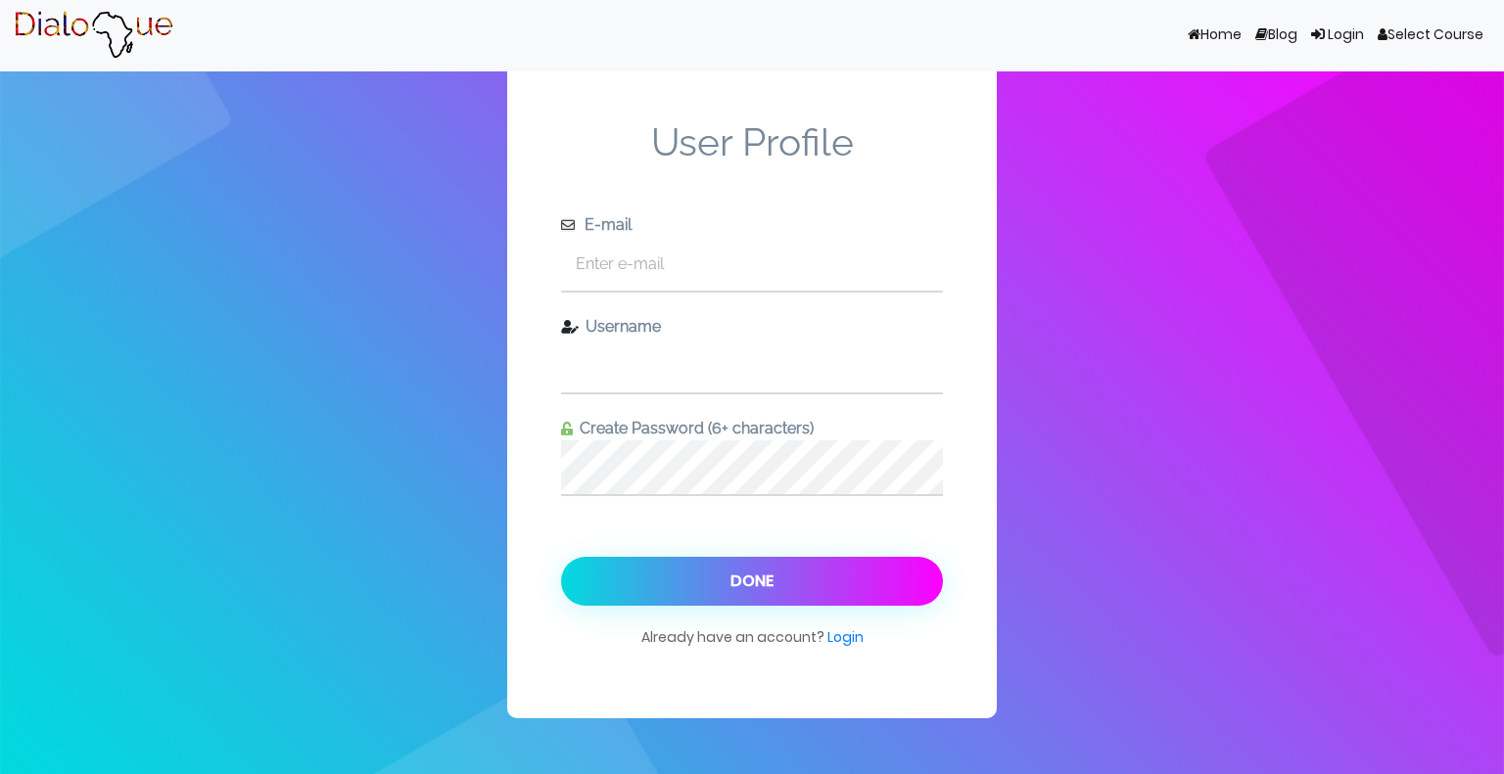
type input "juliw"
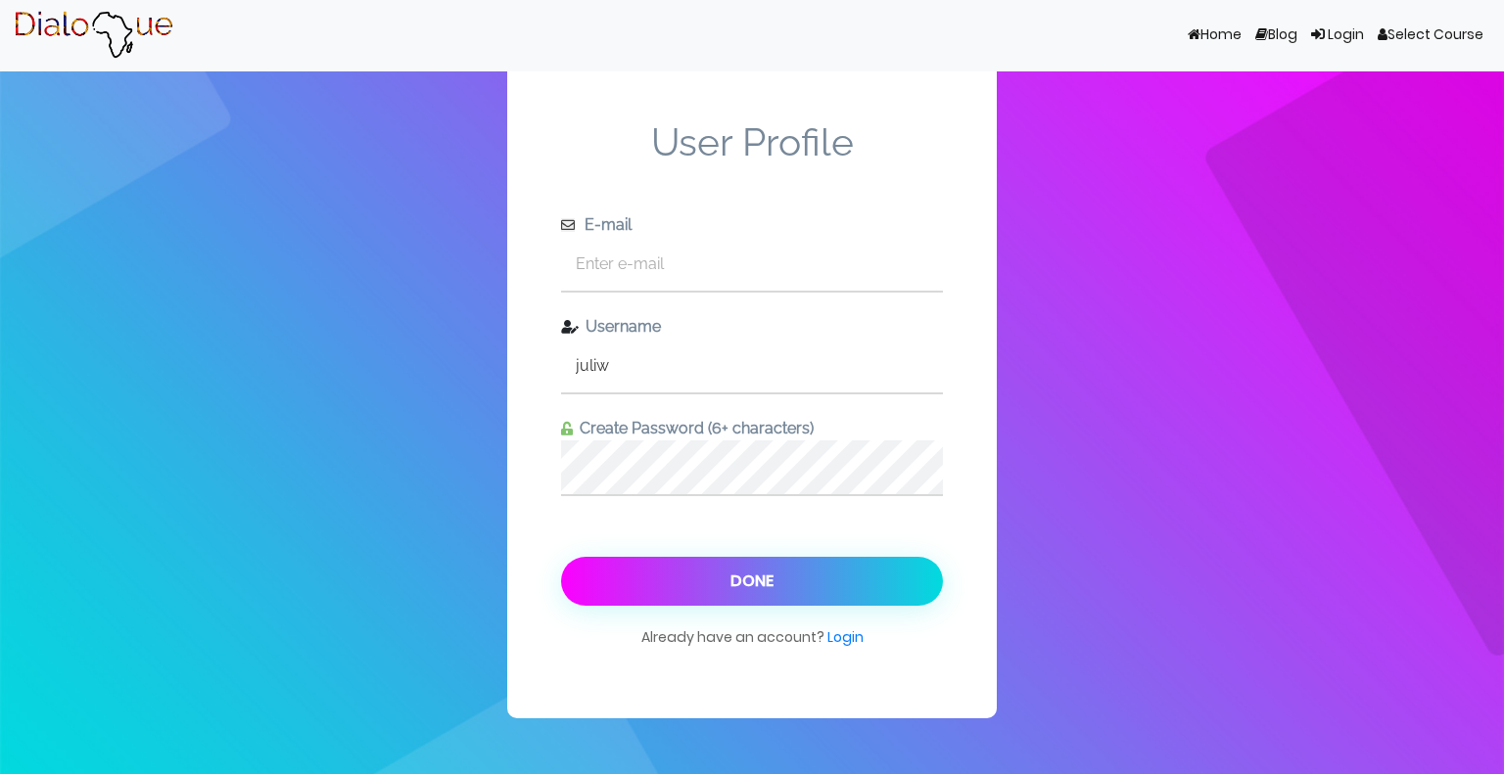
click at [755, 600] on button "Done" at bounding box center [752, 581] width 382 height 49
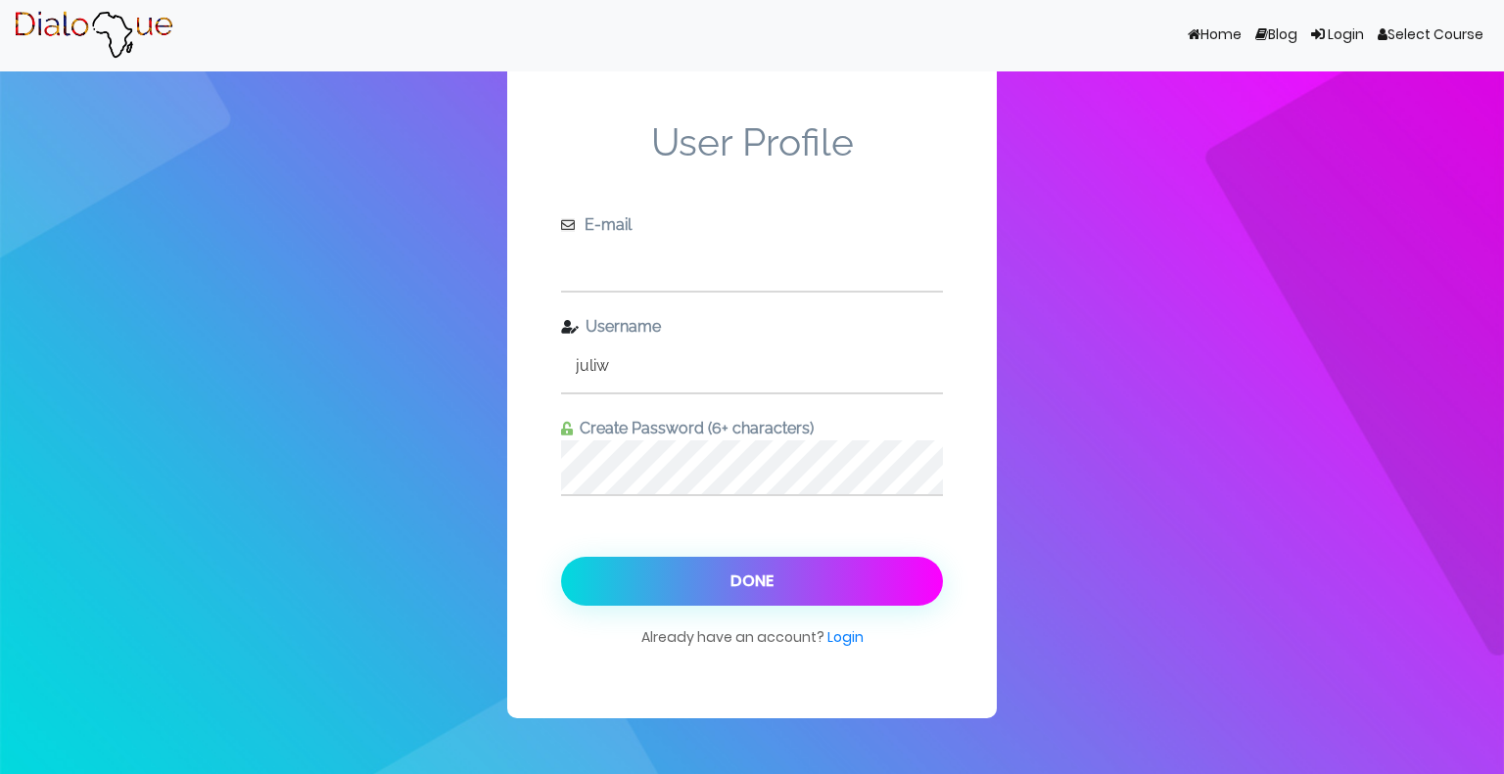
click at [784, 265] on input "text" at bounding box center [752, 264] width 382 height 54
type input "juliwoodland@gmail.com"
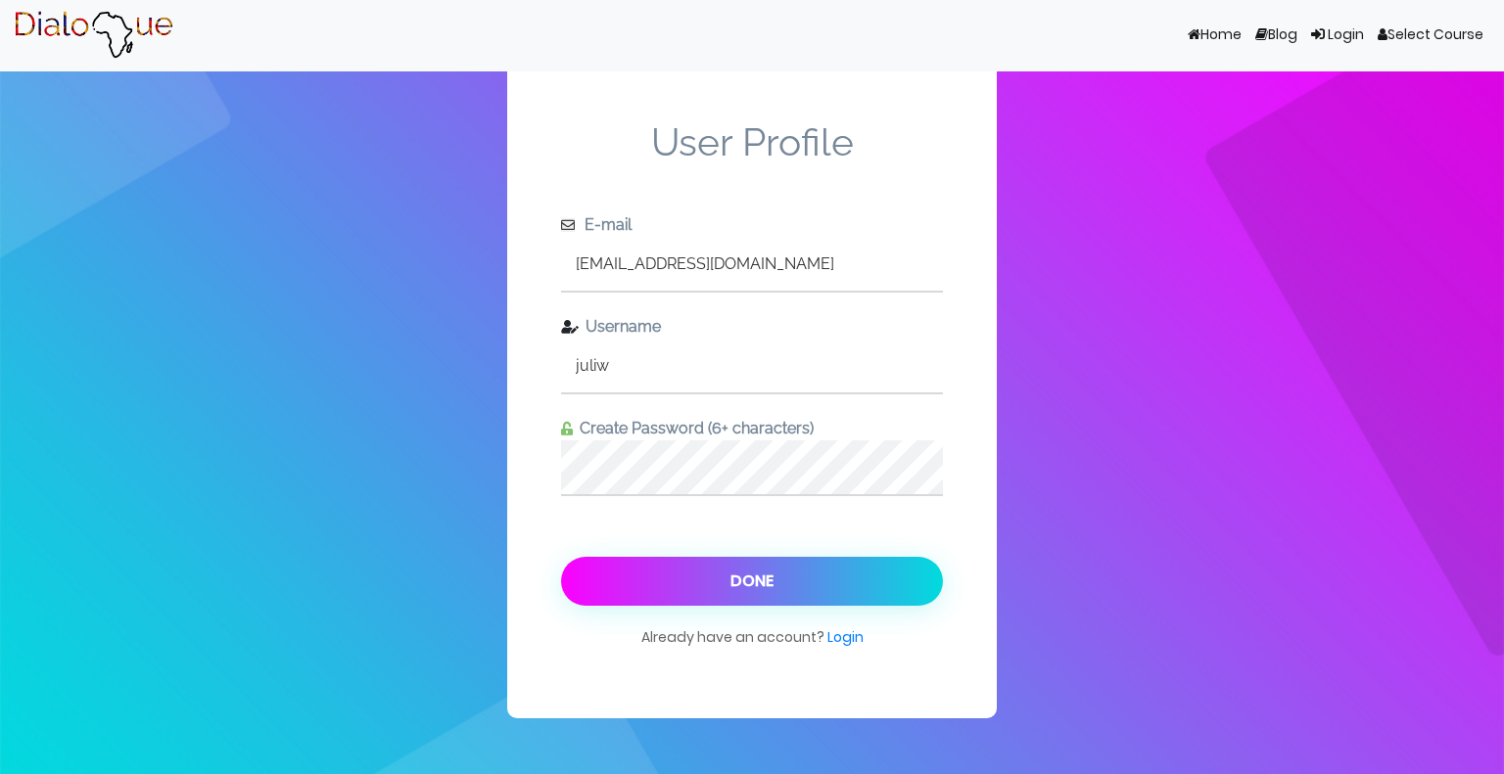
click at [681, 581] on button "Done" at bounding box center [752, 581] width 382 height 49
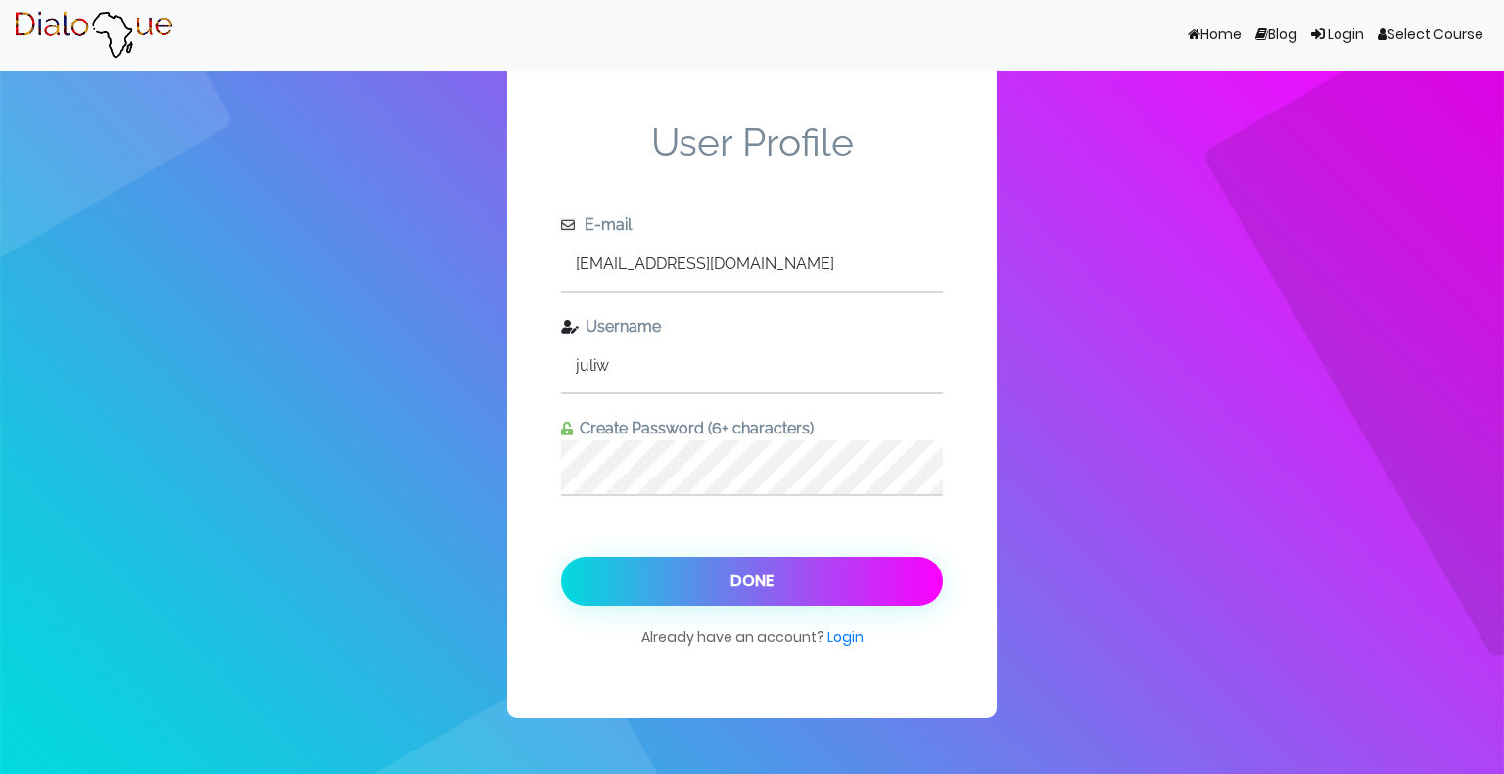
click at [1199, 28] on link "Home (current)" at bounding box center [1215, 35] width 68 height 37
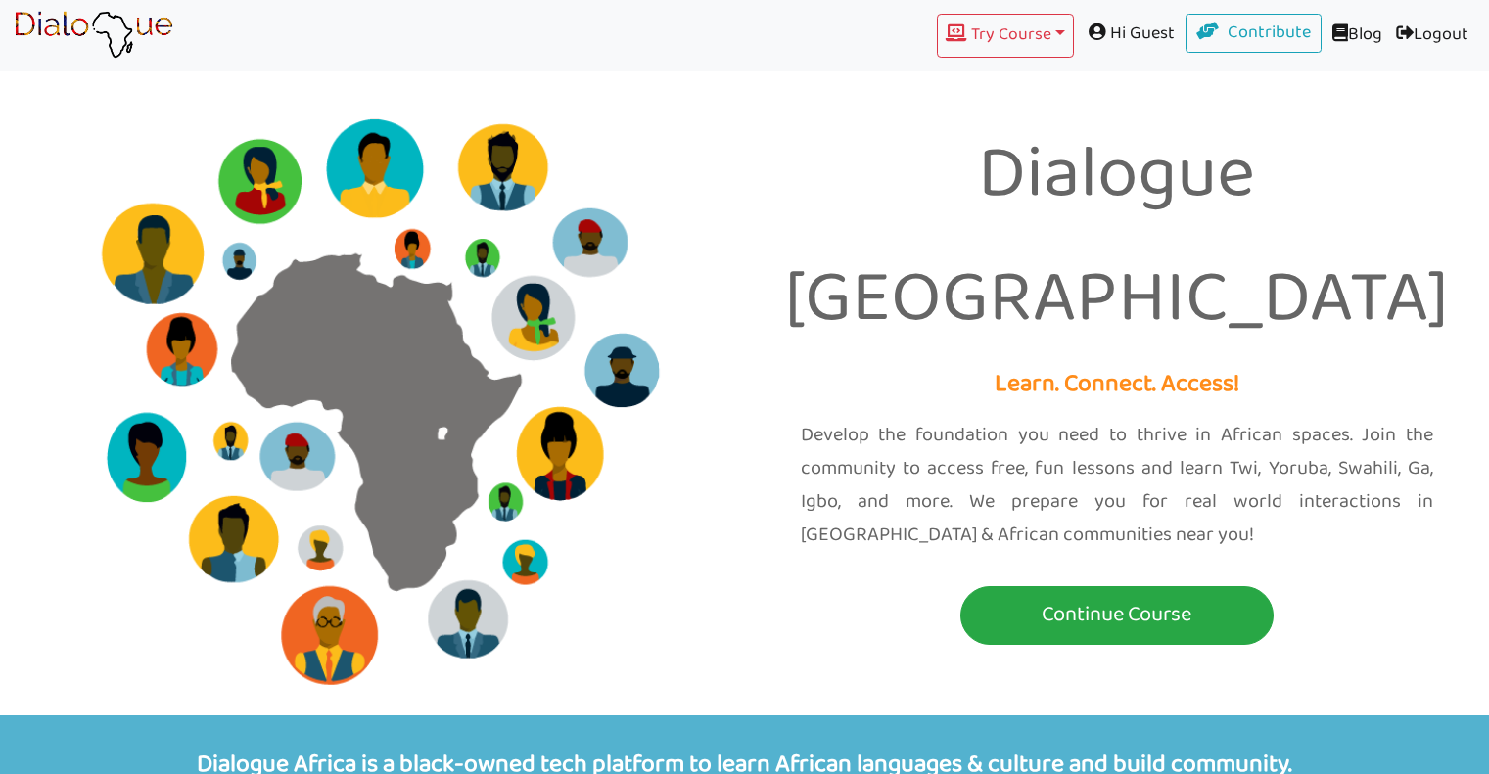
click at [1095, 30] on span at bounding box center [1100, 32] width 22 height 18
click at [1162, 27] on span "Hi Guest" at bounding box center [1130, 34] width 112 height 40
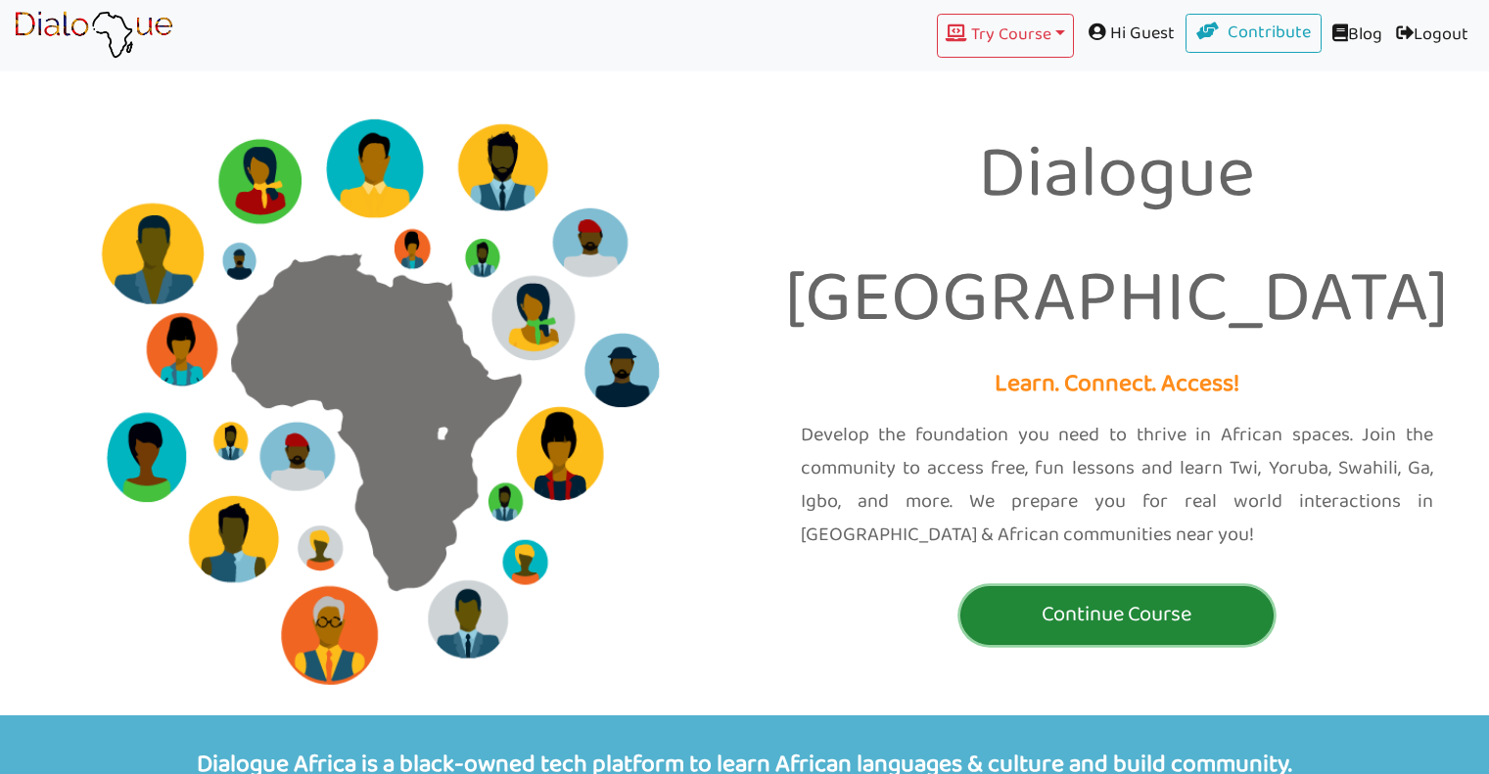
click at [1078, 597] on p "Continue Course" at bounding box center [1116, 615] width 303 height 36
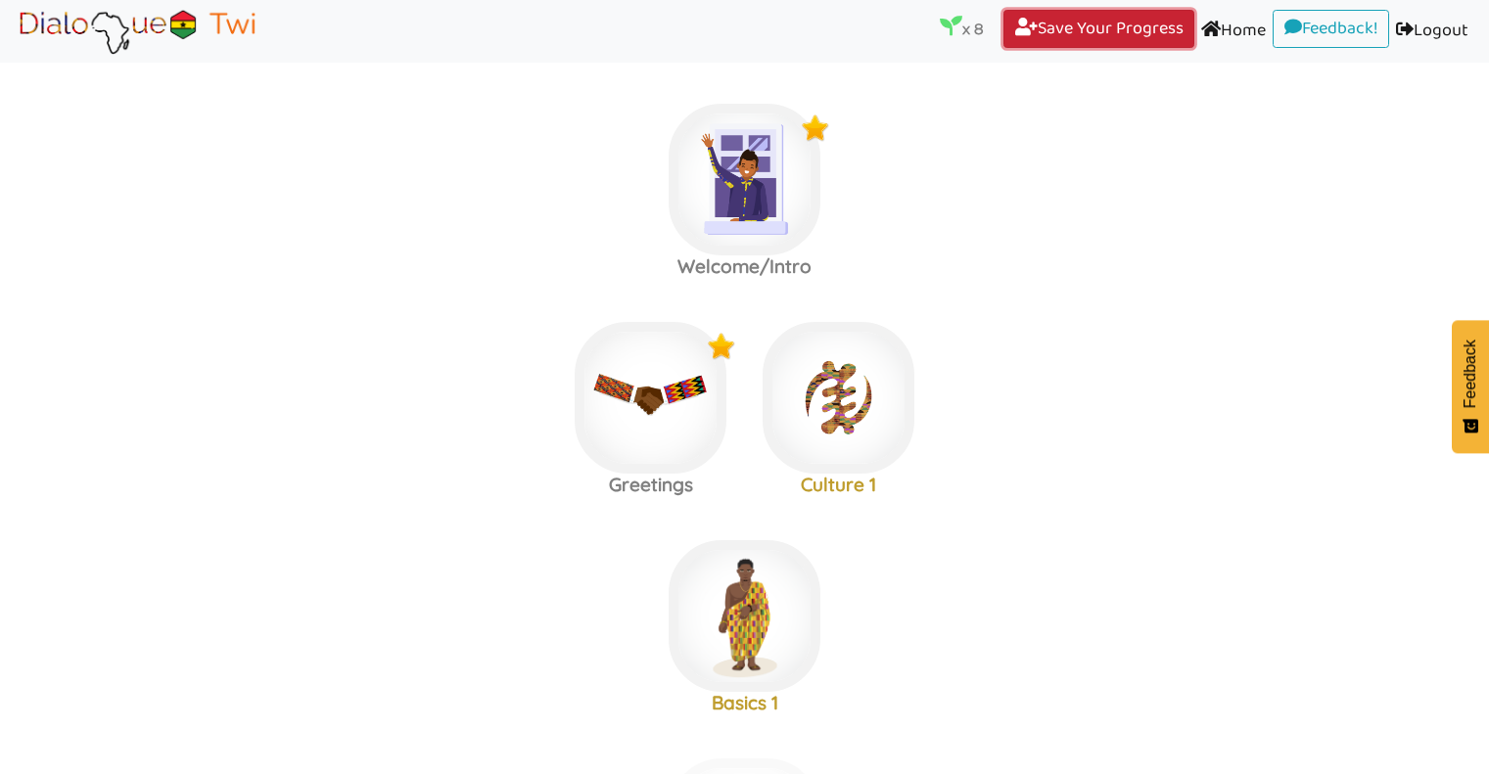
click at [1135, 35] on link "Save Your Progress (current)" at bounding box center [1098, 29] width 191 height 39
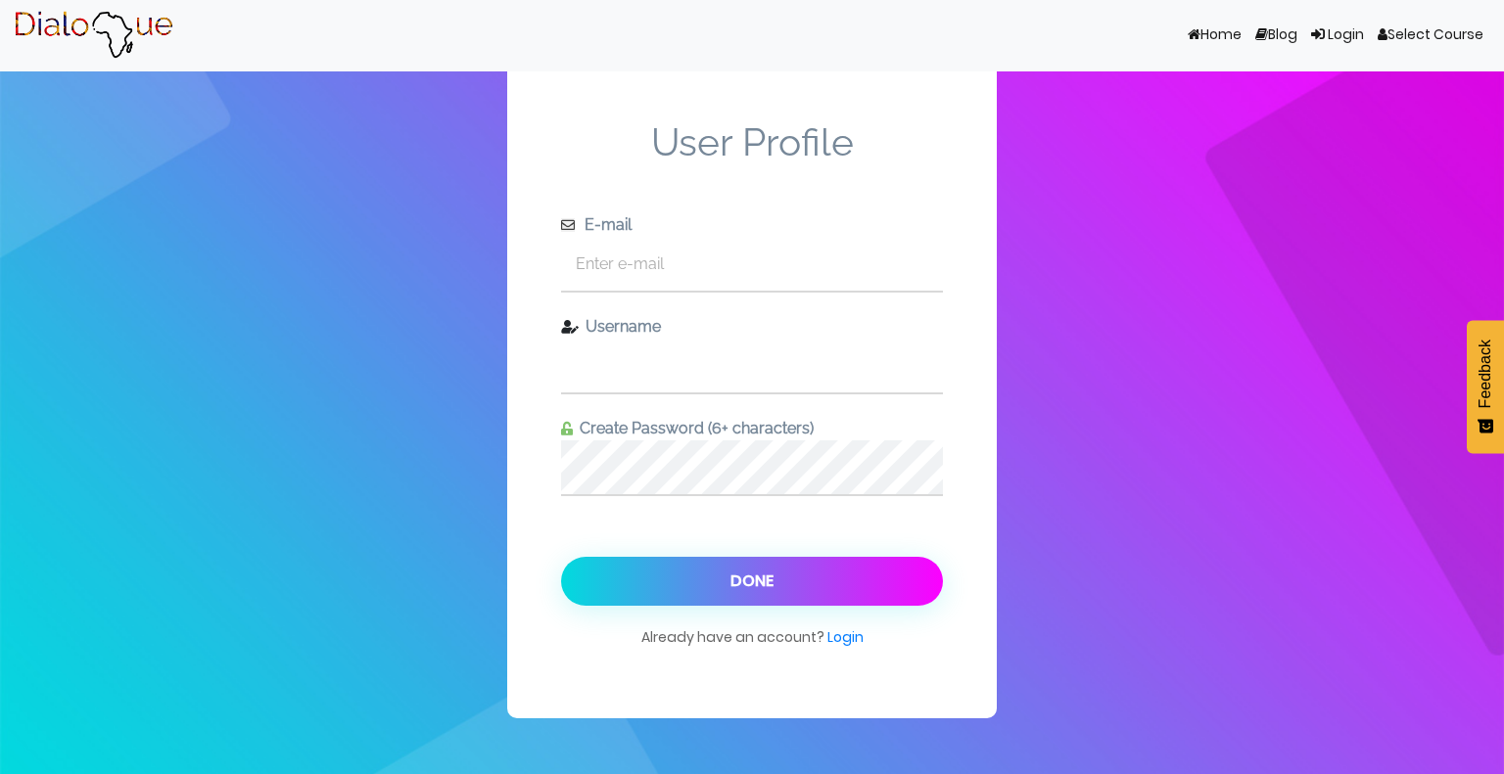
type input "juliw"
click at [763, 553] on div at bounding box center [752, 538] width 382 height 38
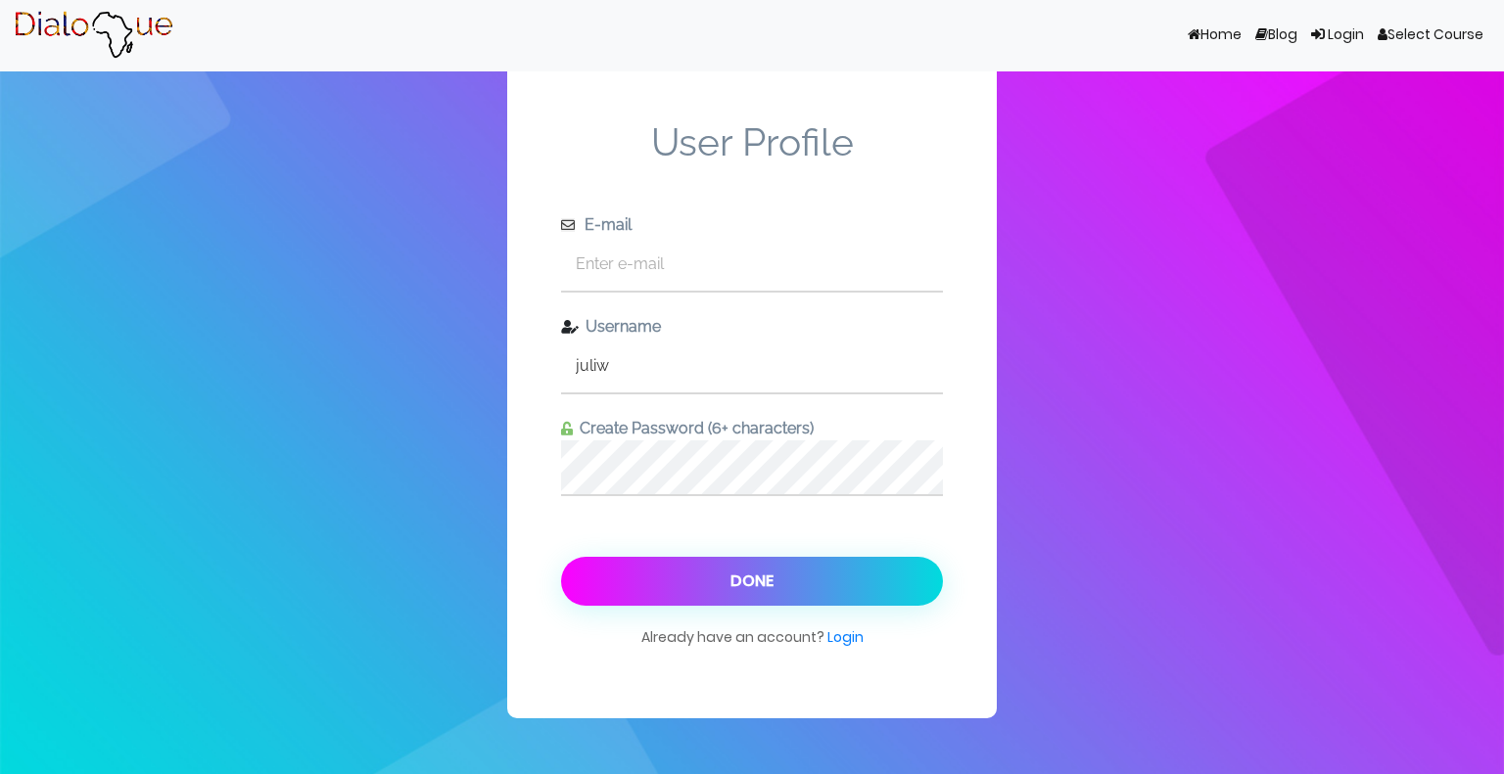
click at [754, 583] on button "Done" at bounding box center [752, 581] width 382 height 49
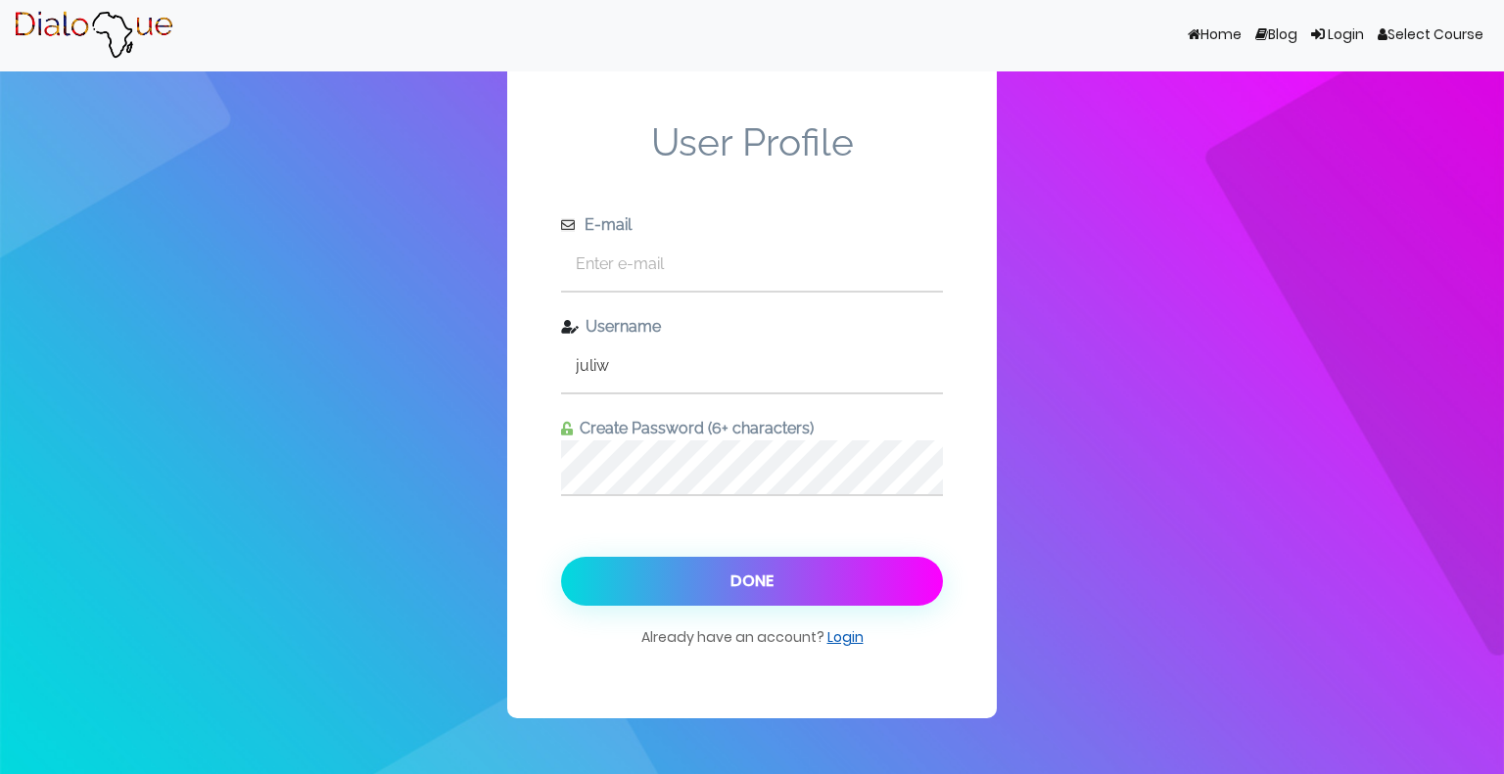
click at [849, 643] on link "Login" at bounding box center [845, 638] width 36 height 20
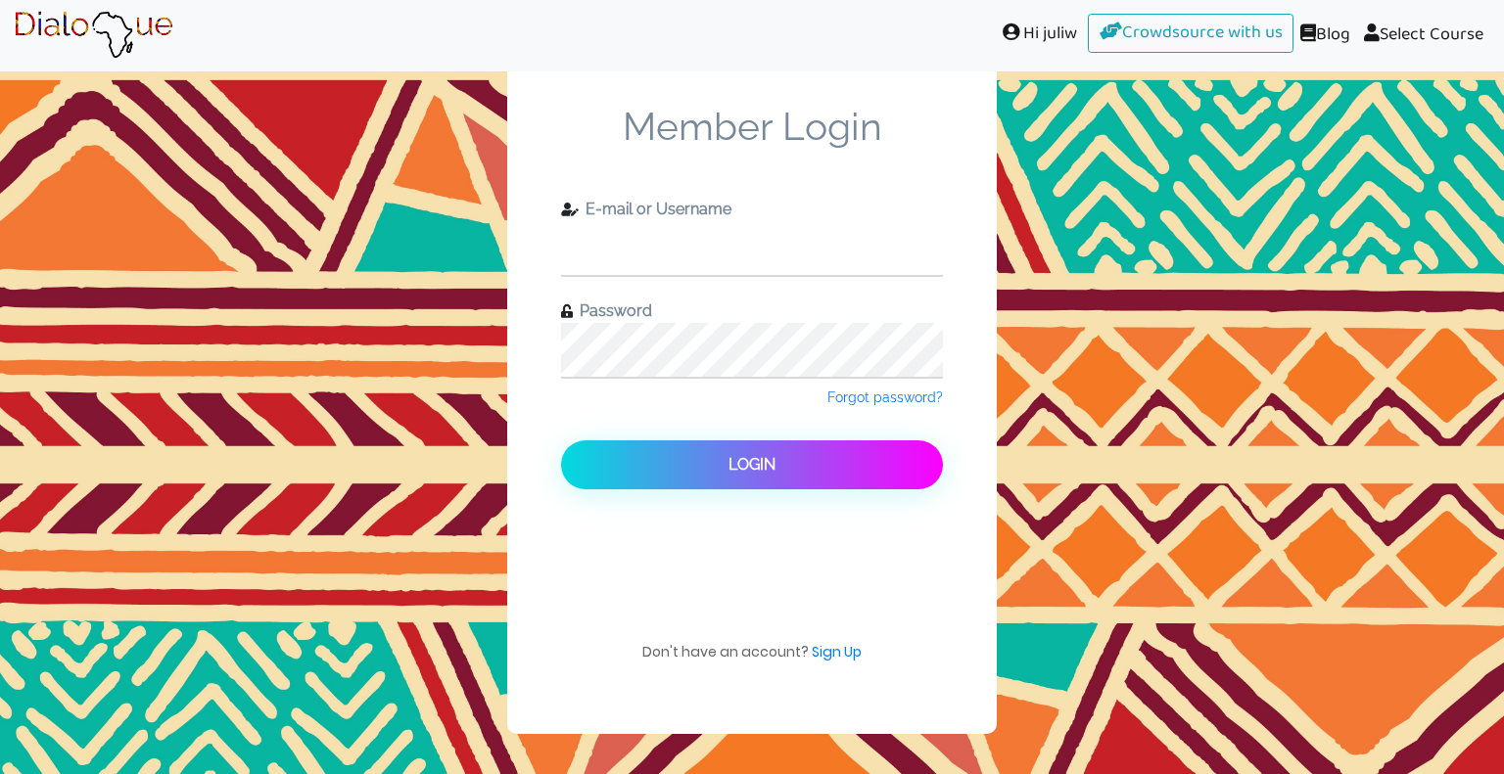
type input "juliw"
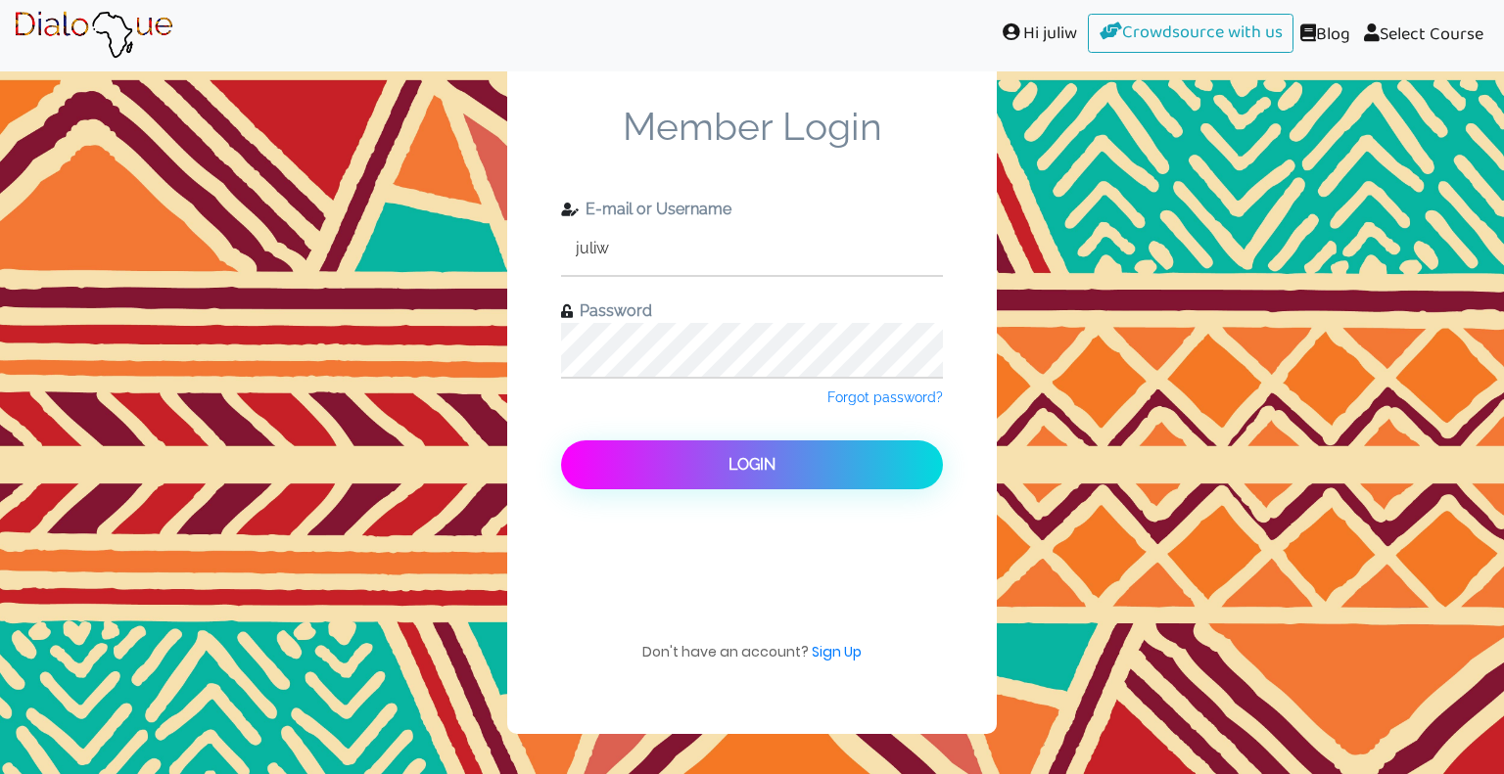
click at [785, 465] on button "Login" at bounding box center [752, 465] width 382 height 49
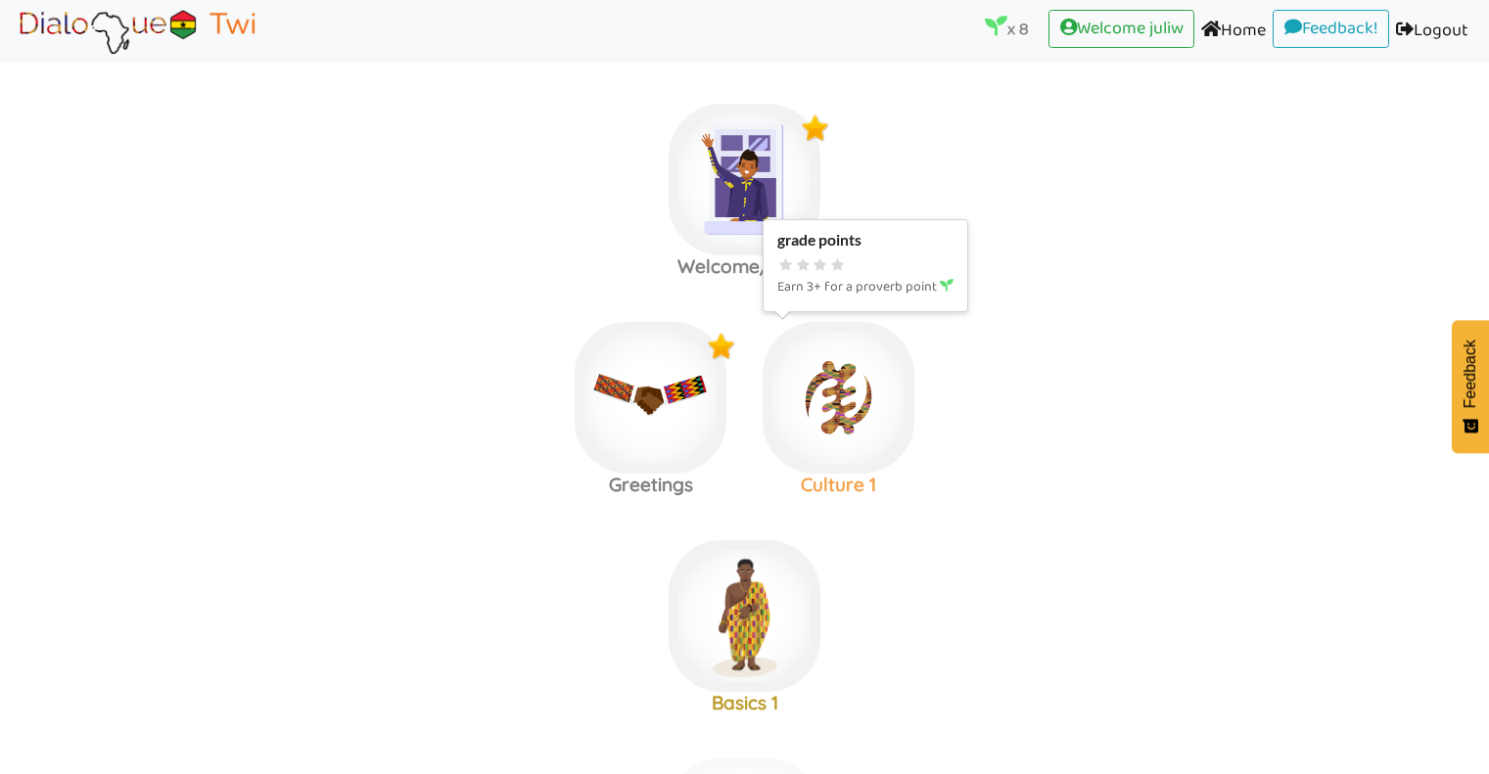
click at [872, 401] on img at bounding box center [839, 398] width 152 height 152
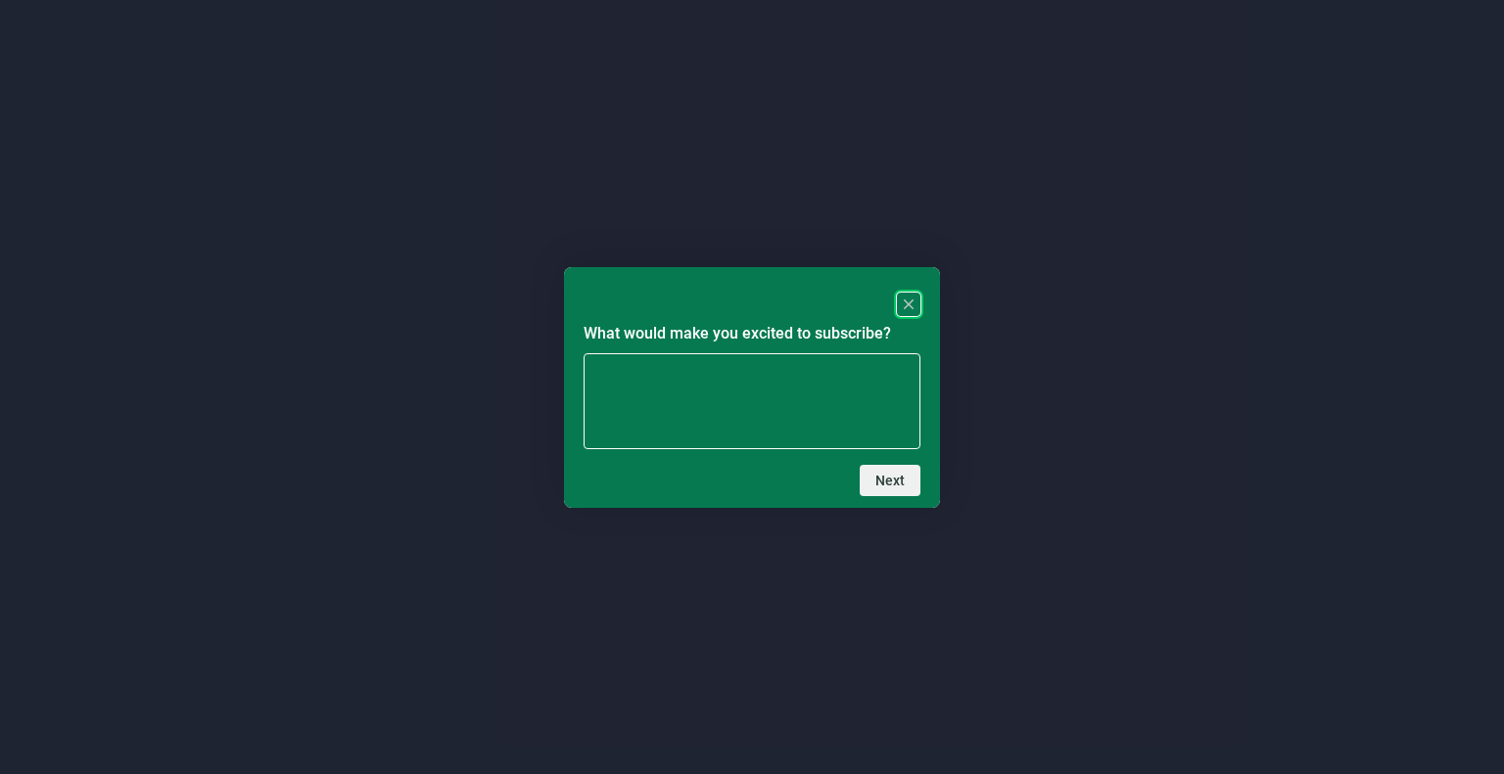
click at [933, 298] on div "What would make you excited to subscribe? Next" at bounding box center [752, 387] width 376 height 241
click at [913, 302] on rect "Close" at bounding box center [908, 304] width 23 height 23
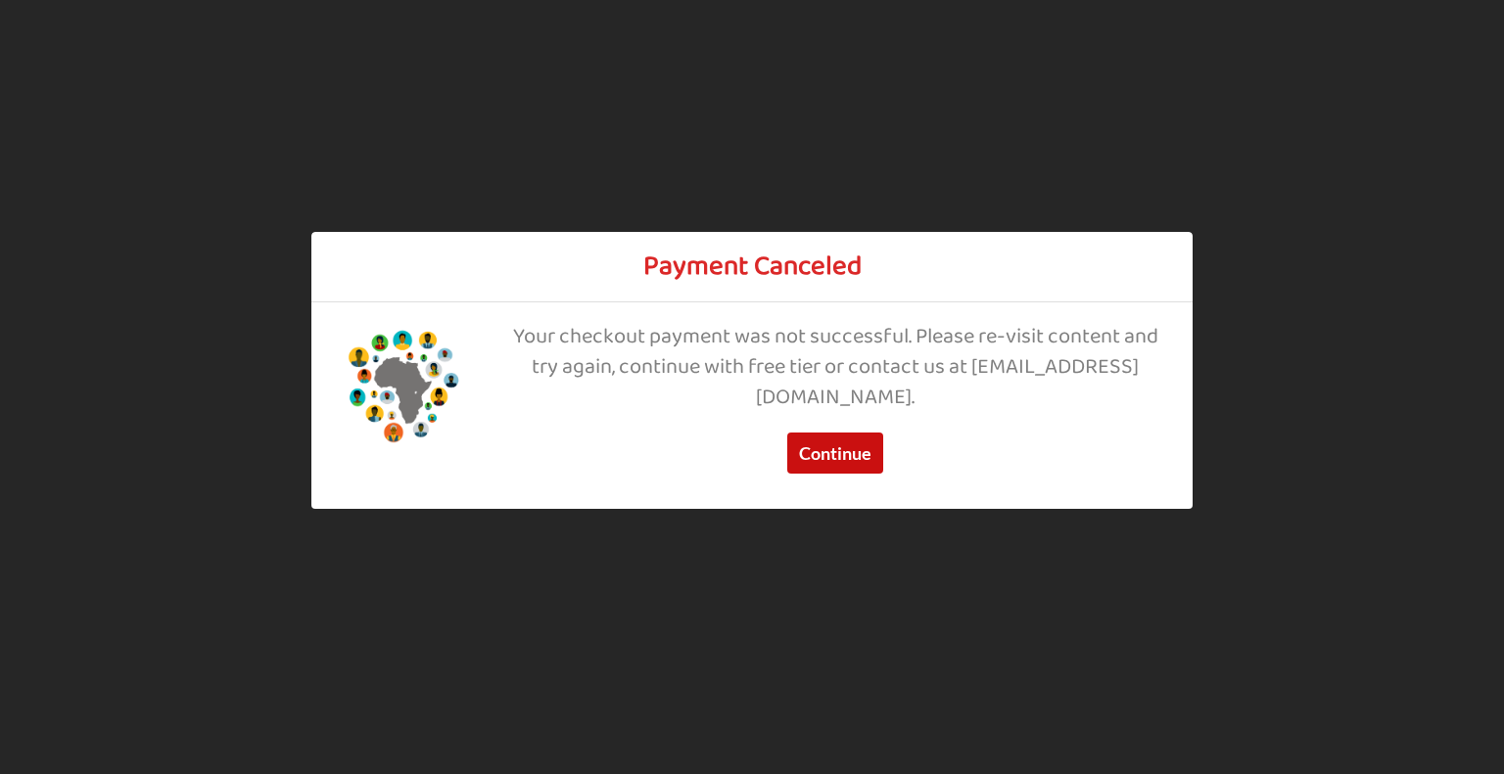
click at [824, 461] on button "Continue" at bounding box center [835, 454] width 96 height 41
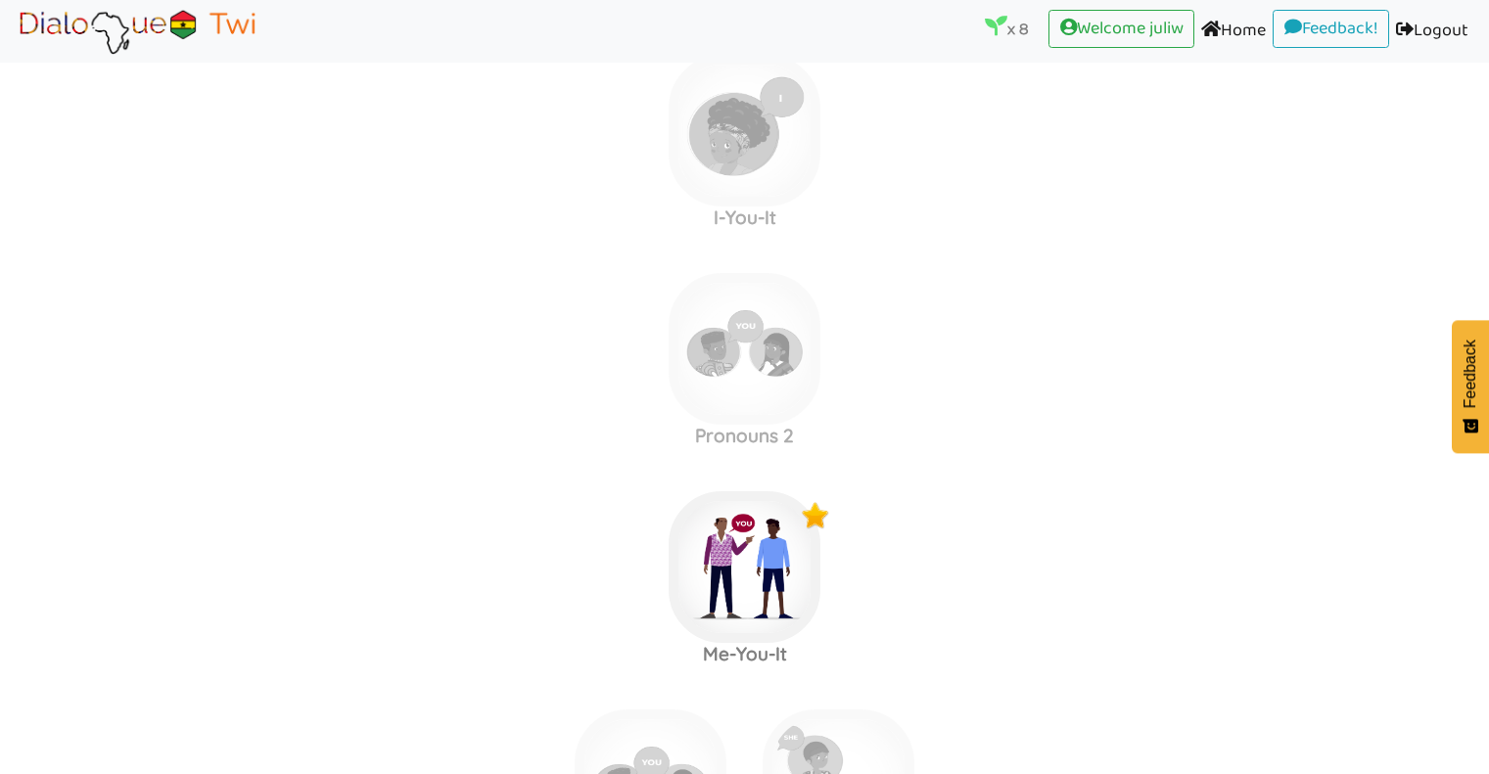
scroll to position [1288, 0]
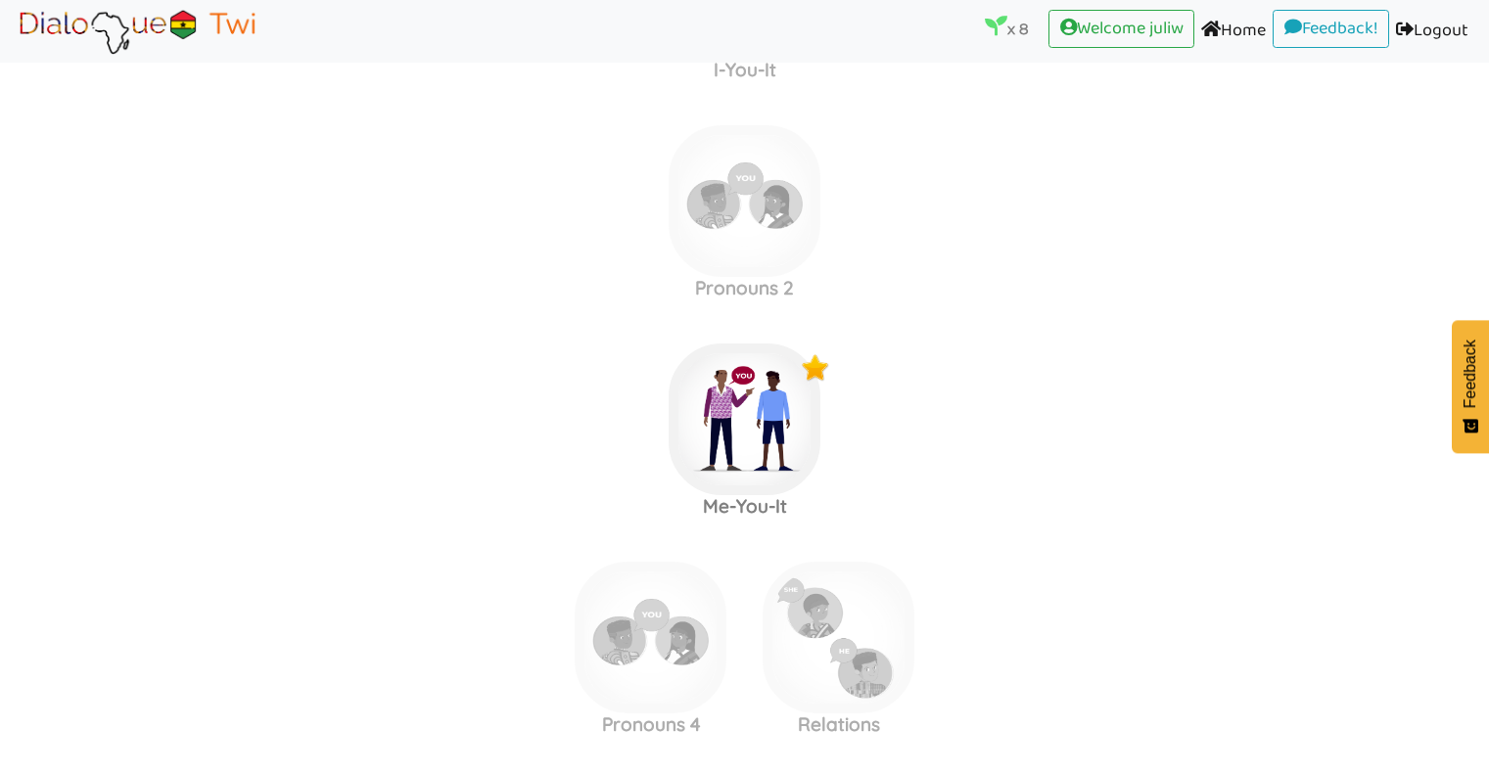
click at [985, 45] on li "x 8 (current)" at bounding box center [1017, 32] width 64 height 44
click at [985, 23] on icon at bounding box center [996, 26] width 23 height 23
click at [997, 25] on p "x 8" at bounding box center [1007, 28] width 44 height 27
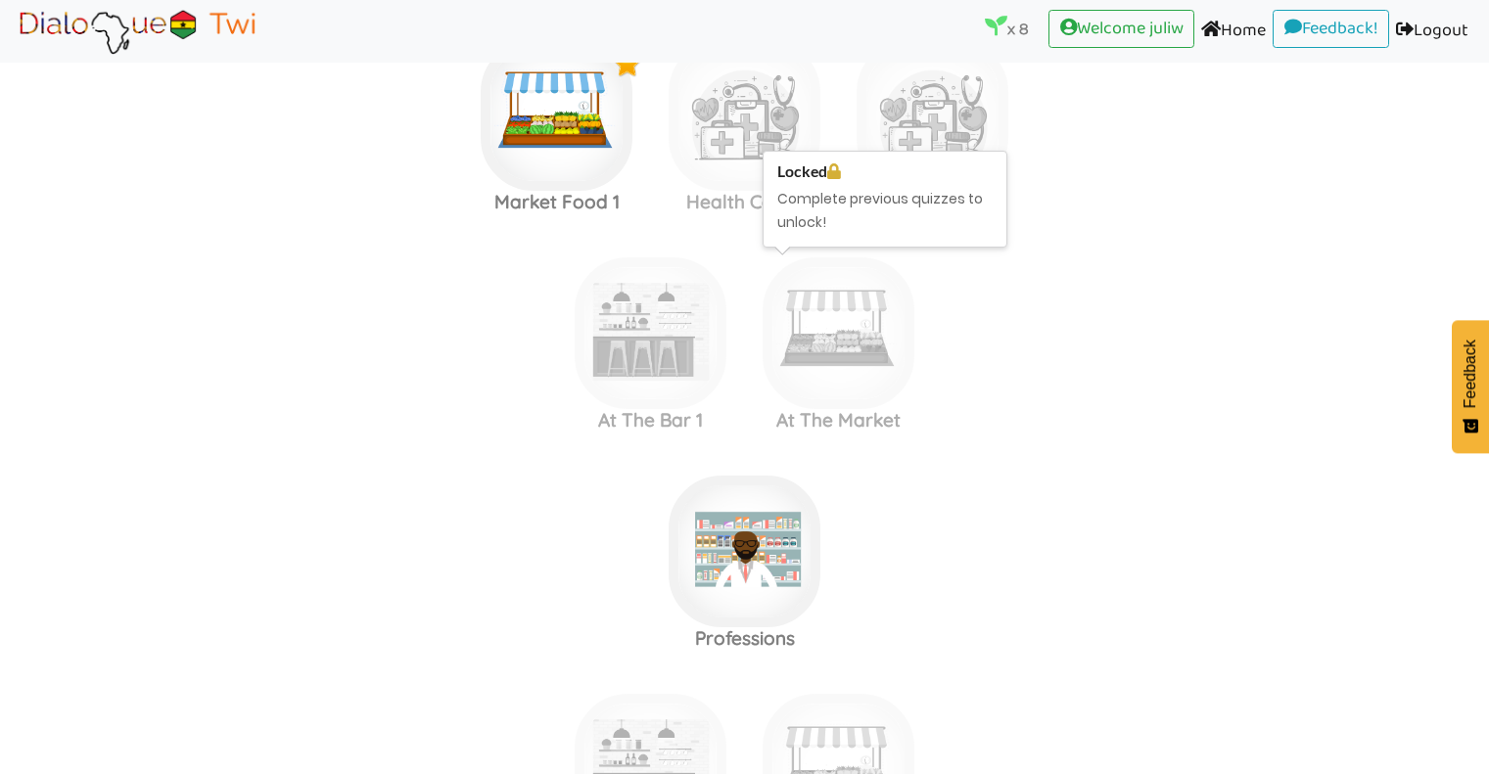
scroll to position [2045, 0]
